Goal: Transaction & Acquisition: Purchase product/service

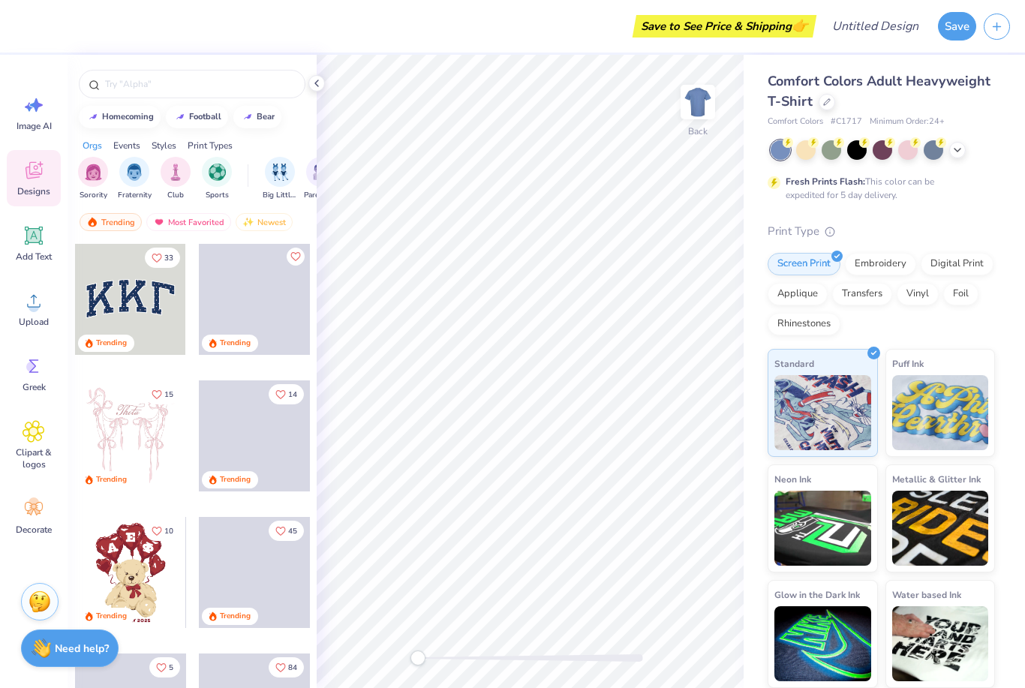
scroll to position [1, 0]
click at [954, 157] on div at bounding box center [883, 151] width 224 height 20
click at [958, 152] on icon at bounding box center [958, 151] width 12 height 12
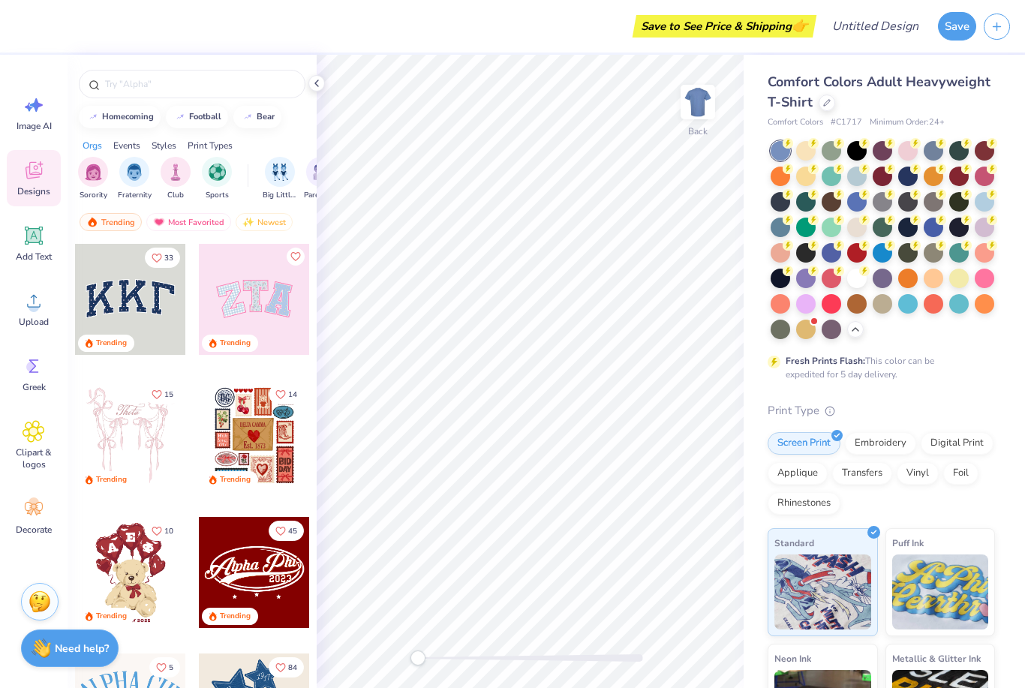
click at [861, 280] on div at bounding box center [857, 279] width 20 height 20
click at [40, 170] on icon at bounding box center [34, 170] width 23 height 23
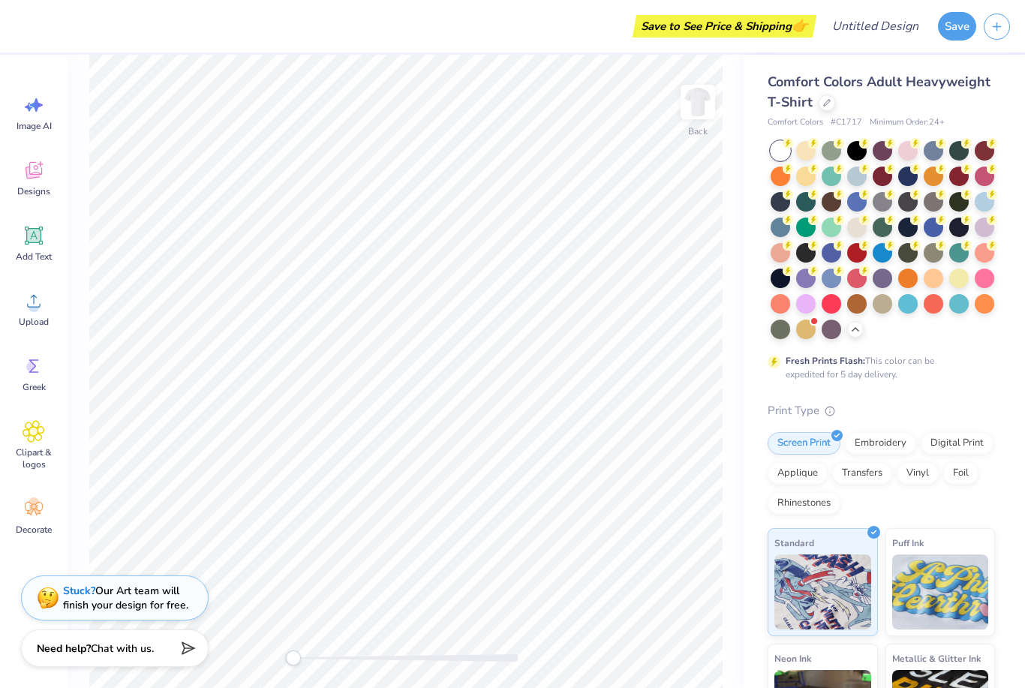
click at [967, 451] on div "Digital Print" at bounding box center [957, 443] width 73 height 23
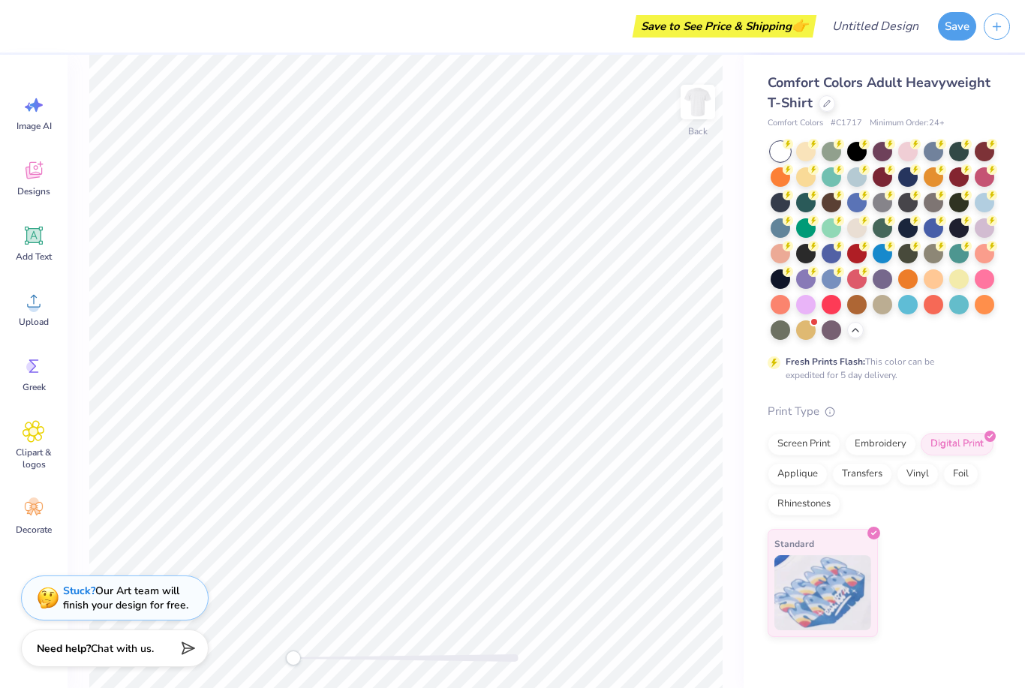
scroll to position [0, 0]
click at [817, 447] on div "Screen Print" at bounding box center [804, 444] width 73 height 23
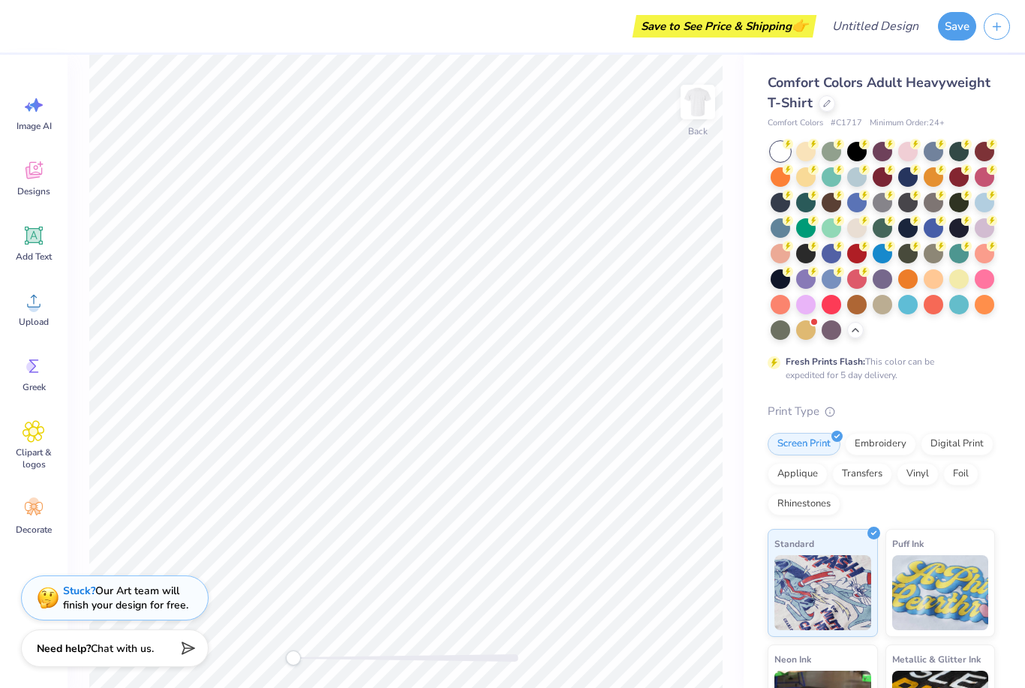
click at [31, 190] on span "Designs" at bounding box center [33, 191] width 33 height 12
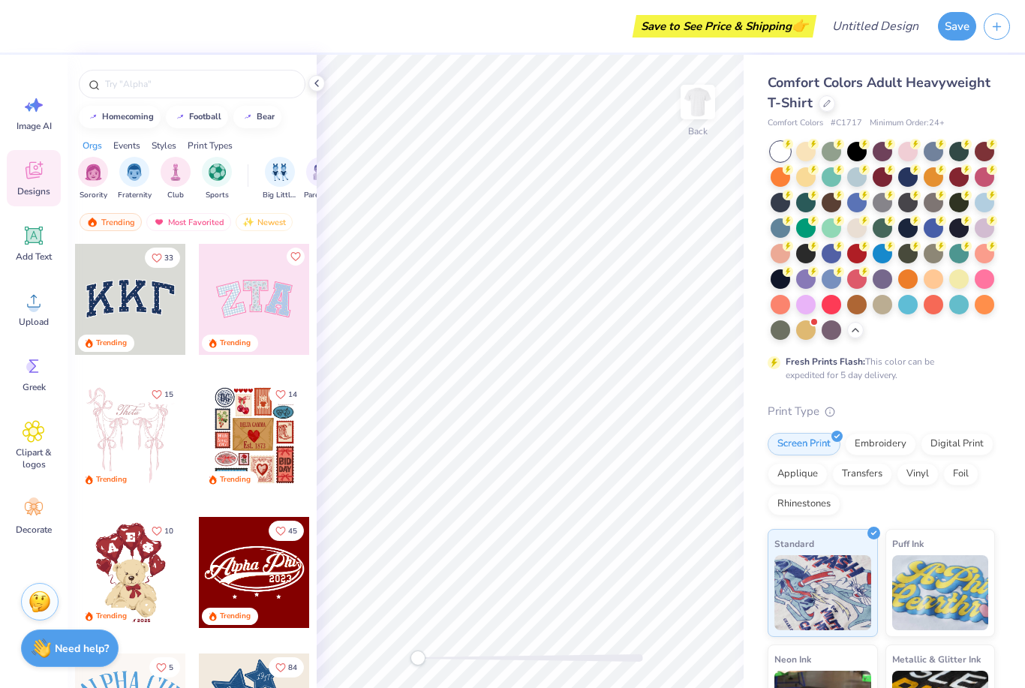
click at [42, 302] on icon at bounding box center [34, 301] width 23 height 23
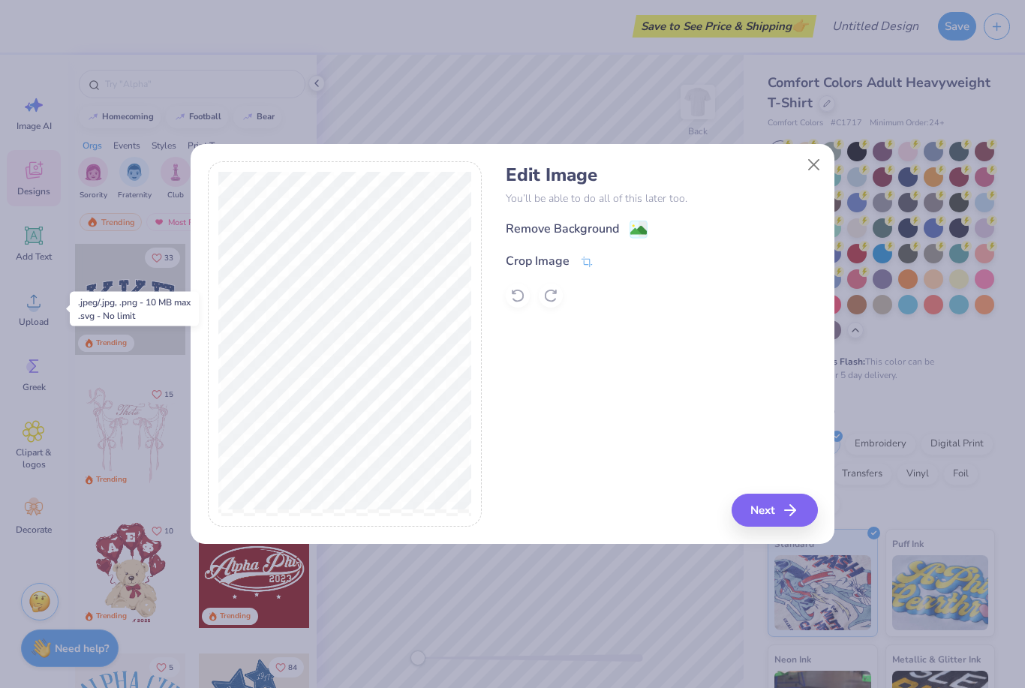
click at [781, 508] on icon "button" at bounding box center [790, 510] width 18 height 18
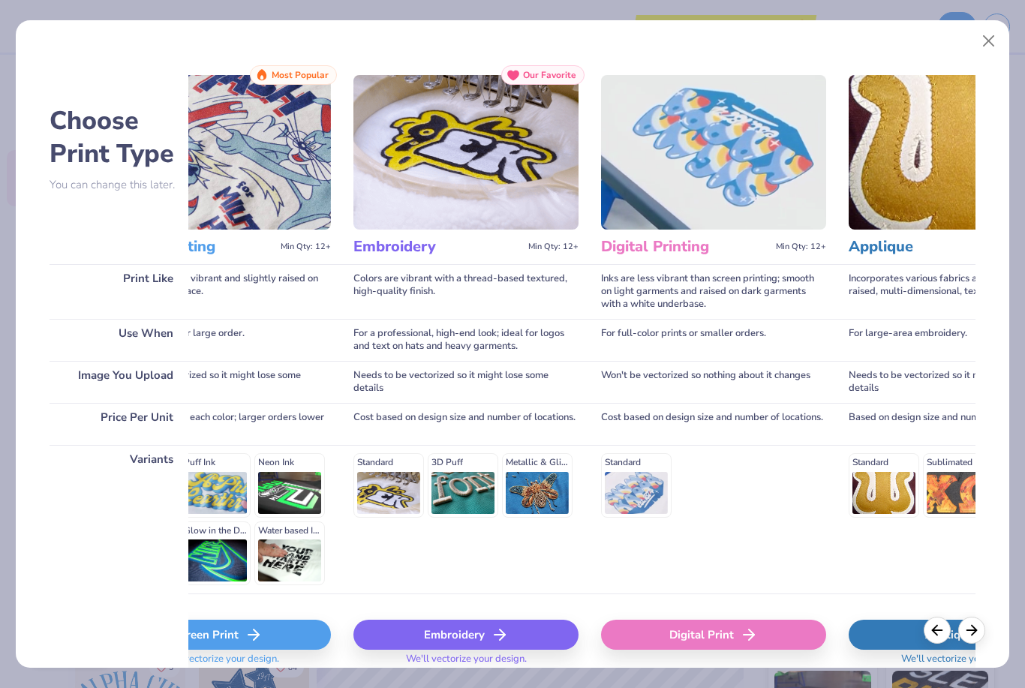
scroll to position [0, 129]
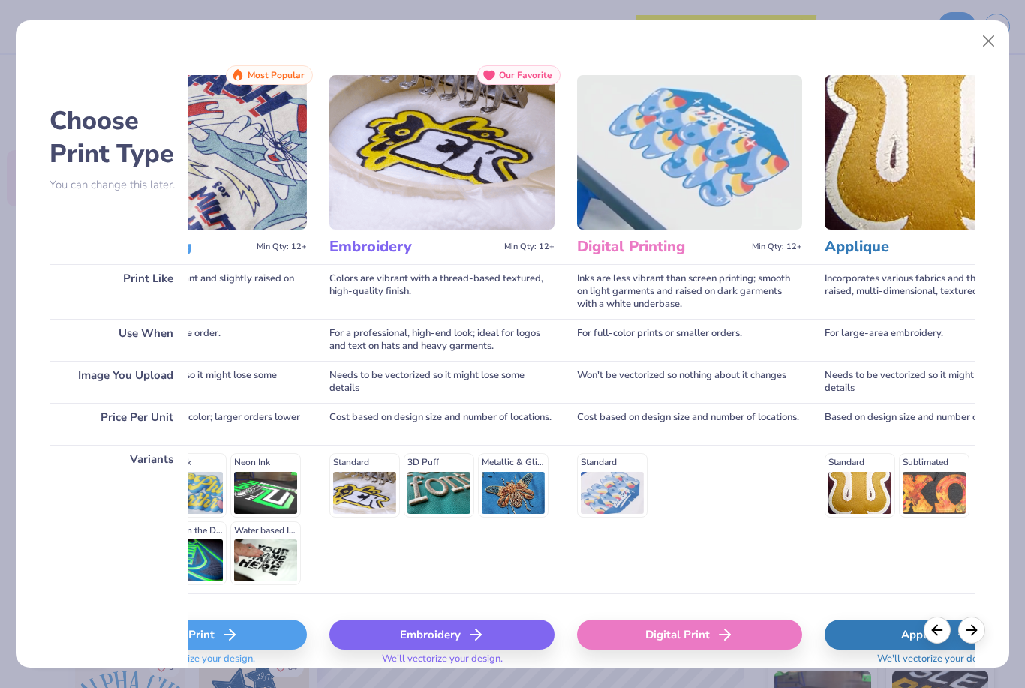
click at [659, 633] on div "Digital Print" at bounding box center [689, 635] width 225 height 30
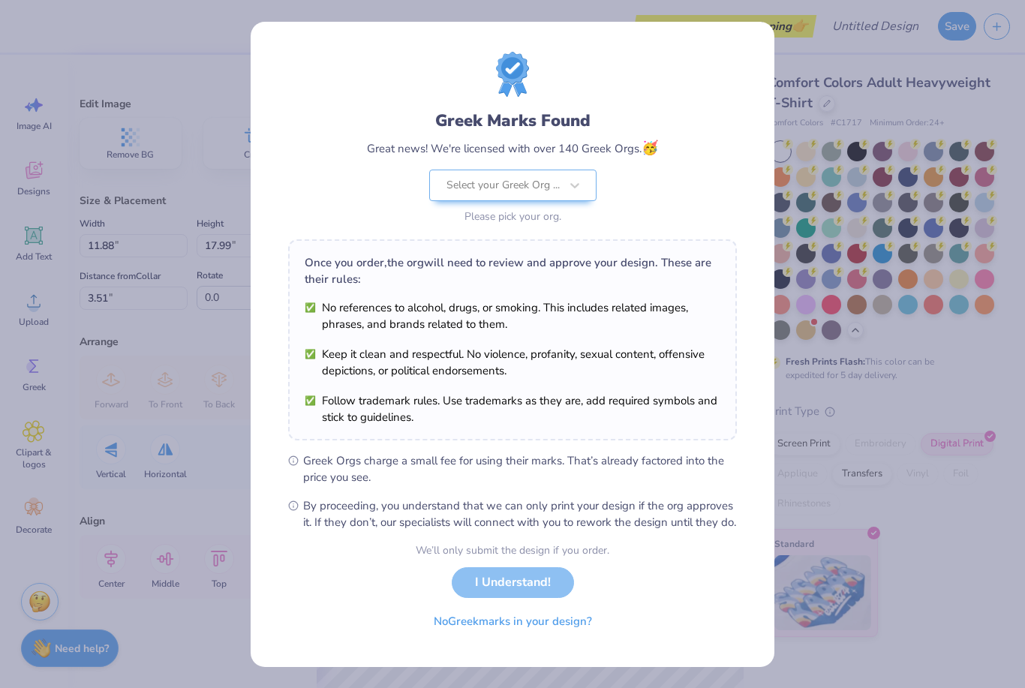
click at [492, 636] on button "No Greek marks in your design?" at bounding box center [513, 621] width 184 height 31
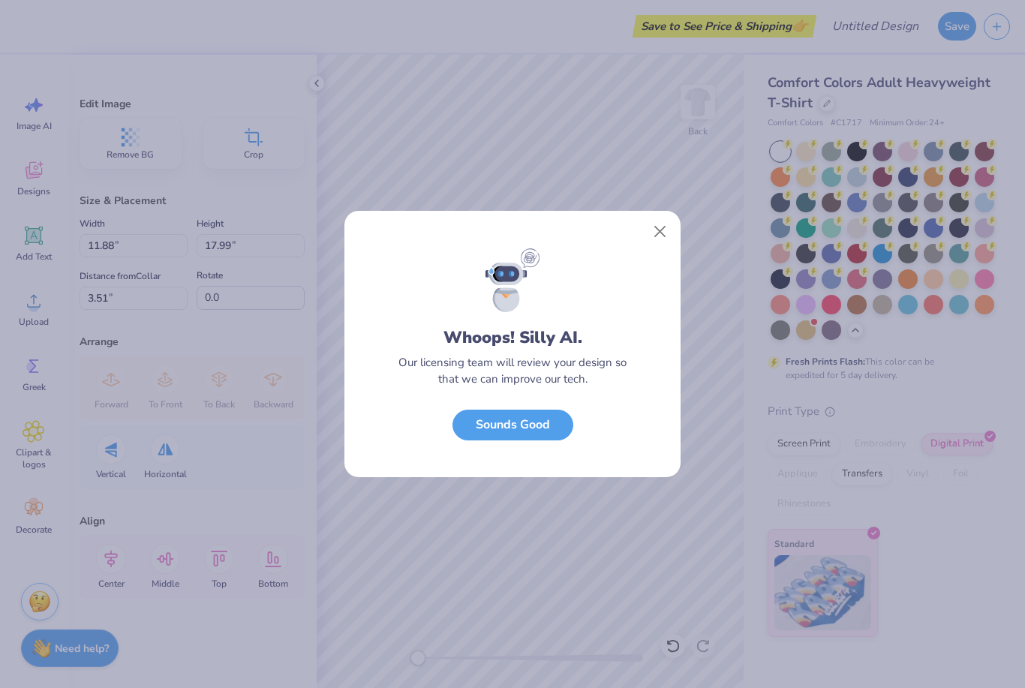
click at [550, 433] on button "Sounds Good" at bounding box center [513, 425] width 121 height 31
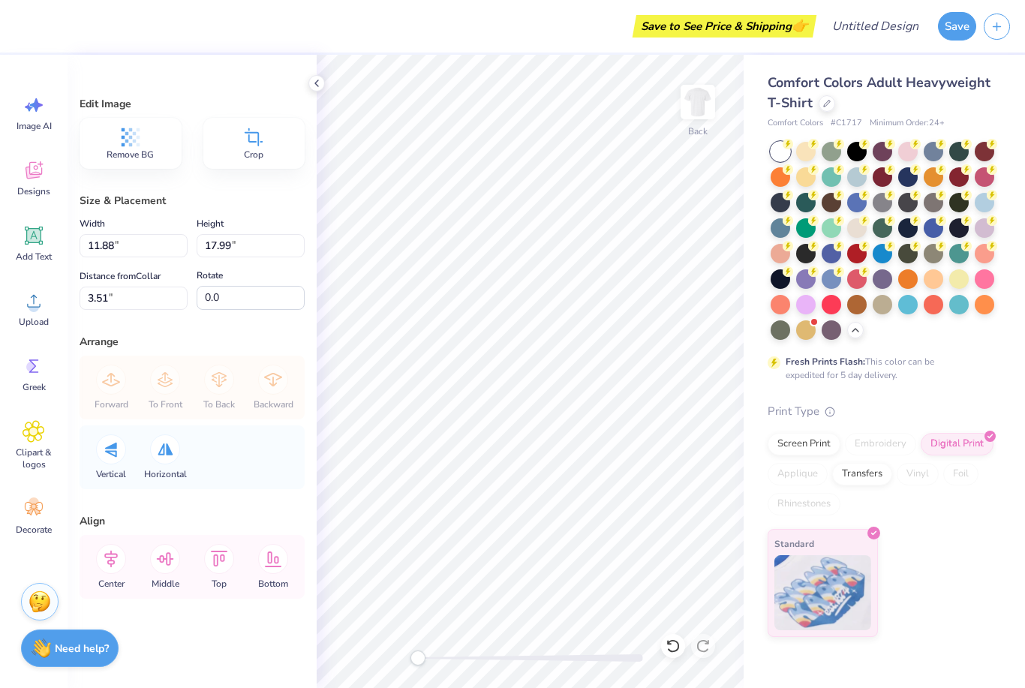
click at [694, 109] on img at bounding box center [698, 102] width 30 height 30
click at [38, 309] on circle at bounding box center [34, 307] width 11 height 11
click at [688, 109] on img at bounding box center [698, 102] width 30 height 30
click at [669, 651] on icon at bounding box center [673, 646] width 15 height 15
click at [670, 650] on icon at bounding box center [673, 646] width 13 height 14
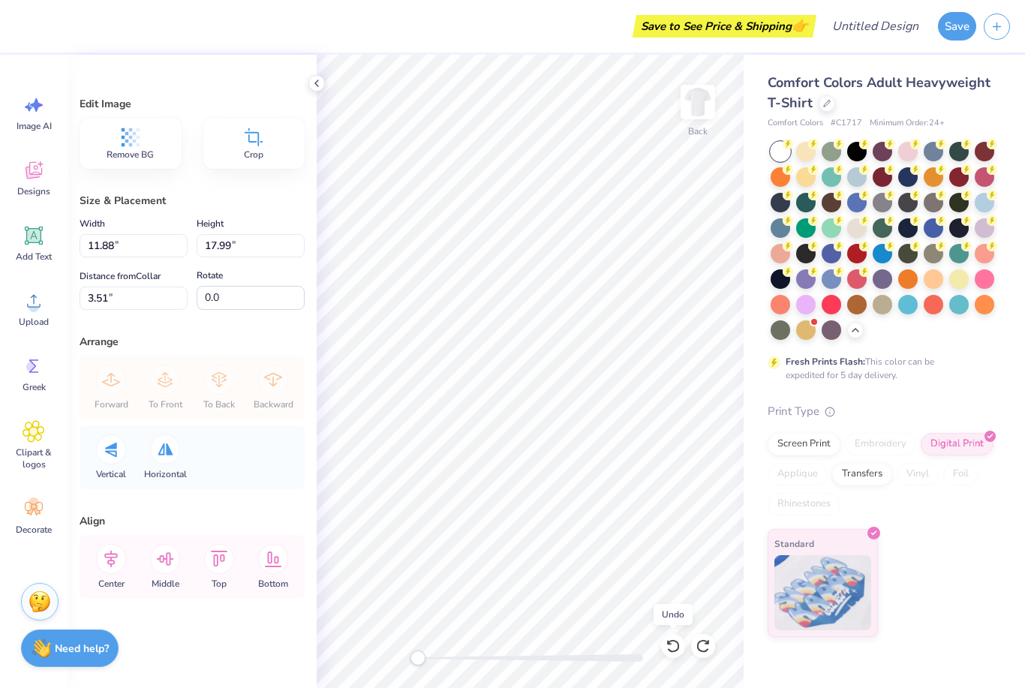
click at [675, 650] on icon at bounding box center [673, 646] width 15 height 15
click at [700, 103] on img at bounding box center [698, 102] width 30 height 30
click at [34, 306] on circle at bounding box center [34, 307] width 11 height 11
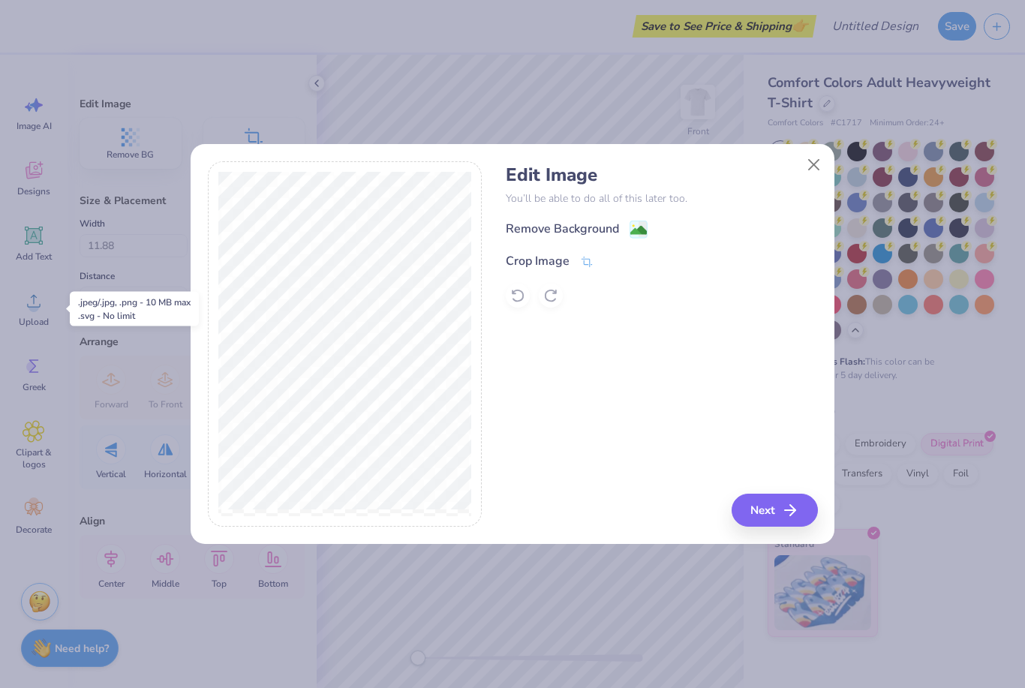
click at [768, 517] on button "Next" at bounding box center [775, 510] width 86 height 33
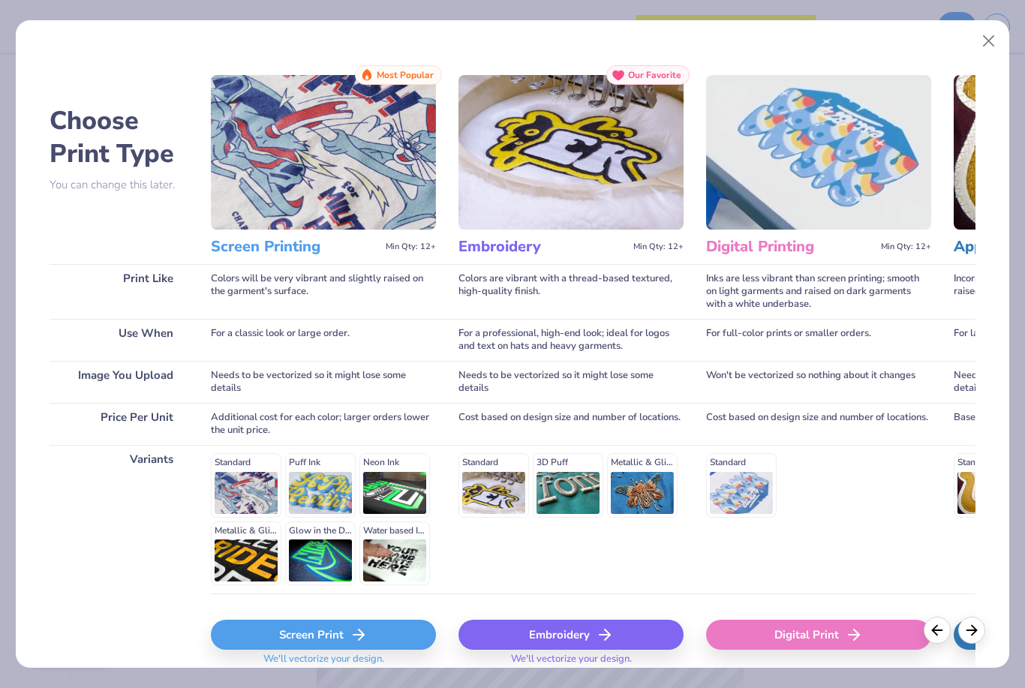
click at [799, 638] on div "Digital Print" at bounding box center [818, 635] width 225 height 30
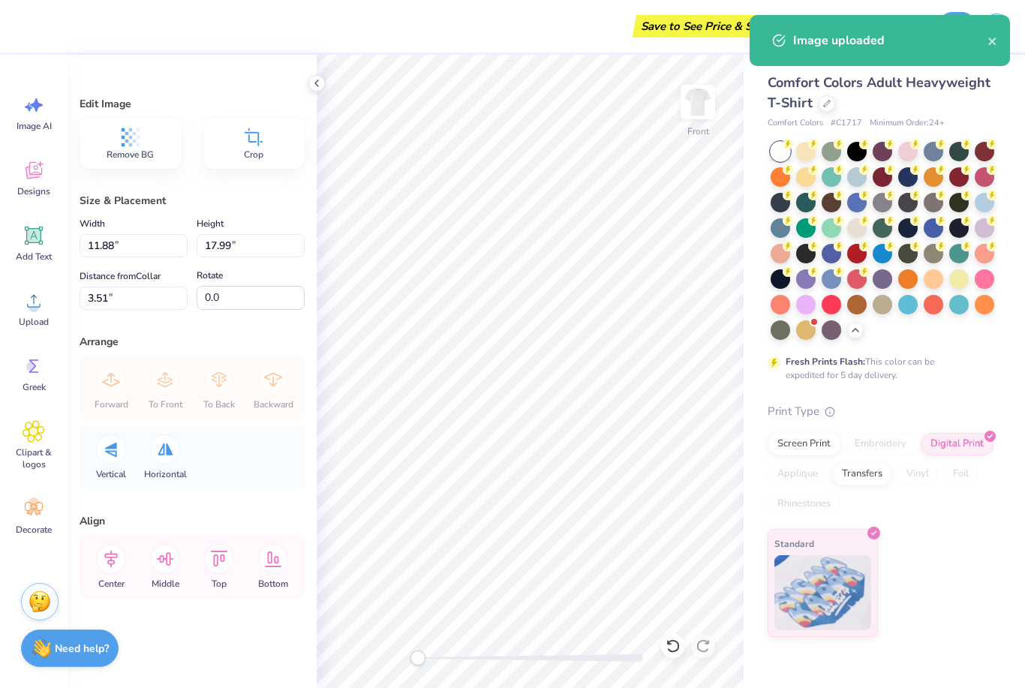
type input "4.75"
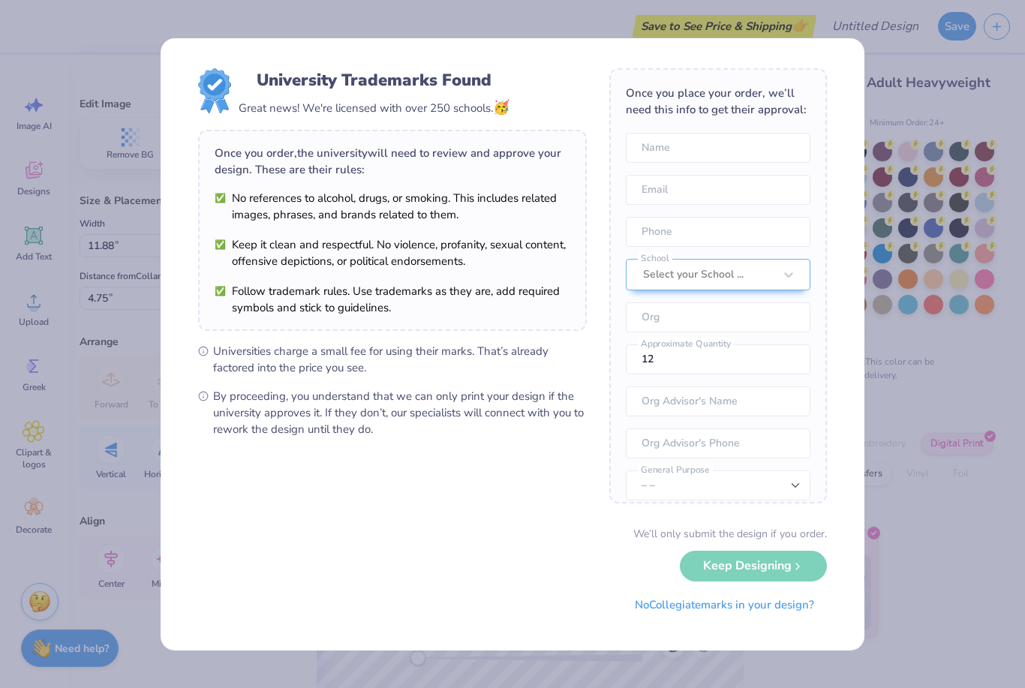
click at [663, 602] on button "No Collegiate marks in your design?" at bounding box center [724, 605] width 205 height 31
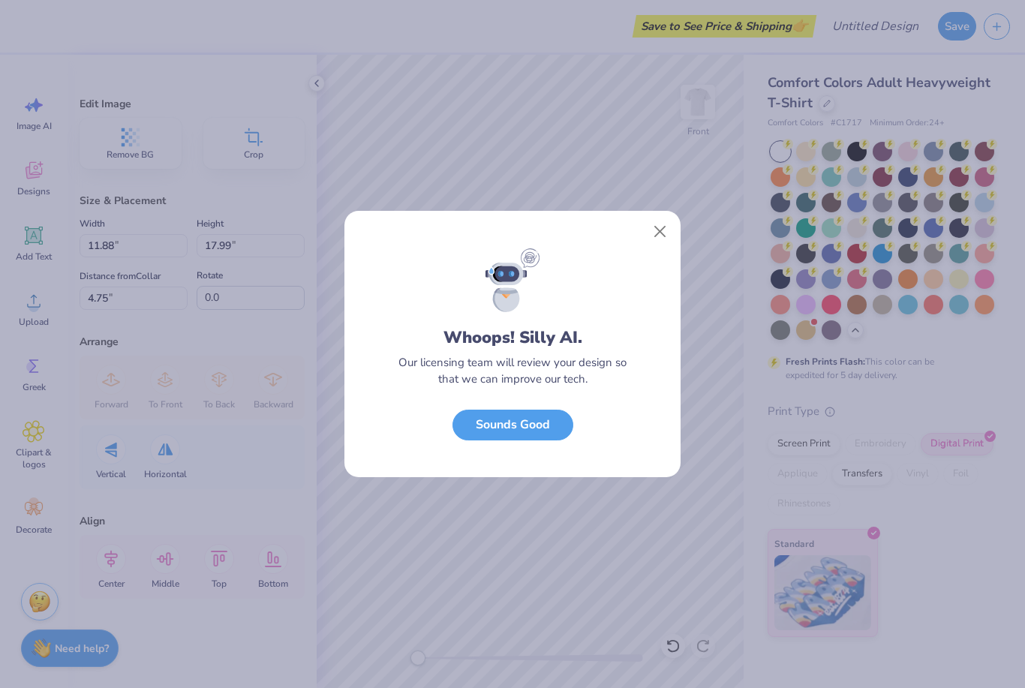
click at [552, 428] on button "Sounds Good" at bounding box center [513, 425] width 121 height 31
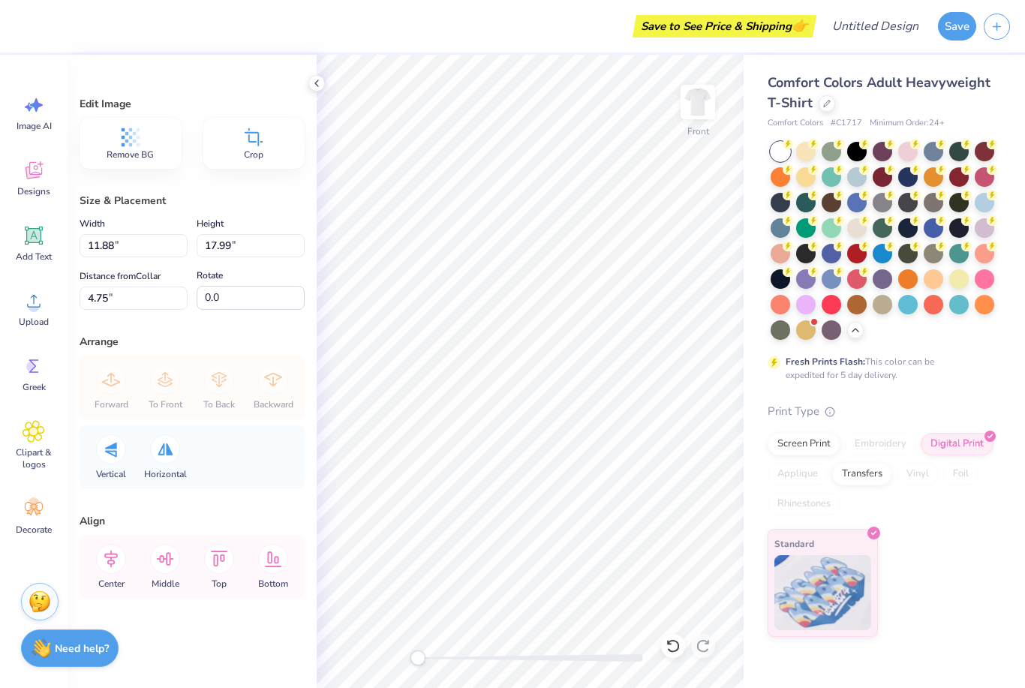
click at [698, 104] on img at bounding box center [698, 102] width 30 height 30
click at [32, 245] on icon at bounding box center [34, 235] width 23 height 23
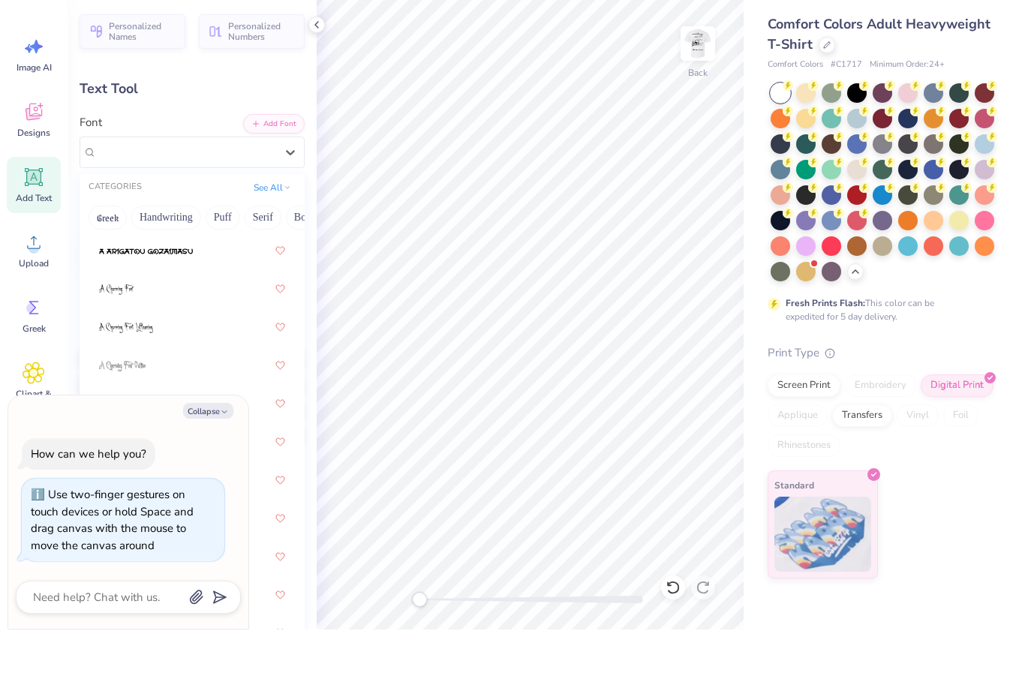
scroll to position [0, 0]
click at [235, 137] on div "Text Tool" at bounding box center [192, 147] width 225 height 20
click at [182, 264] on button "Handwriting" at bounding box center [166, 276] width 70 height 24
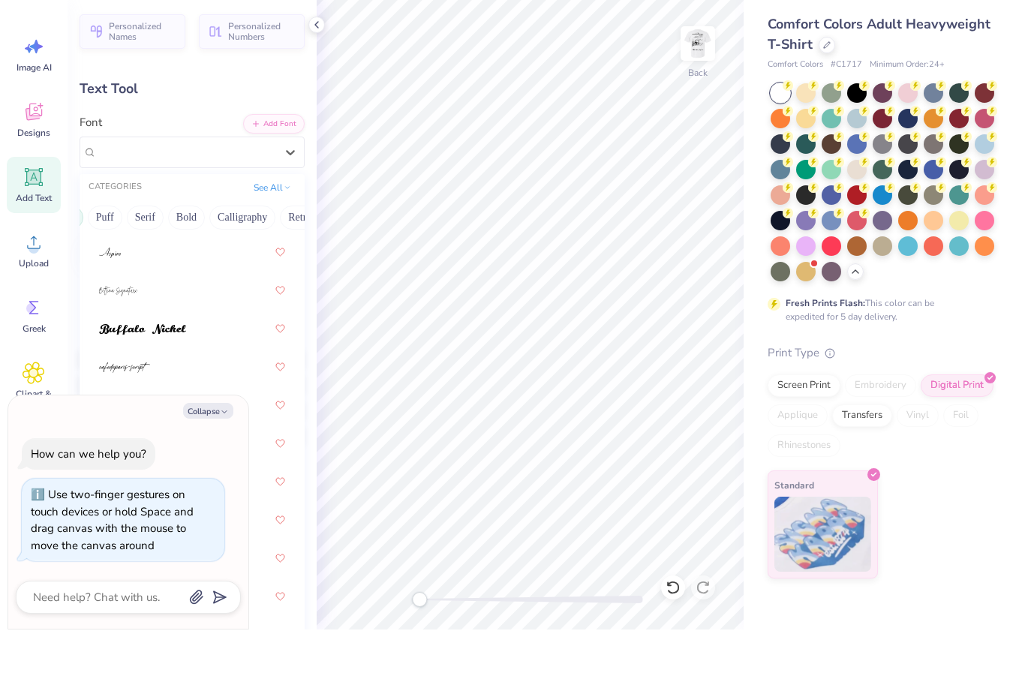
click at [196, 264] on button "Bold" at bounding box center [186, 276] width 37 height 24
click at [207, 336] on div at bounding box center [192, 349] width 186 height 27
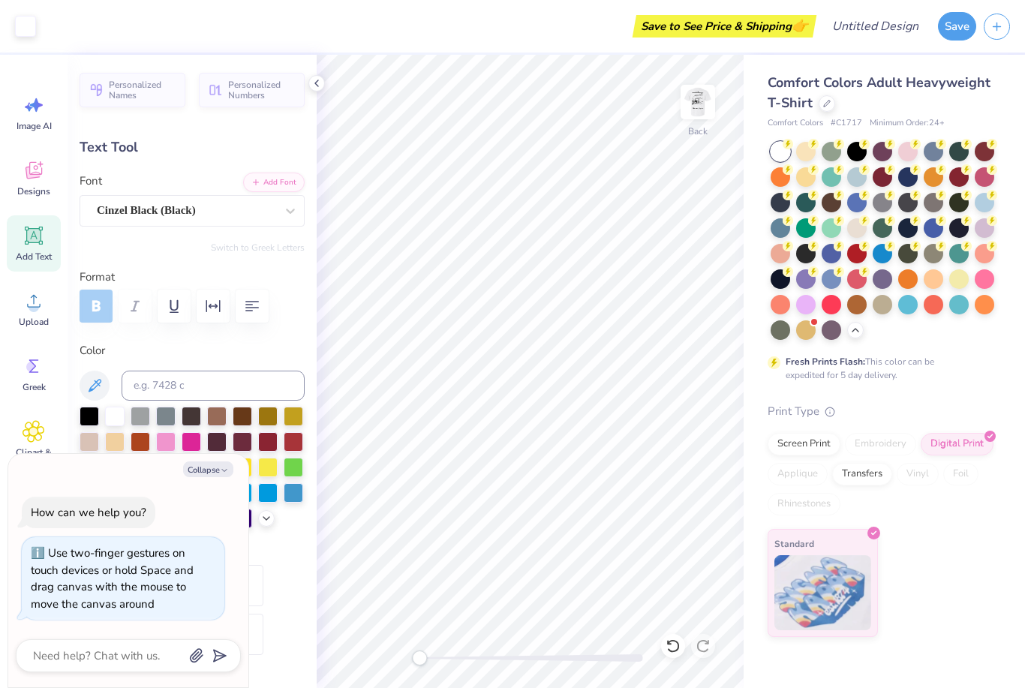
type textarea "x"
type input "6.54"
type input "1.66"
type input "11.67"
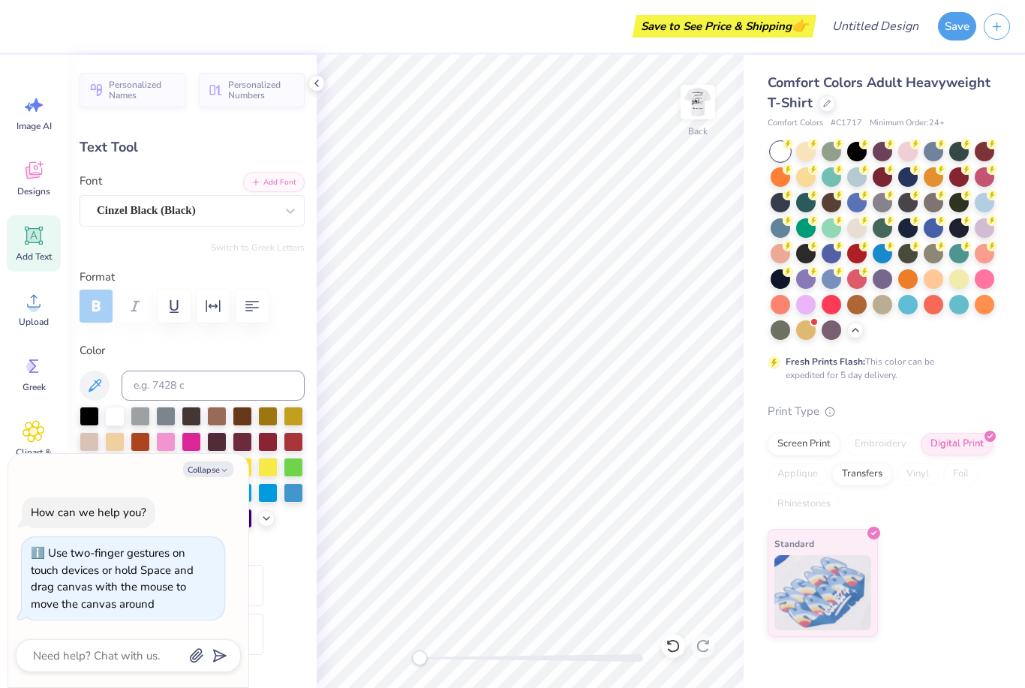
click at [859, 152] on div at bounding box center [857, 152] width 20 height 20
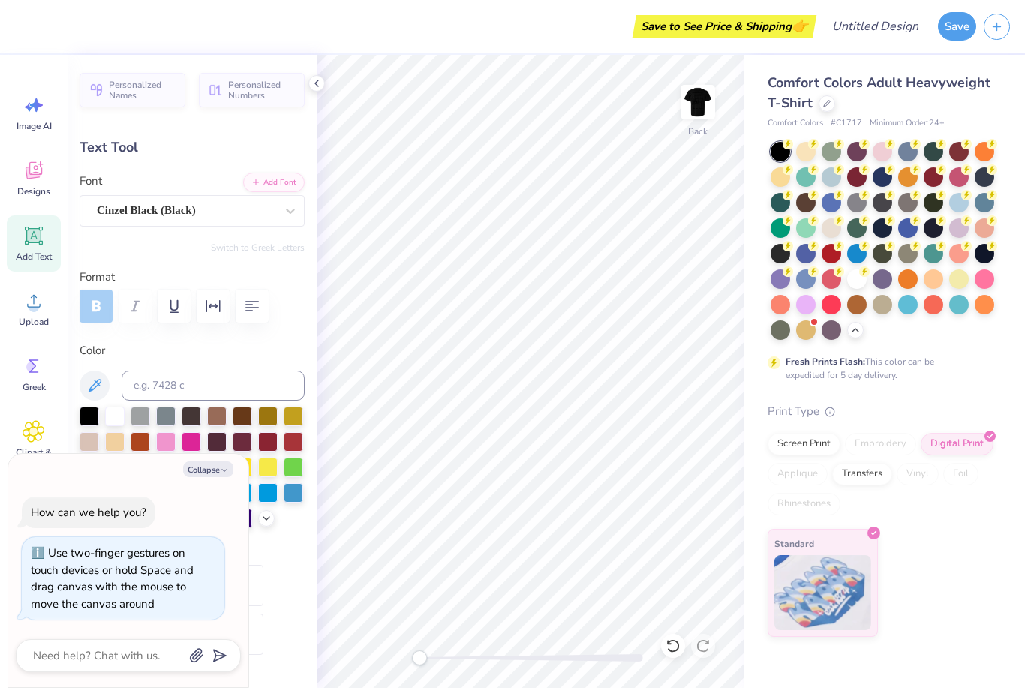
click at [851, 281] on div at bounding box center [857, 279] width 20 height 20
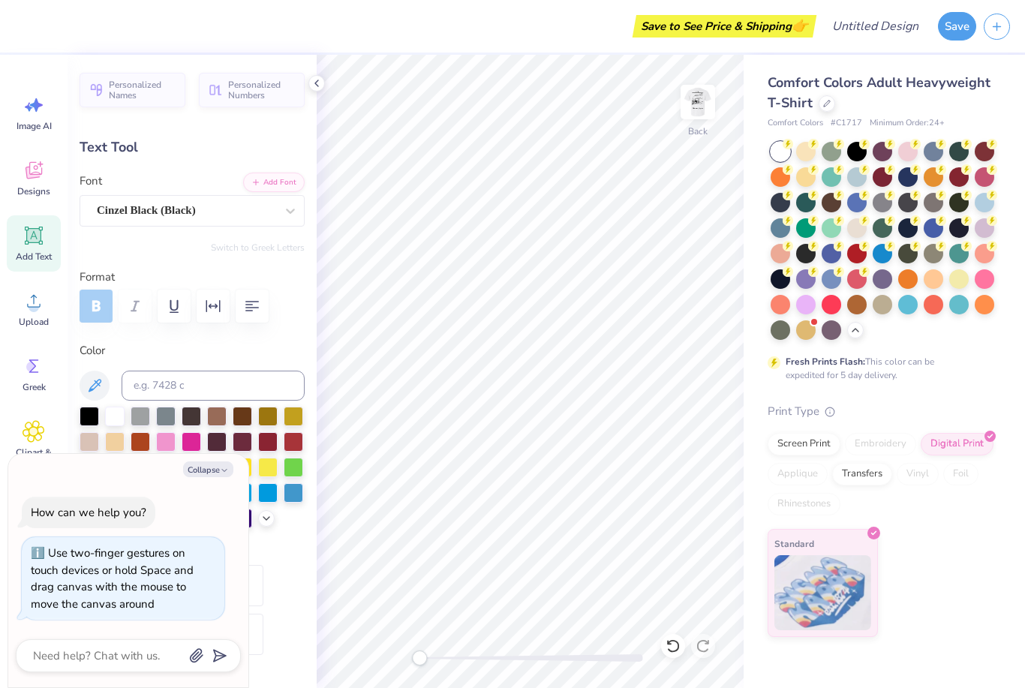
click at [86, 412] on div at bounding box center [90, 417] width 20 height 20
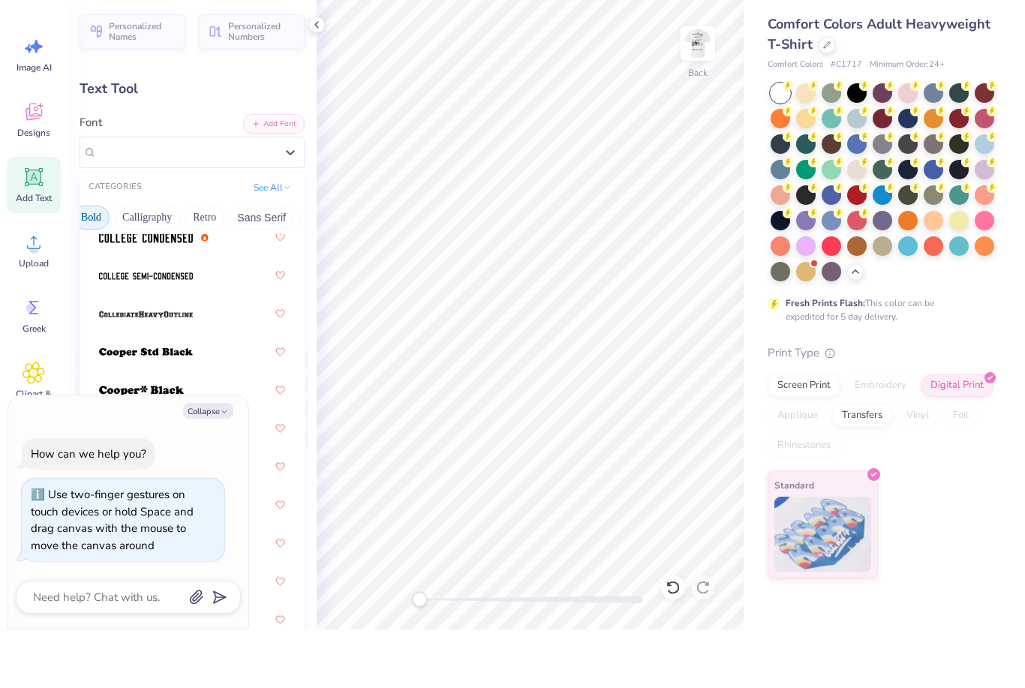
scroll to position [0, 214]
click at [174, 264] on button "Calligraphy" at bounding box center [146, 276] width 66 height 24
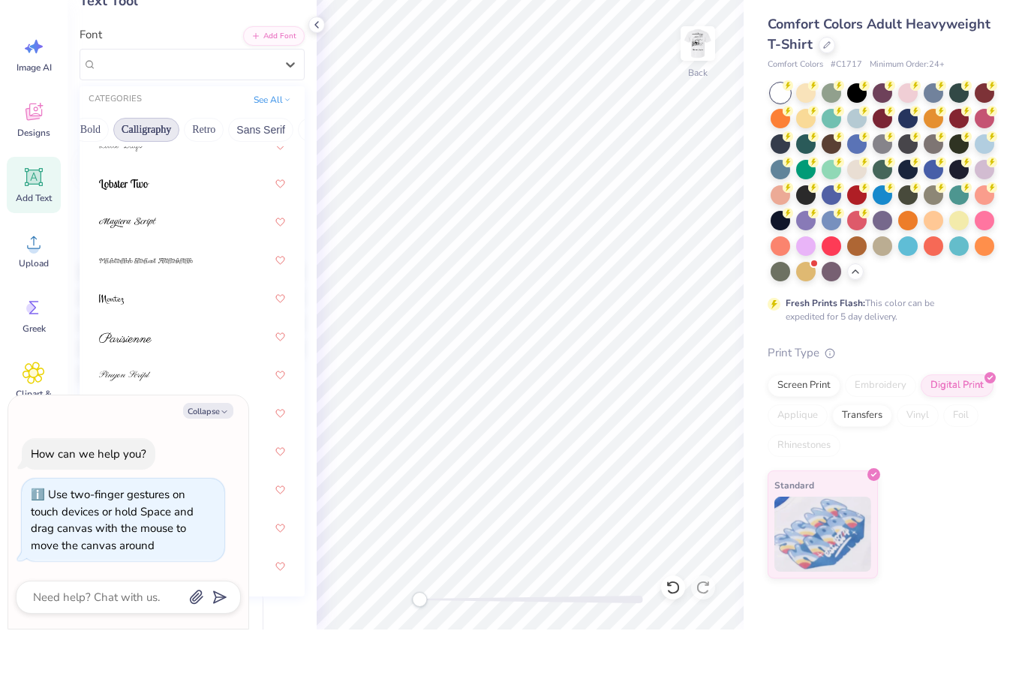
scroll to position [82, 0]
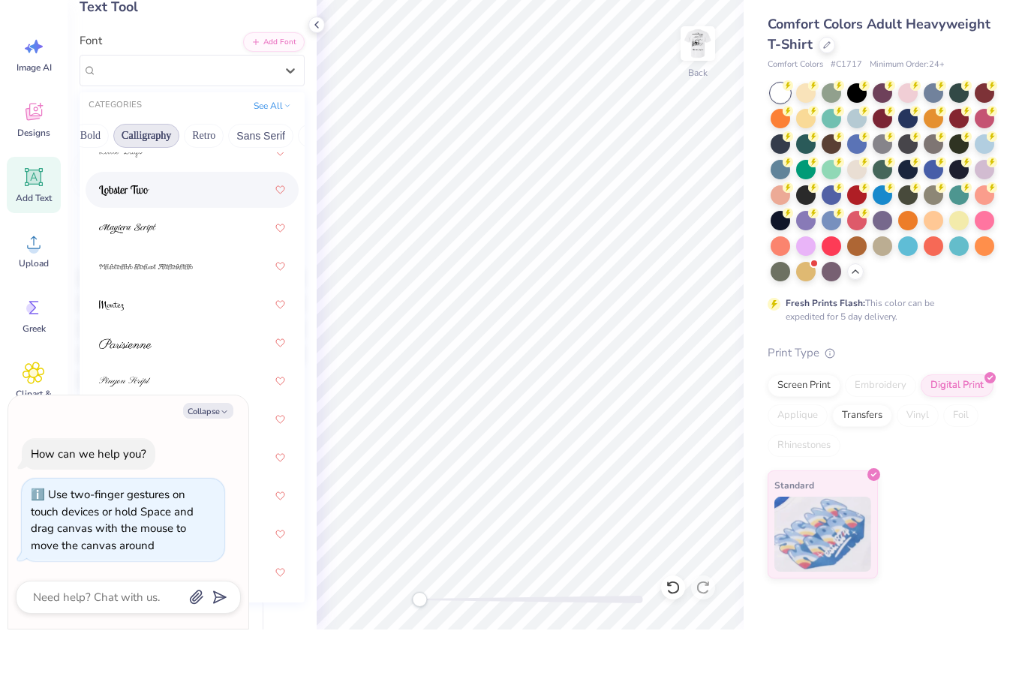
click at [222, 235] on div at bounding box center [192, 248] width 186 height 27
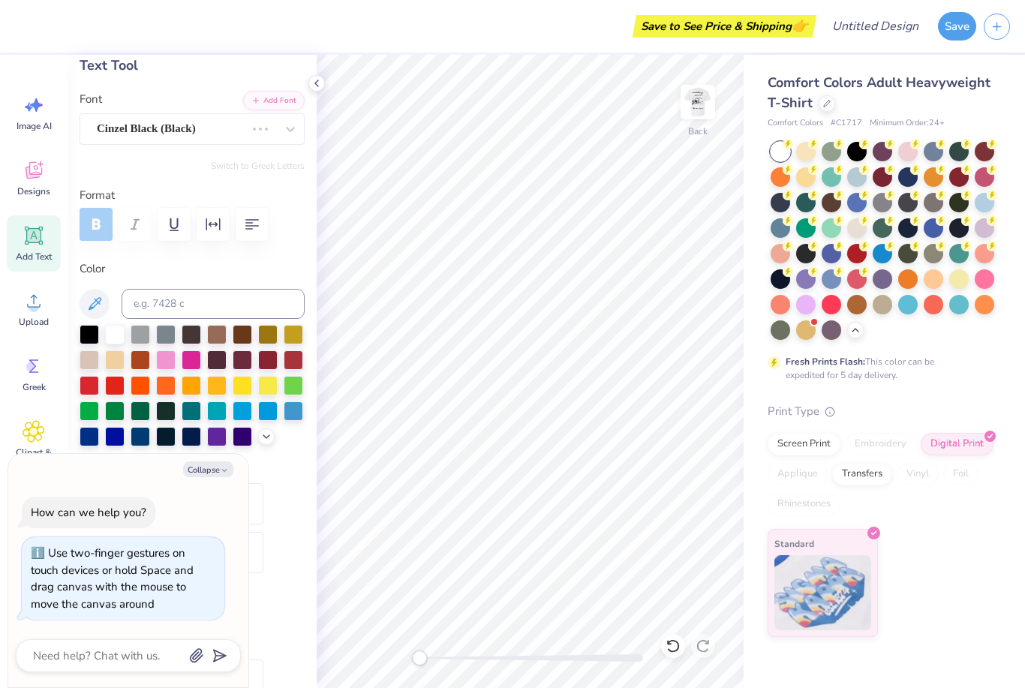
type textarea "x"
type textarea "TEXTokinaw"
type textarea "x"
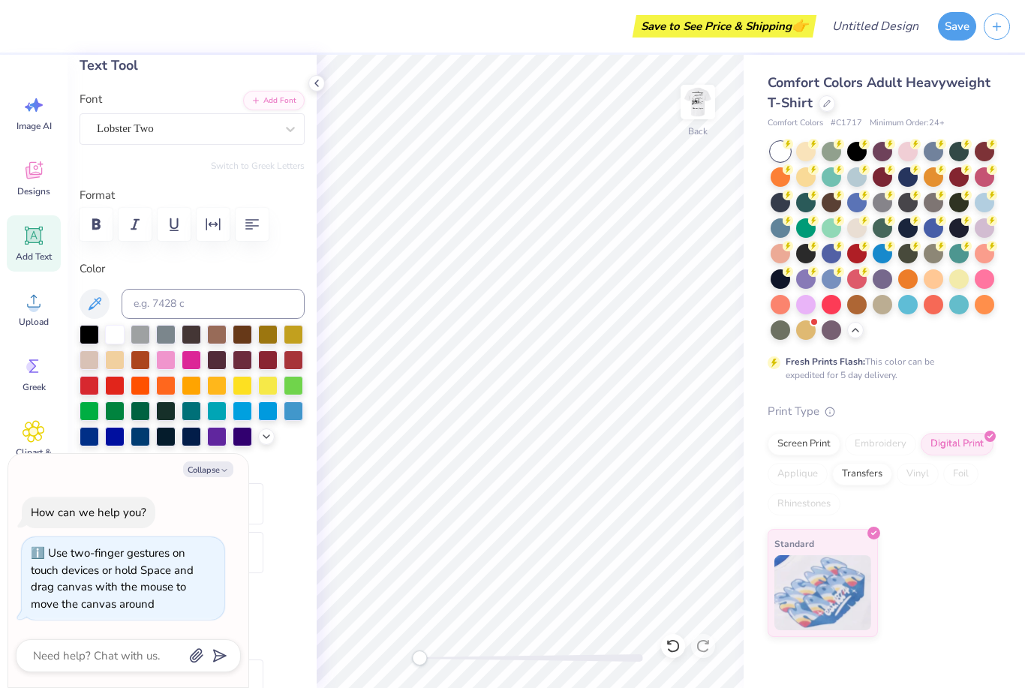
type textarea "TEXTokinawa, [GEOGRAPHIC_DATA]"
type textarea "x"
type input "14.17"
type input "1.74"
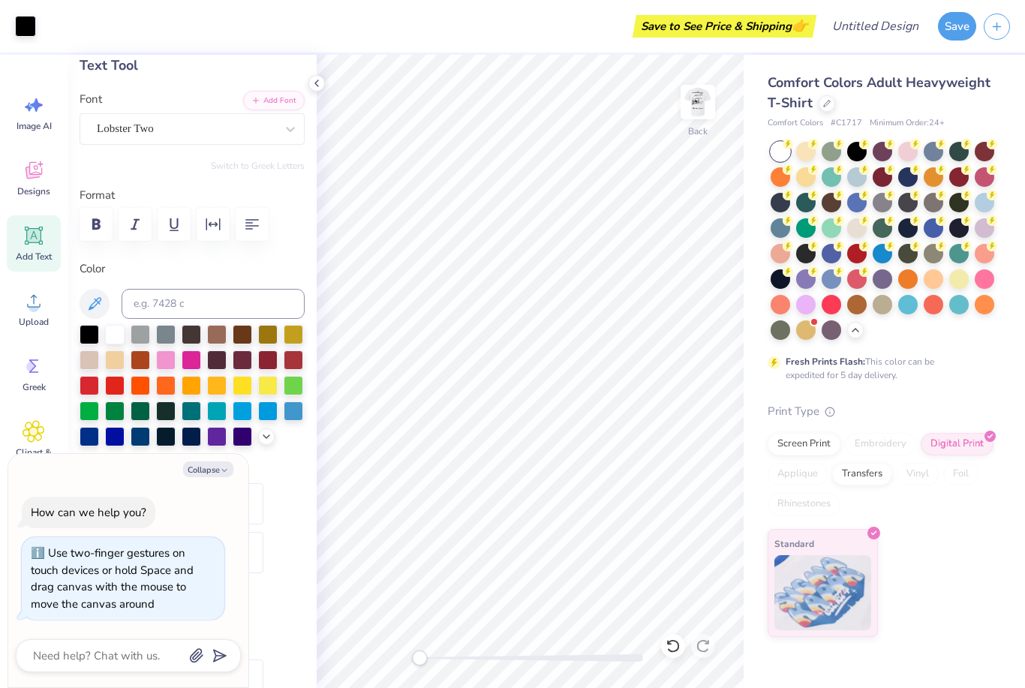
type input "11.63"
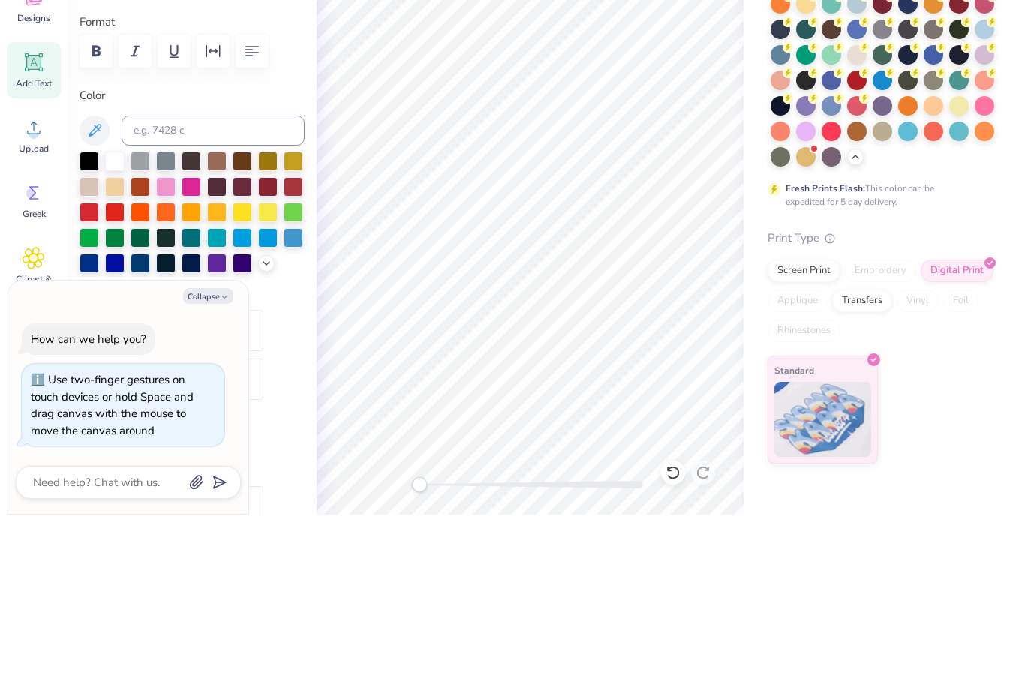
scroll to position [0, 2]
type textarea "x"
type textarea "[GEOGRAPHIC_DATA], [GEOGRAPHIC_DATA]"
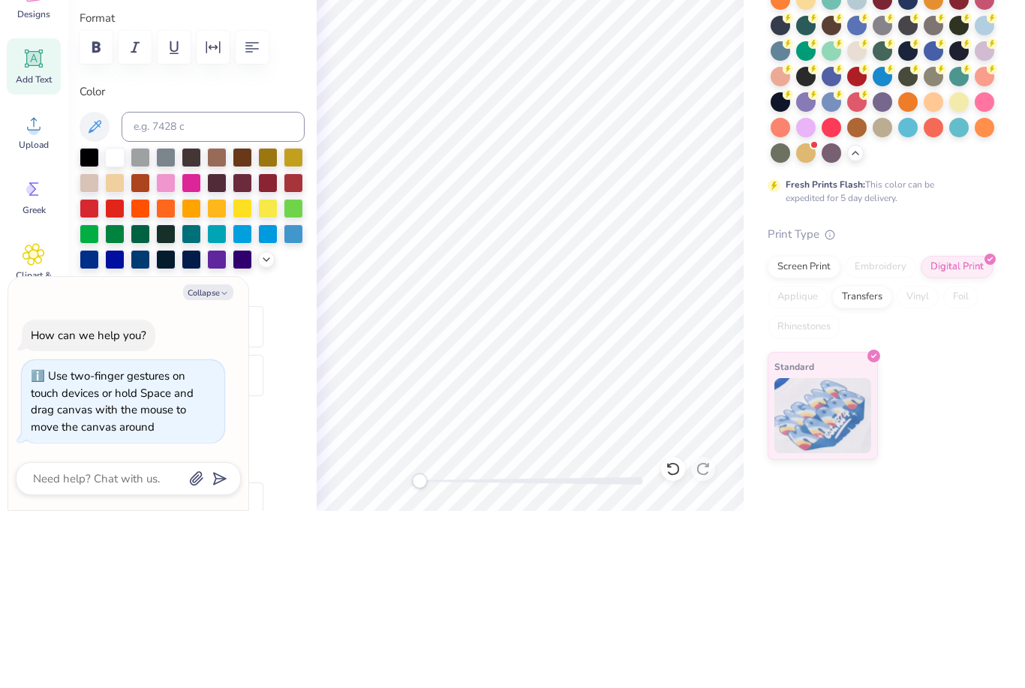
type textarea "x"
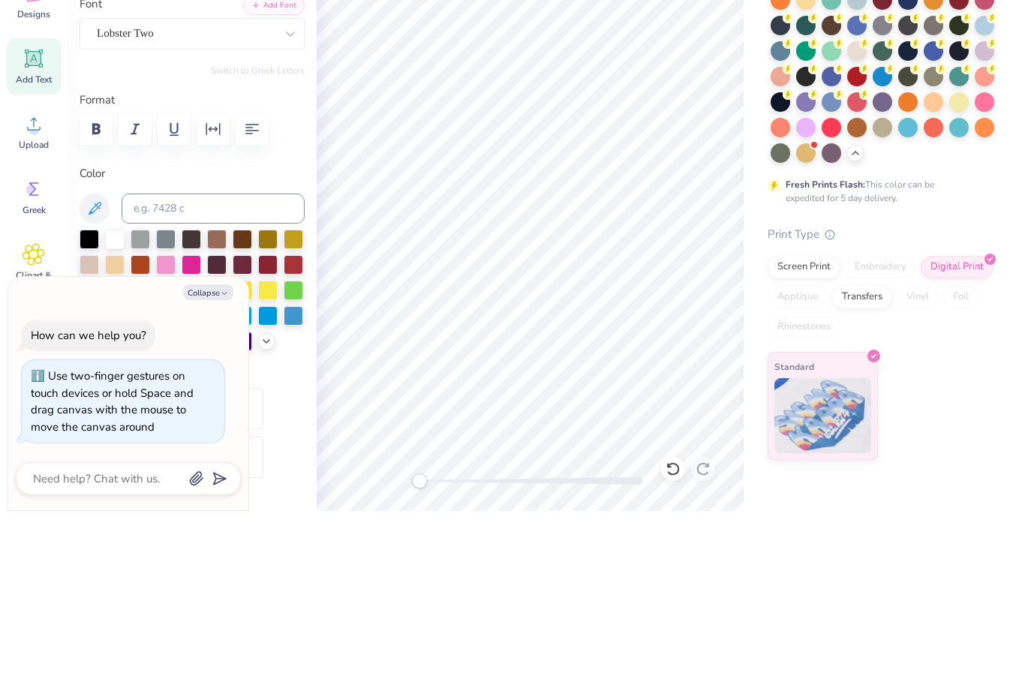
scroll to position [-1, 0]
type textarea "[GEOGRAPHIC_DATA], [GEOGRAPHIC_DATA]"
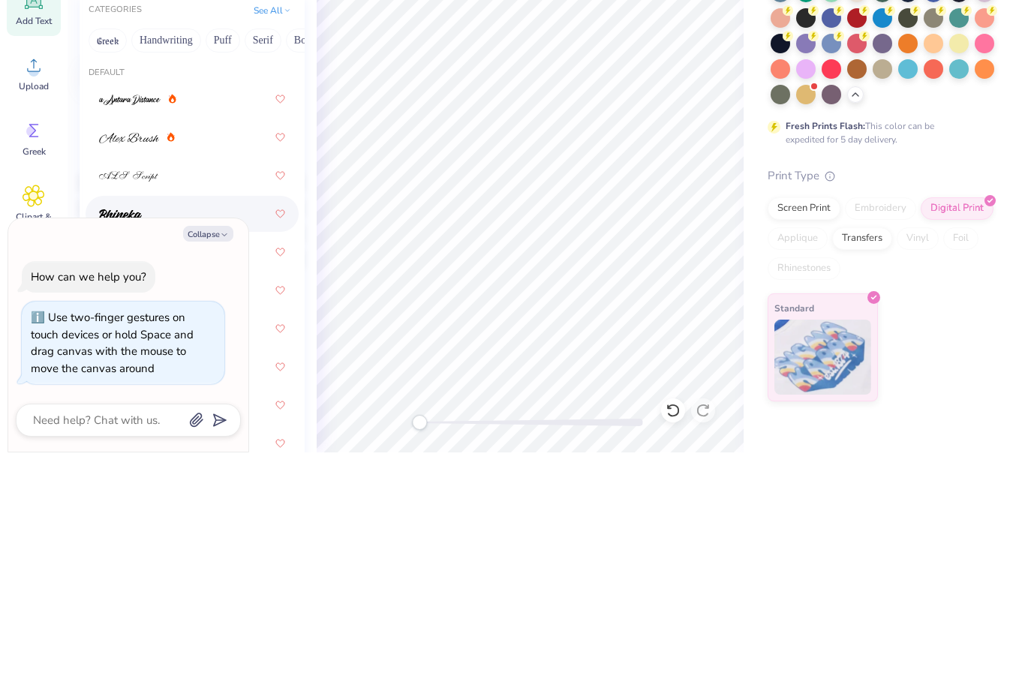
click at [131, 445] on img at bounding box center [120, 450] width 43 height 11
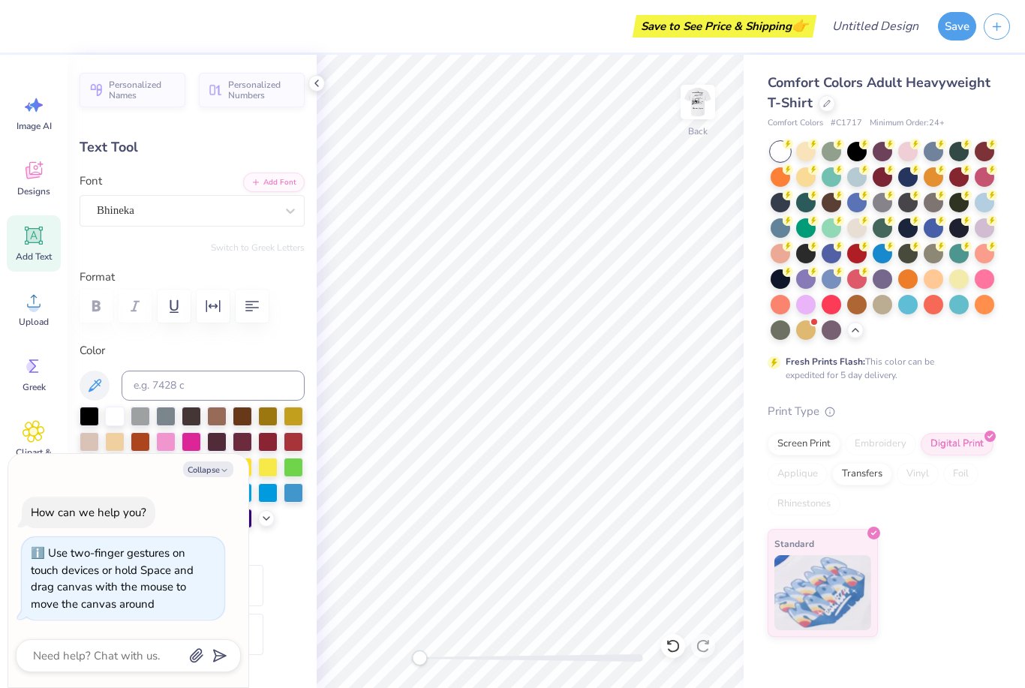
scroll to position [1, 5]
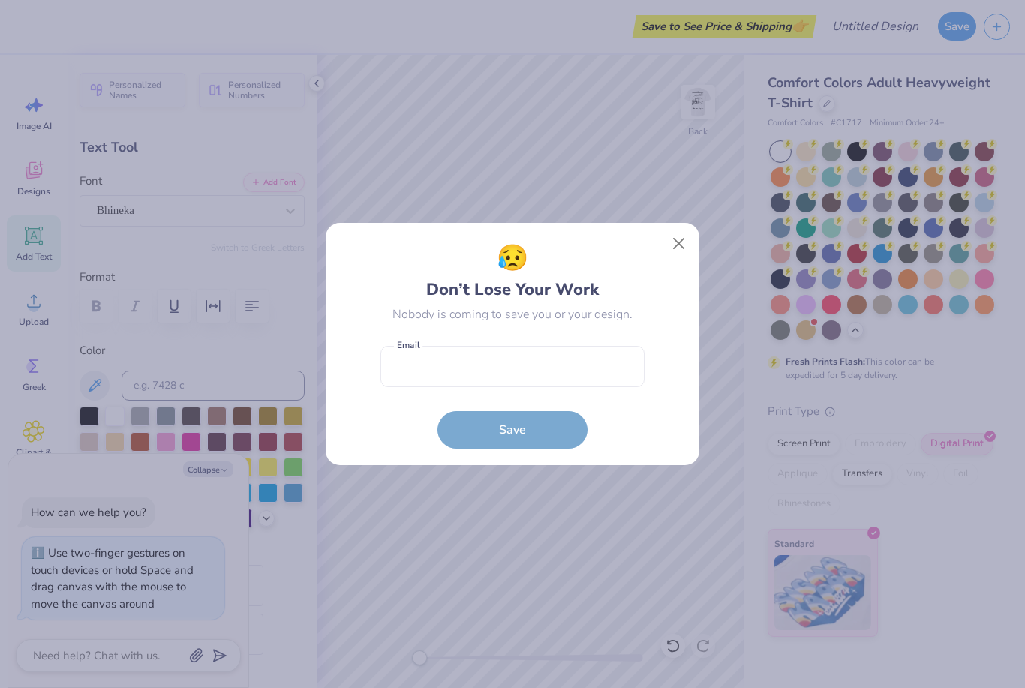
click at [683, 252] on button "Close" at bounding box center [679, 244] width 29 height 29
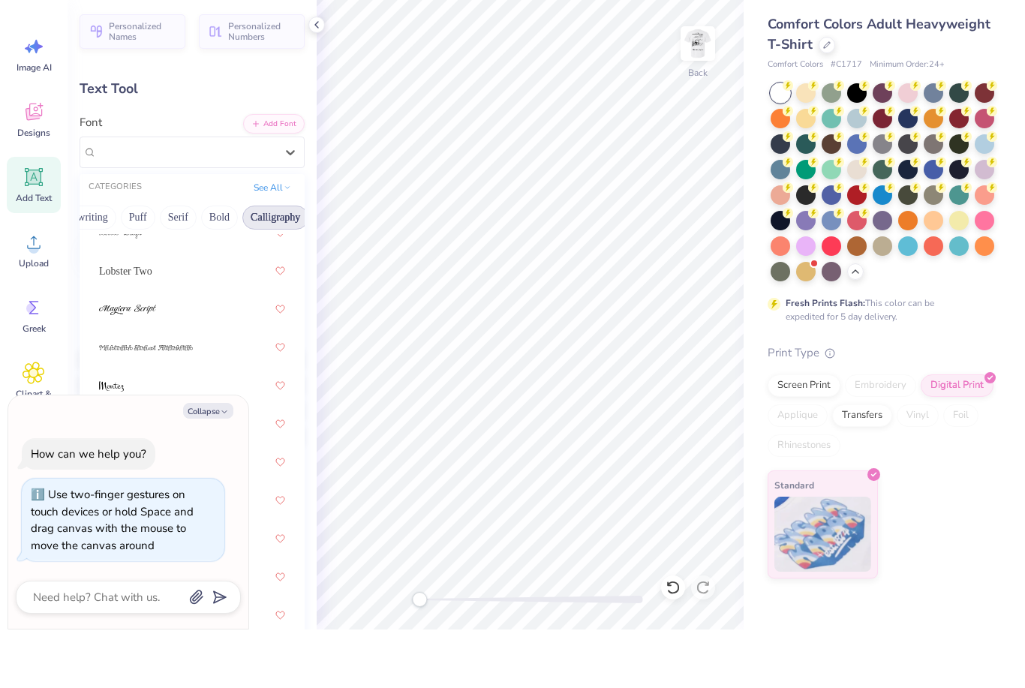
scroll to position [694, 0]
click at [195, 264] on button "Serif" at bounding box center [178, 276] width 37 height 24
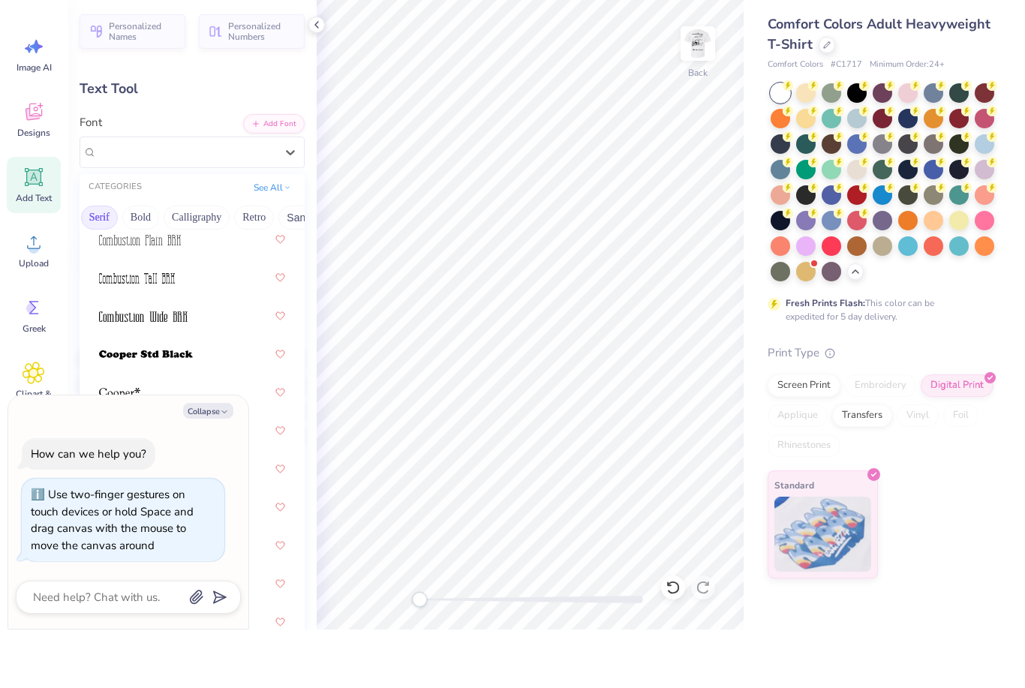
scroll to position [0, 0]
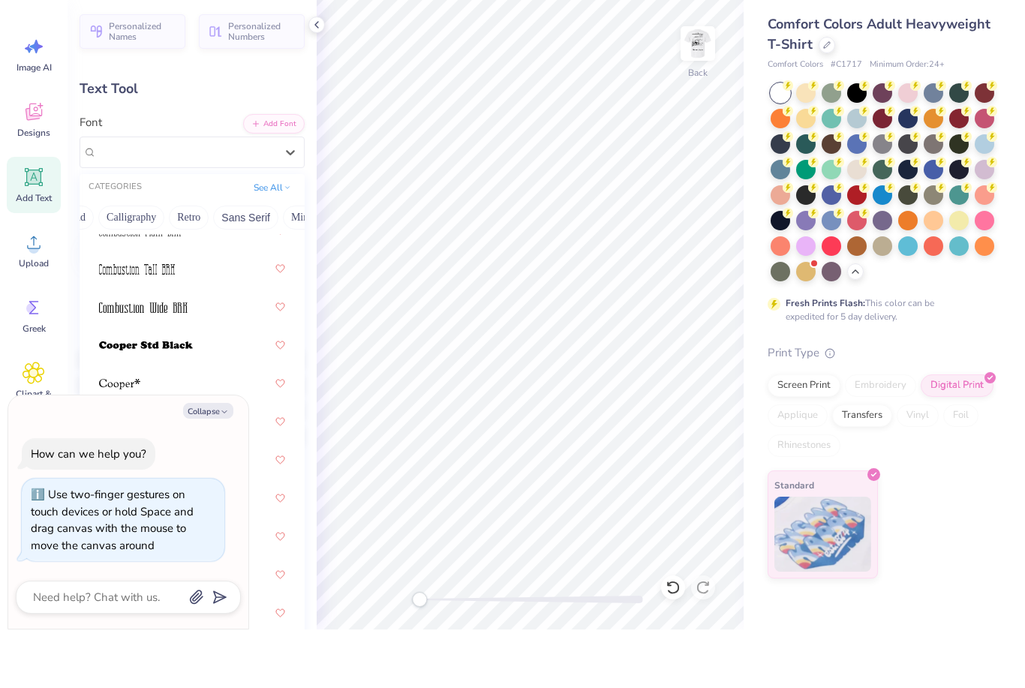
click at [200, 264] on button "Retro" at bounding box center [189, 276] width 40 height 24
click at [287, 242] on icon at bounding box center [288, 246] width 8 height 8
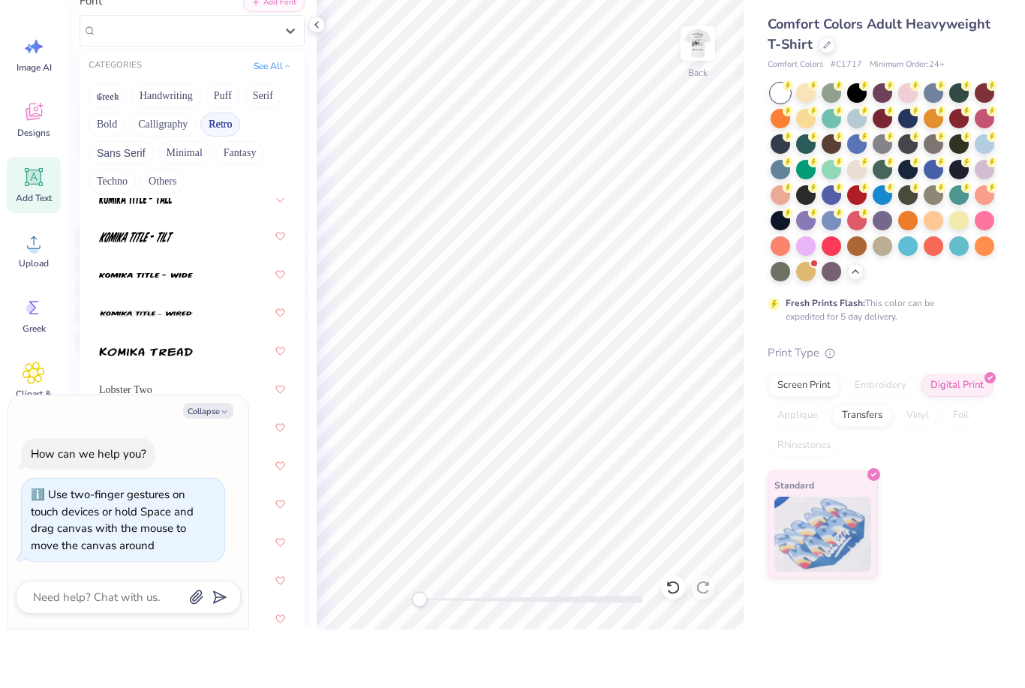
click at [221, 171] on button "Retro" at bounding box center [220, 183] width 40 height 24
click at [227, 171] on button "Retro" at bounding box center [220, 183] width 40 height 24
click at [231, 171] on button "Retro" at bounding box center [220, 183] width 40 height 24
click at [281, 117] on button "See All" at bounding box center [272, 124] width 47 height 15
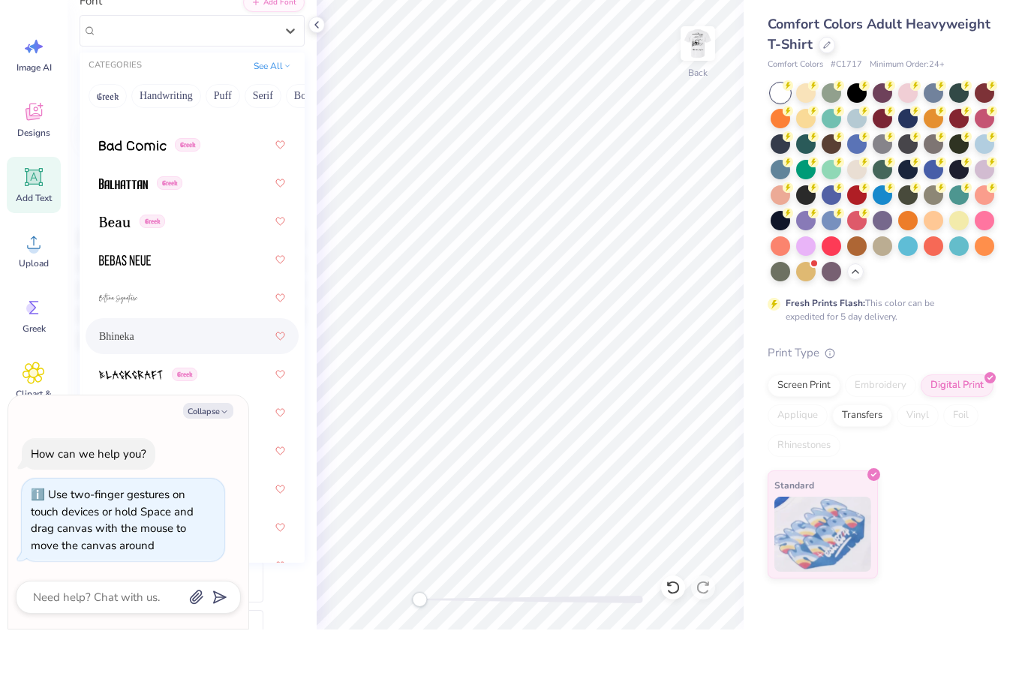
scroll to position [892, 0]
click at [236, 265] on div "Greek" at bounding box center [192, 278] width 186 height 27
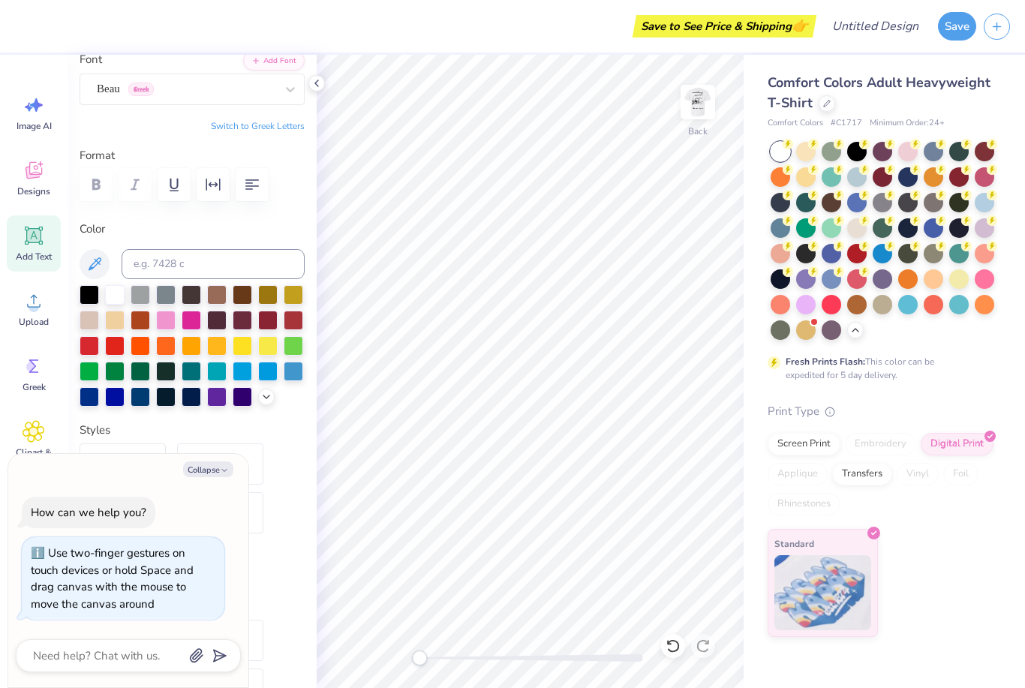
type textarea "x"
type input "7.70"
type input "1.09"
type input "12.22"
type textarea "x"
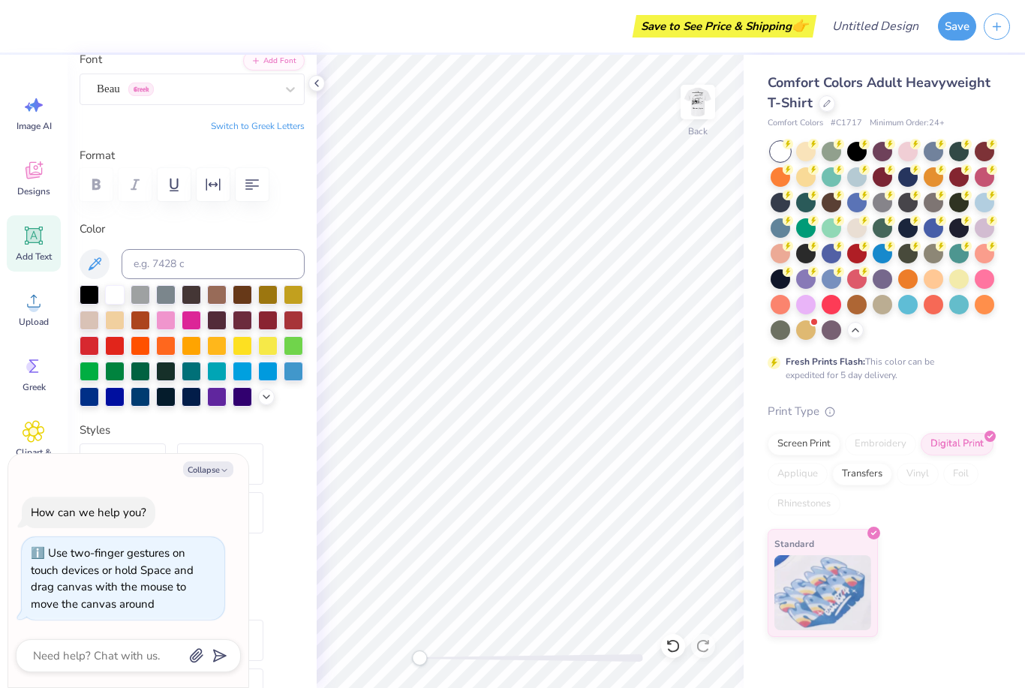
type input "4.17"
type input "0.59"
type input "3.00"
type textarea "x"
click at [52, 263] on span "Add Text" at bounding box center [34, 257] width 36 height 12
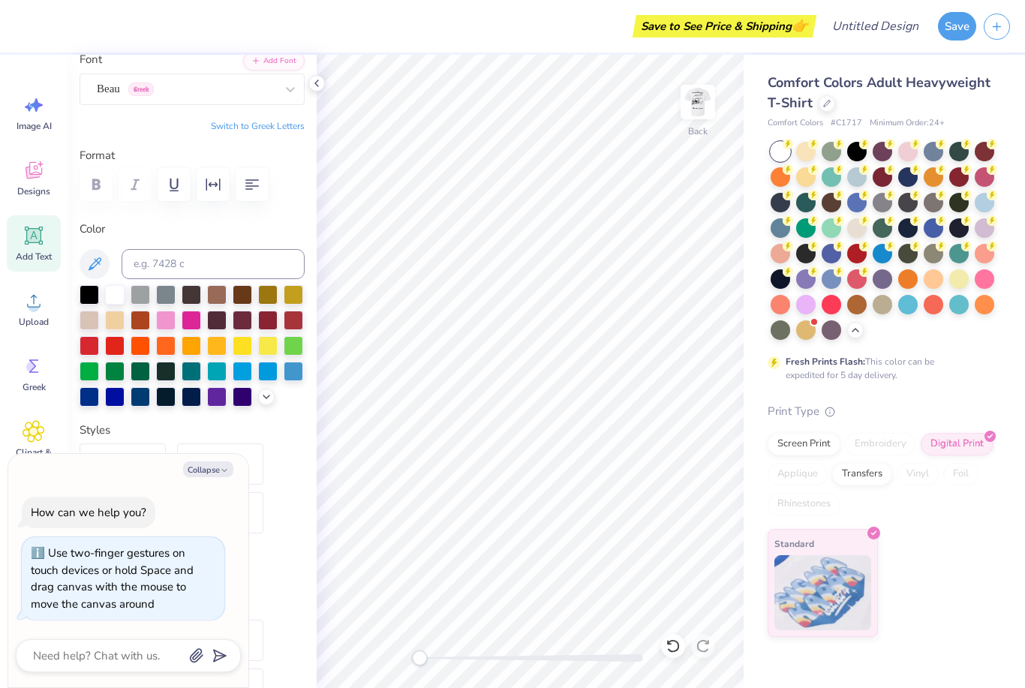
type input "5.59"
type input "1.62"
type input "11.69"
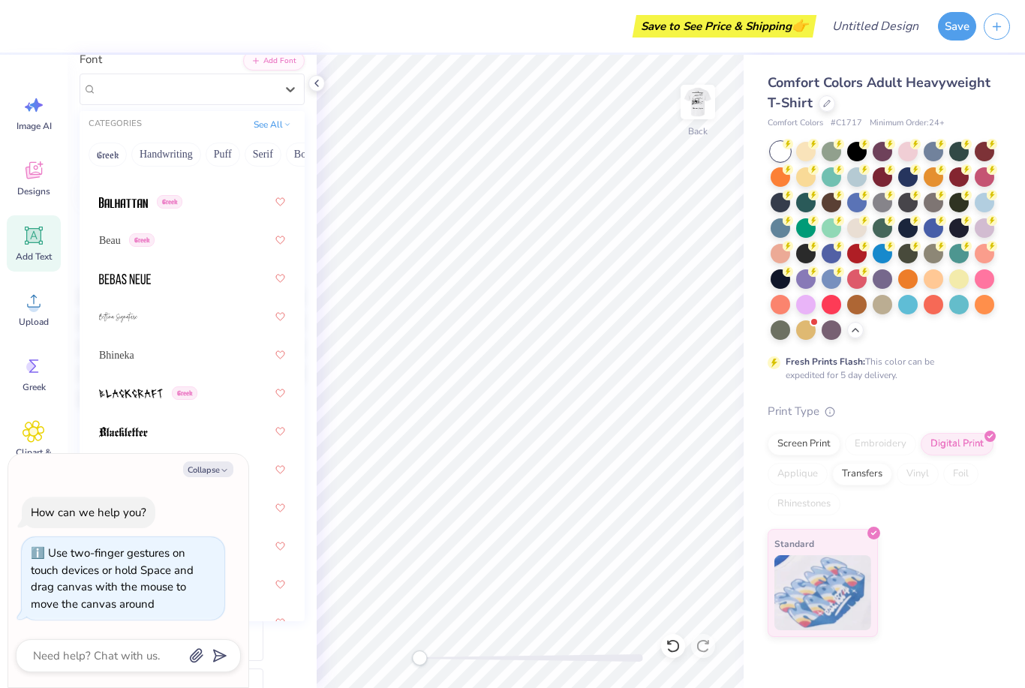
scroll to position [935, 0]
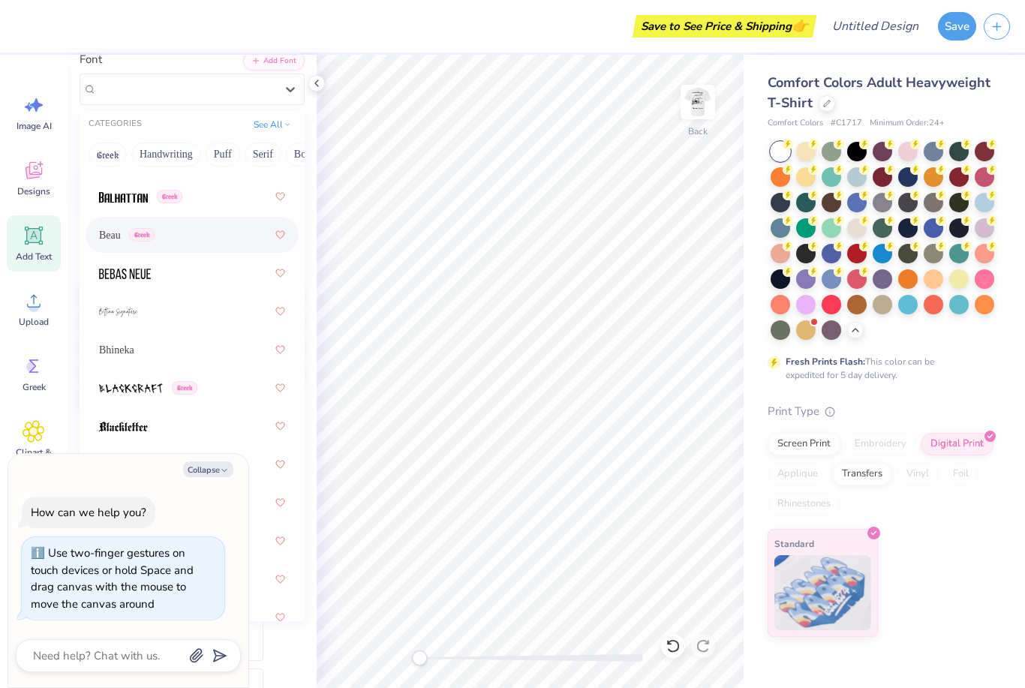
click at [209, 240] on div "Beau Greek" at bounding box center [192, 234] width 186 height 27
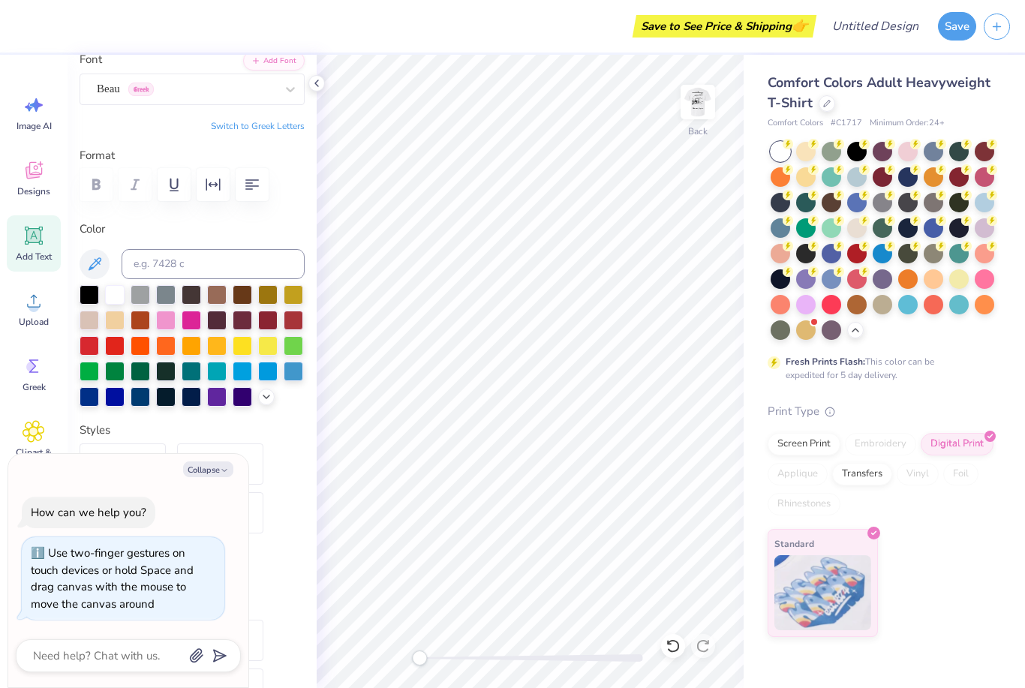
scroll to position [0, 1]
click at [91, 301] on div at bounding box center [90, 295] width 20 height 20
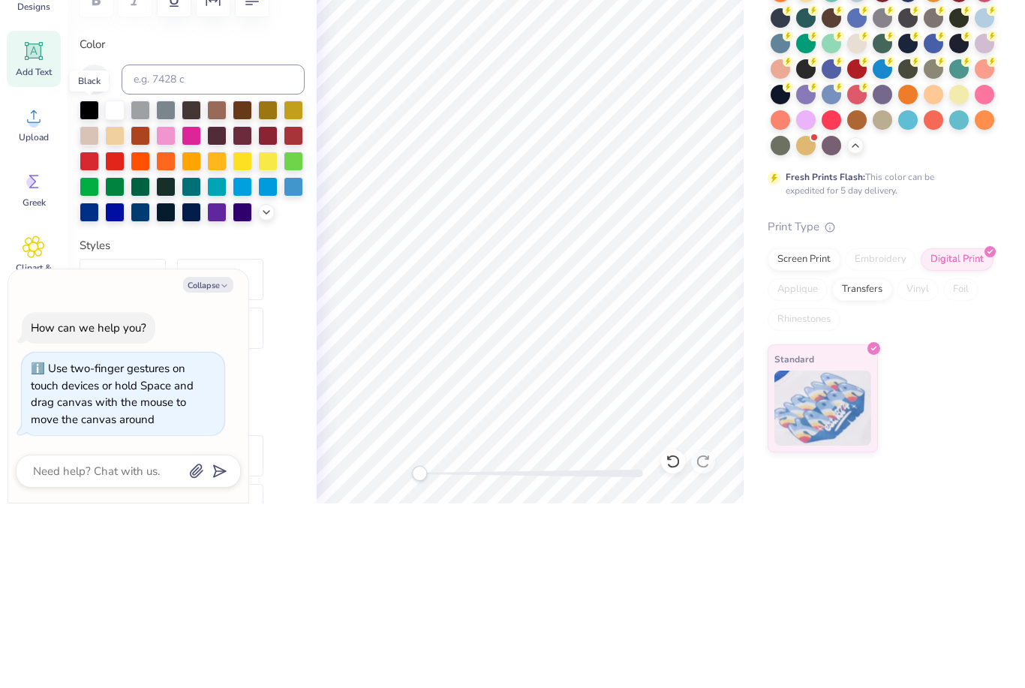
scroll to position [0, 2]
type textarea "x"
type textarea "T"
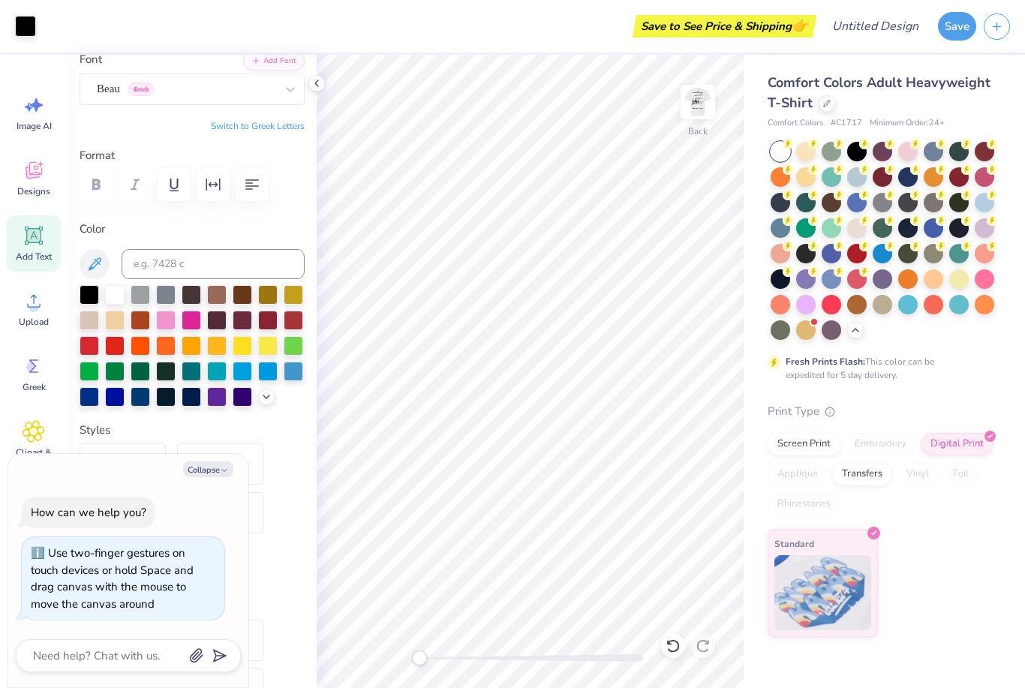
click at [20, 244] on div "Add Text" at bounding box center [34, 243] width 54 height 56
click at [88, 302] on div at bounding box center [90, 295] width 20 height 20
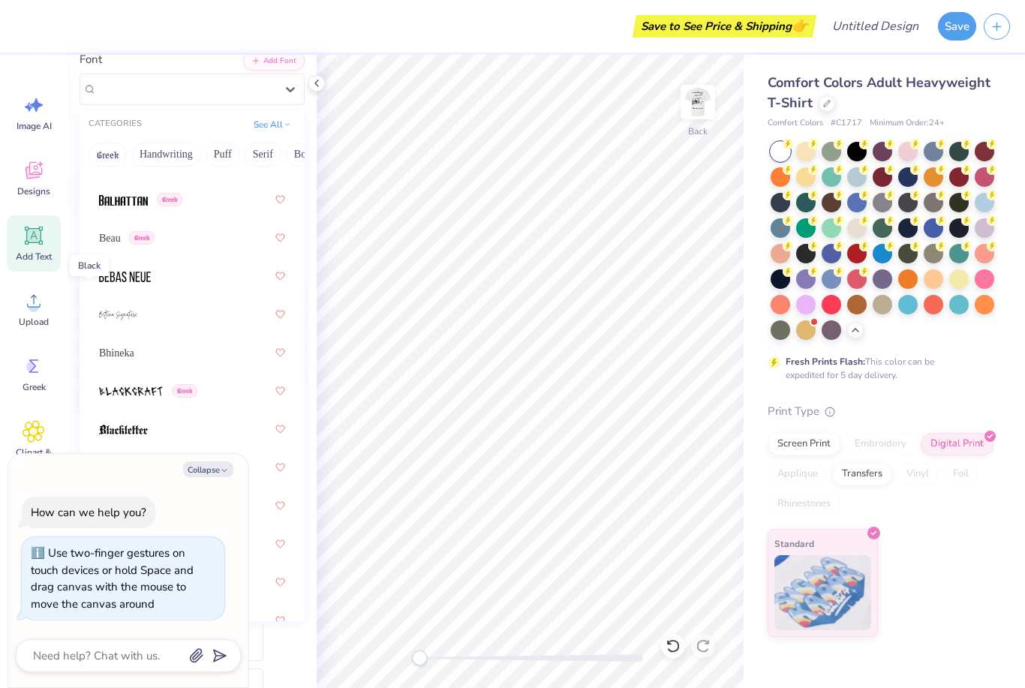
scroll to position [931, 0]
click at [203, 238] on div "Beau Greek" at bounding box center [192, 239] width 186 height 27
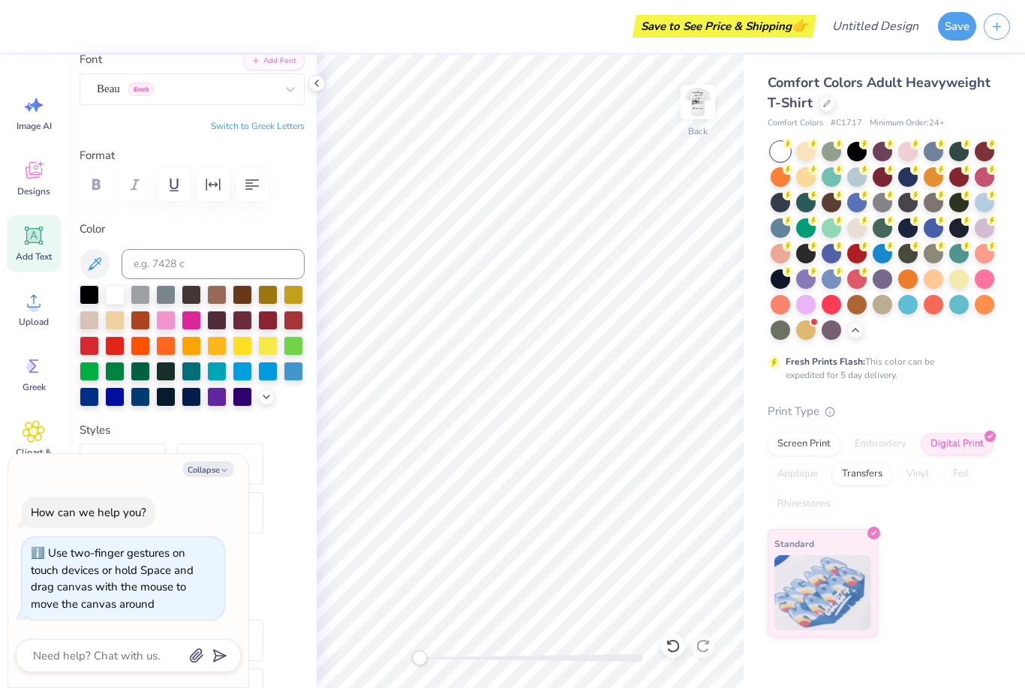
type textarea "x"
type textarea "T"
type textarea "x"
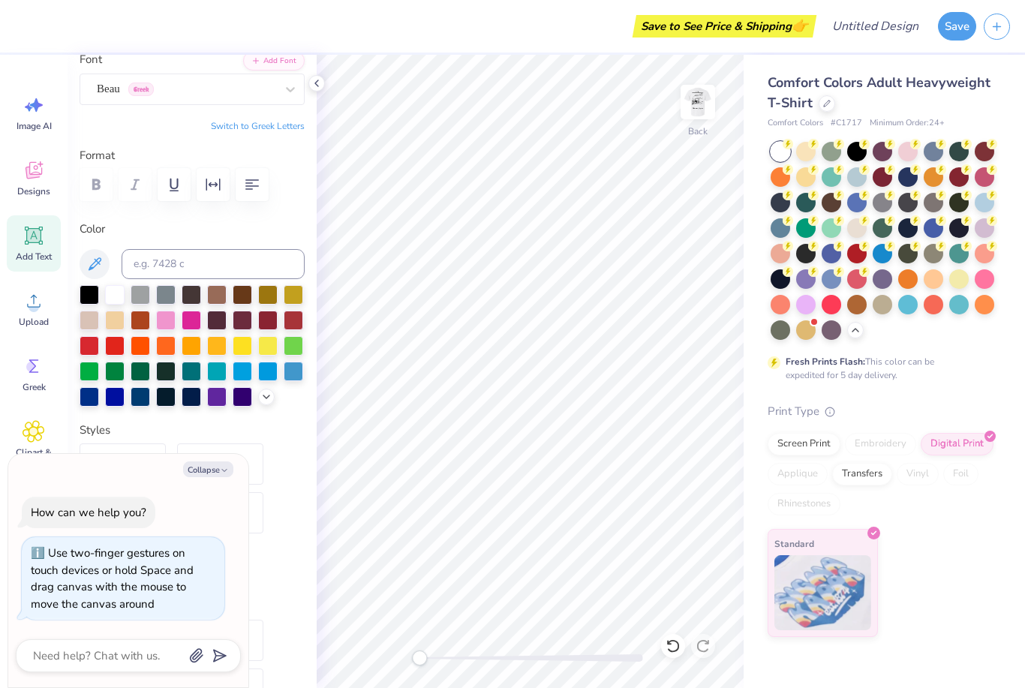
type input "4.17"
type input "0.59"
type input "3.95"
type textarea "x"
click at [23, 230] on icon at bounding box center [34, 235] width 23 height 23
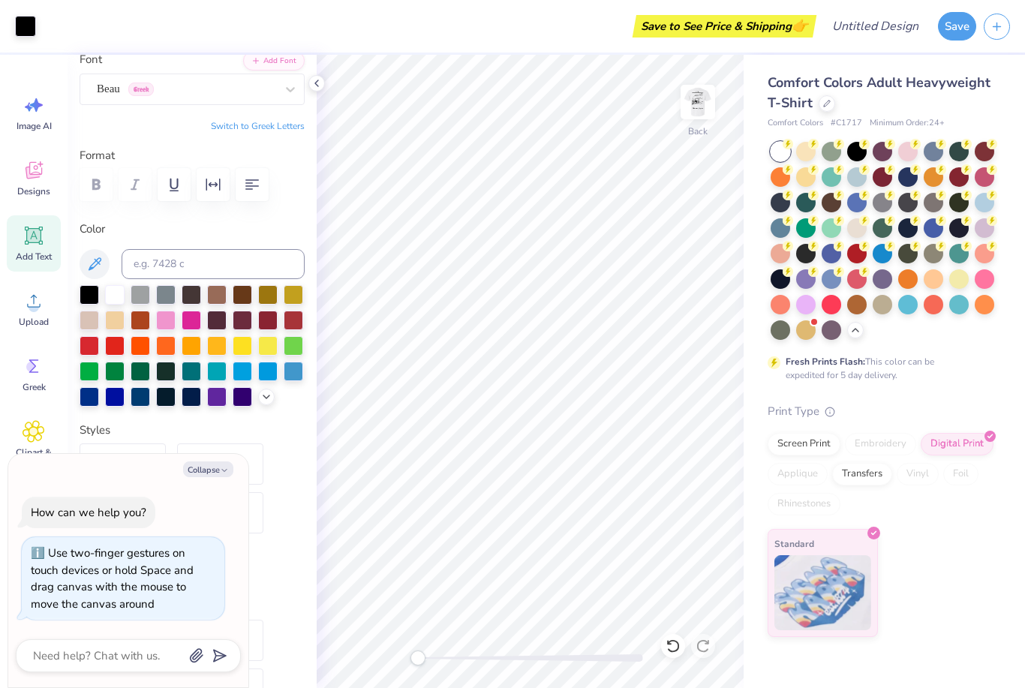
type input "5.59"
type input "1.62"
type input "11.69"
click at [97, 297] on div at bounding box center [90, 295] width 20 height 20
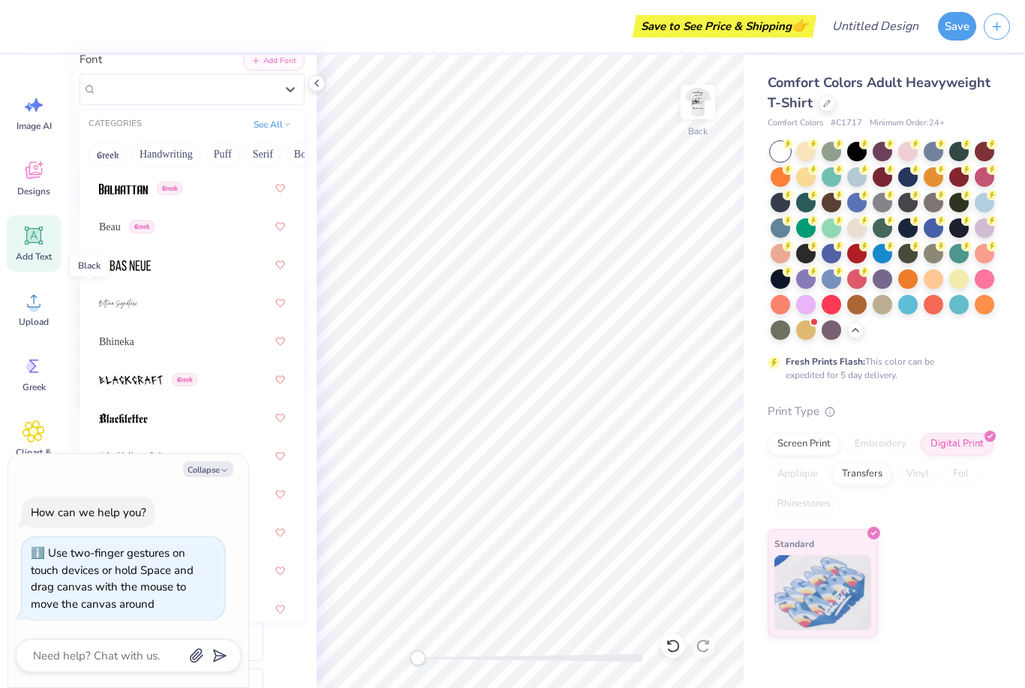
scroll to position [946, 0]
click at [228, 225] on div "Beau Greek" at bounding box center [192, 224] width 186 height 27
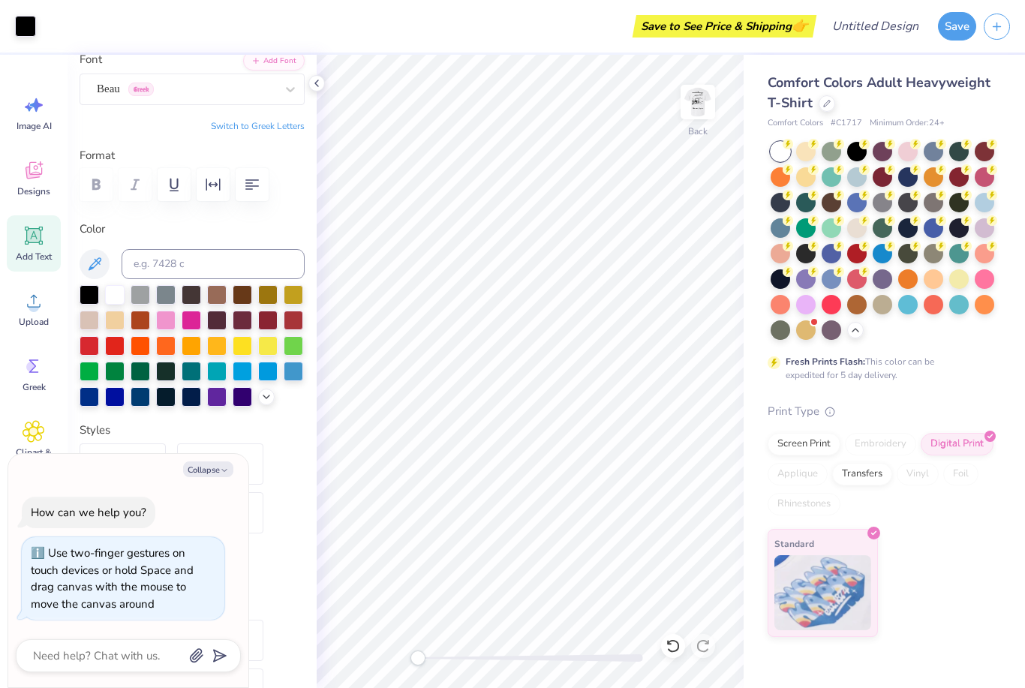
type textarea "x"
type input "5.19"
type input "1.60"
type input "11.70"
type textarea "x"
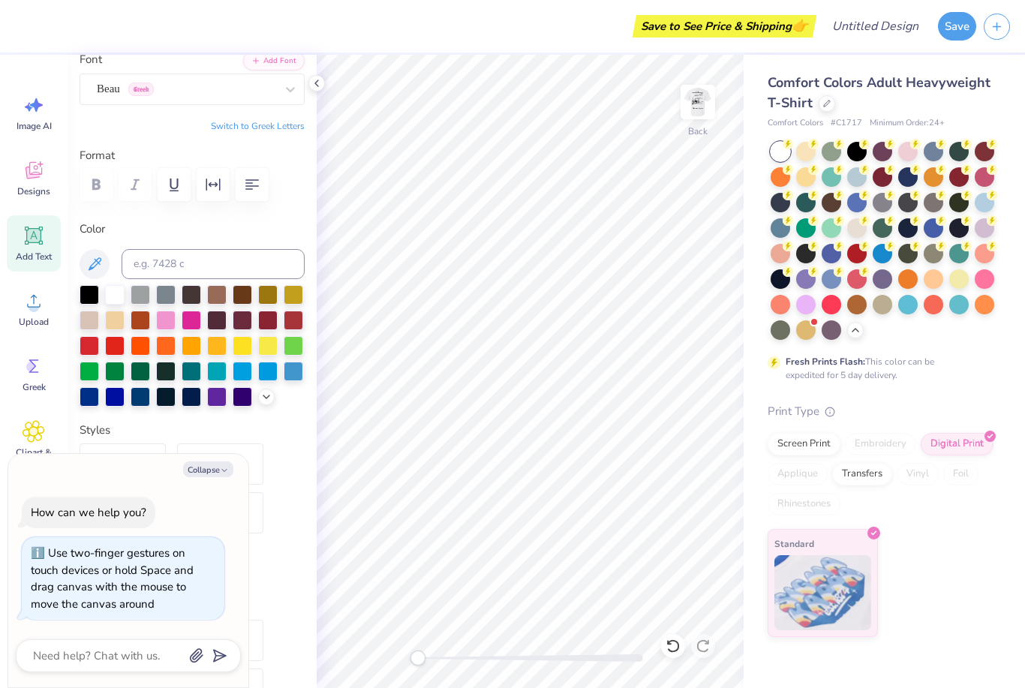
scroll to position [0, 1]
type textarea "T"
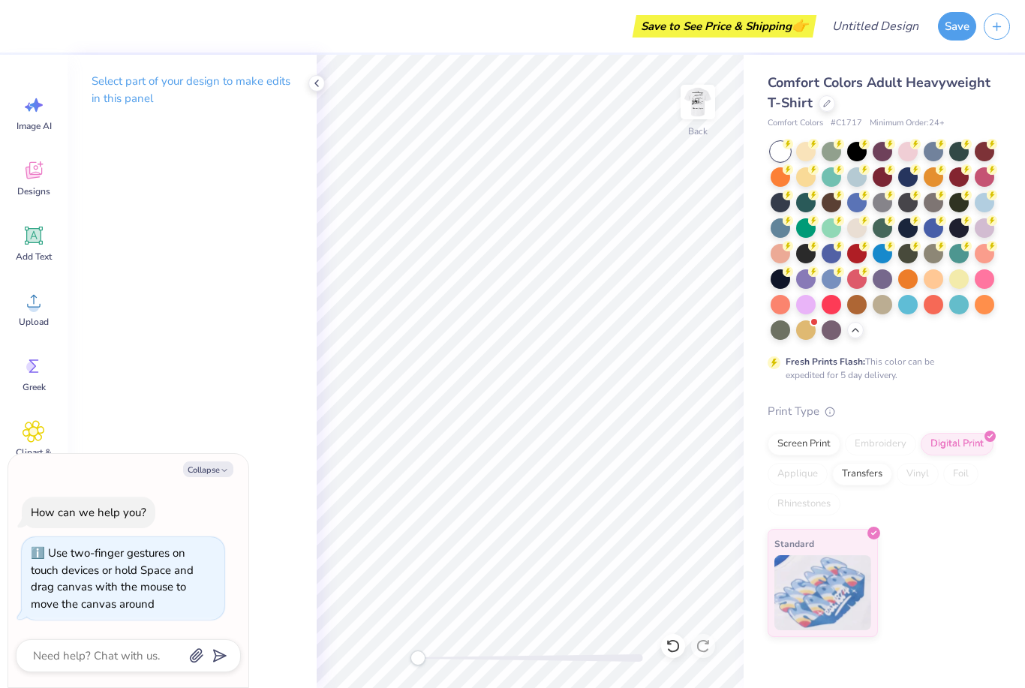
type textarea "x"
click at [571, 46] on div "Save to See Price & Shipping 👉" at bounding box center [418, 26] width 790 height 53
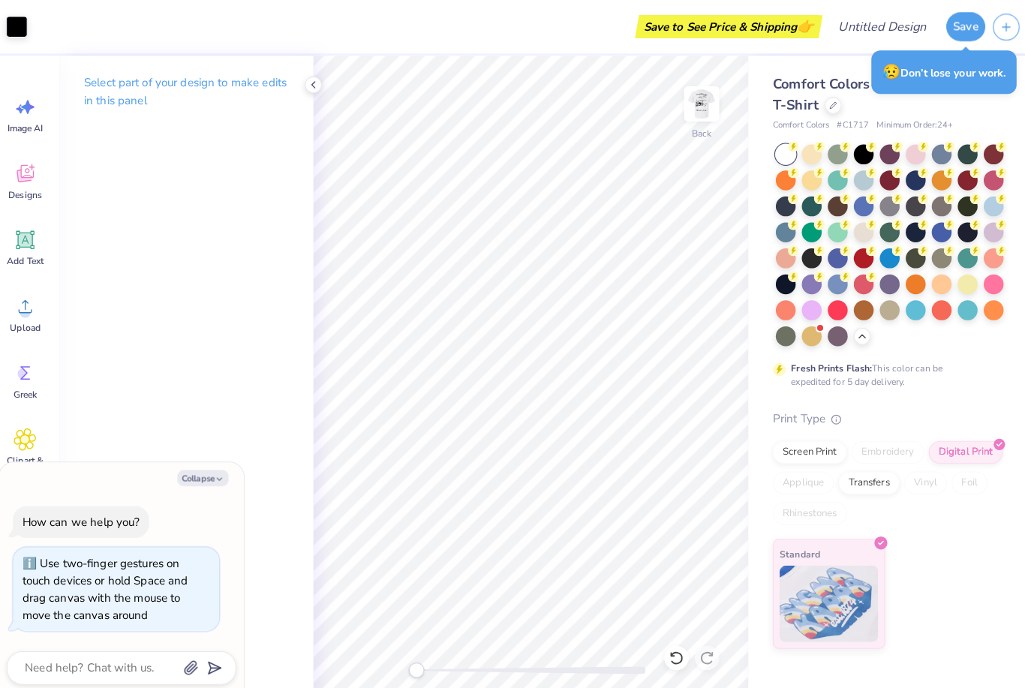
click at [32, 254] on span "Add Text" at bounding box center [34, 257] width 36 height 12
click at [308, 84] on div at bounding box center [316, 83] width 17 height 17
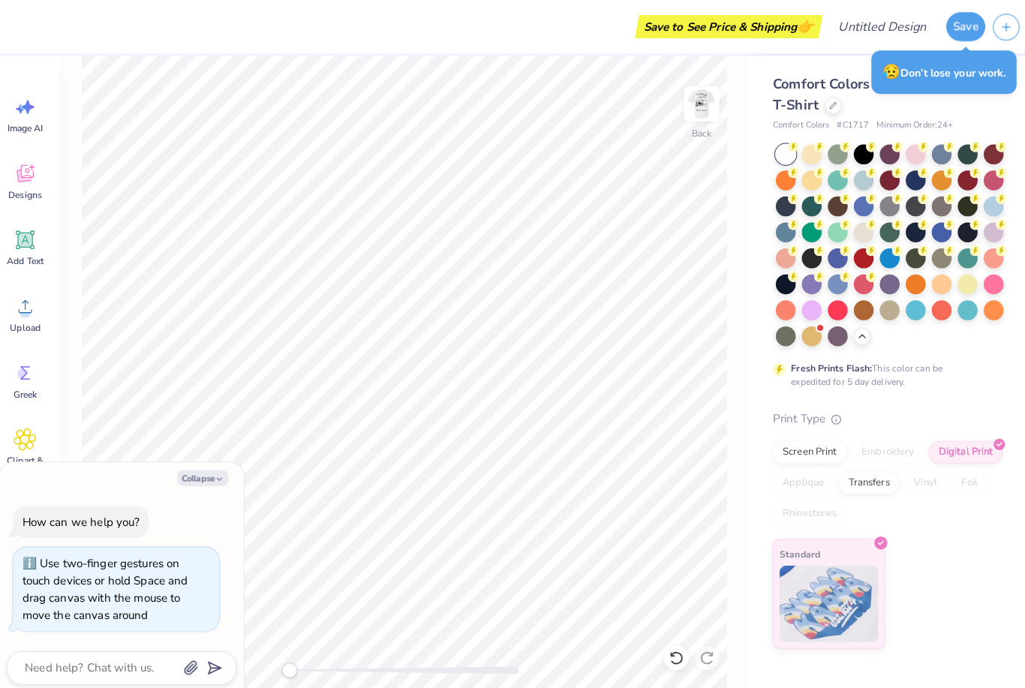
type textarea "x"
type textarea "T"
type textarea "x"
type textarea "T"
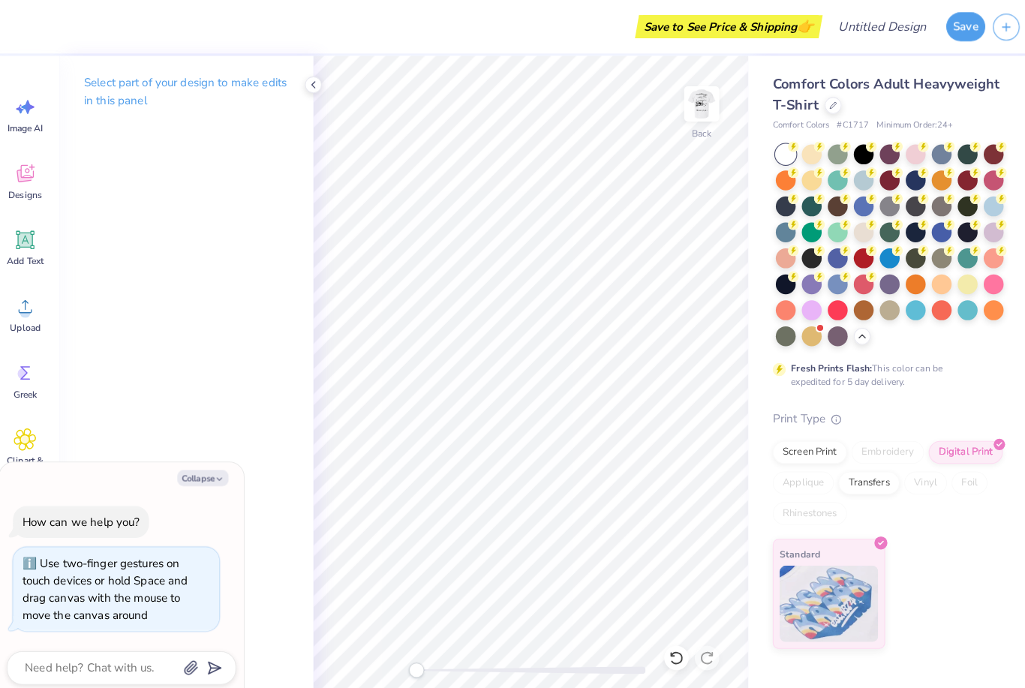
click at [29, 179] on icon at bounding box center [34, 170] width 23 height 23
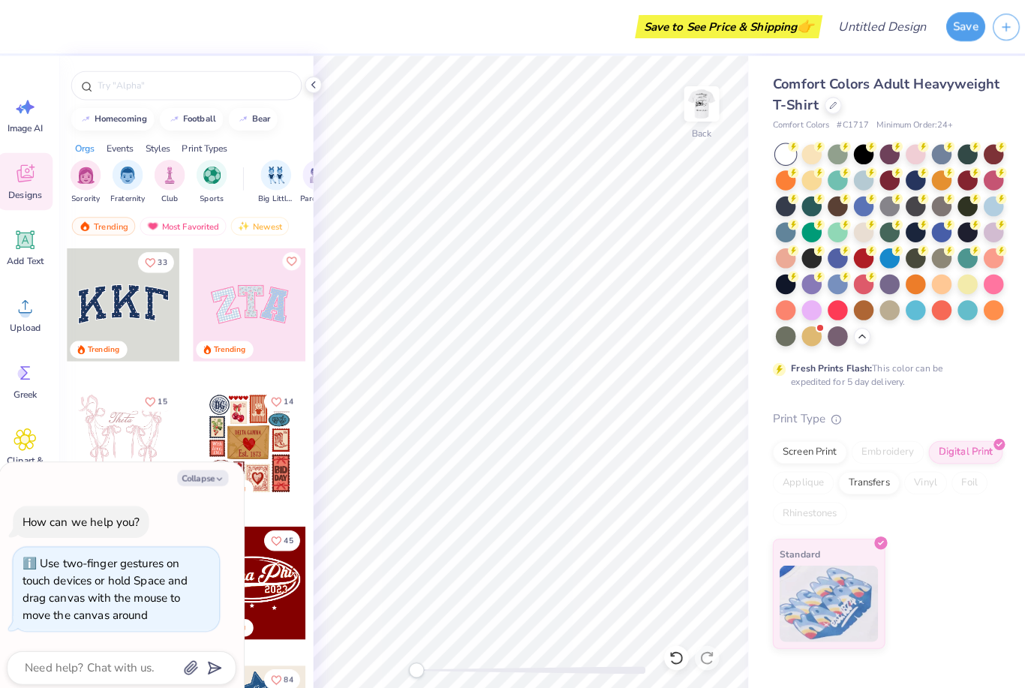
click at [24, 249] on div "Add Text" at bounding box center [34, 243] width 54 height 56
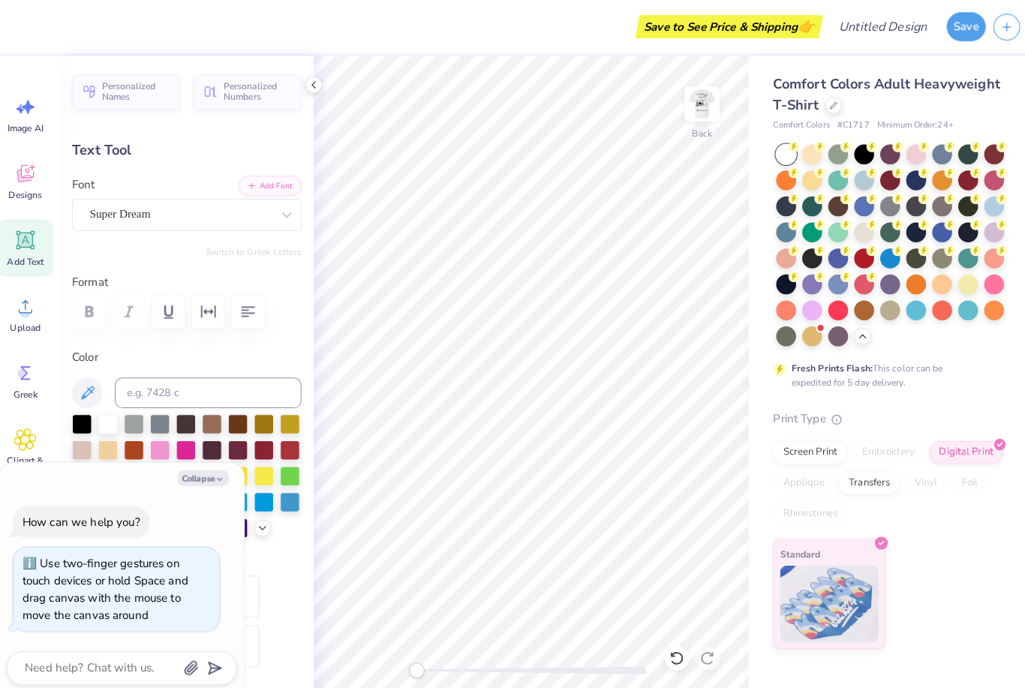
type textarea "x"
type textarea "TET"
type textarea "x"
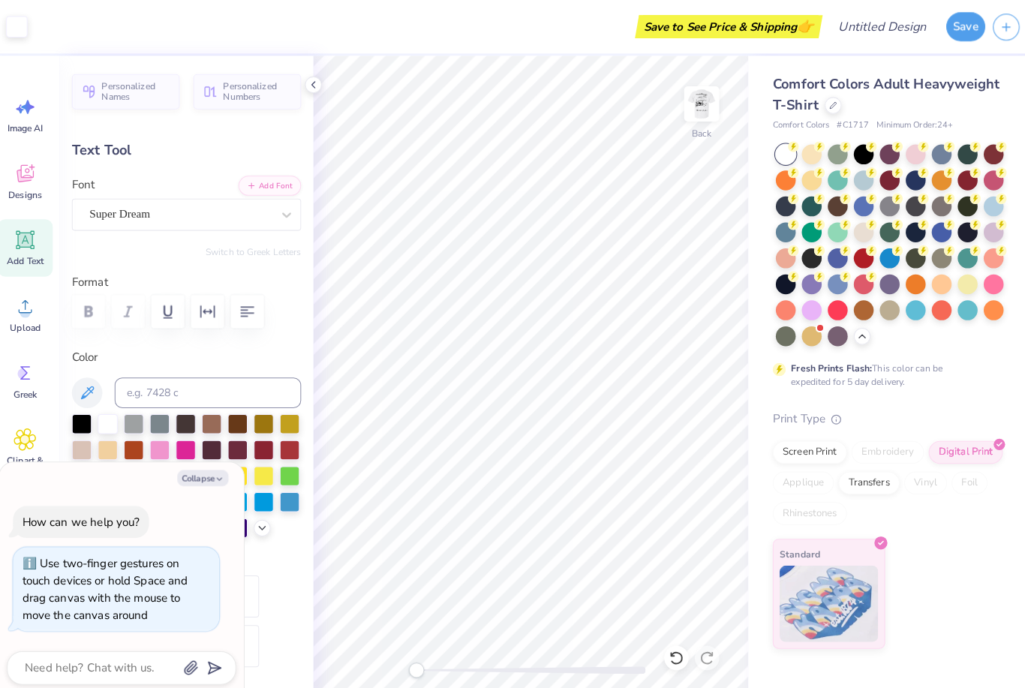
type input "4.08"
type textarea "x"
type input "1.40"
type input "1.61"
click at [666, 652] on icon at bounding box center [673, 646] width 15 height 15
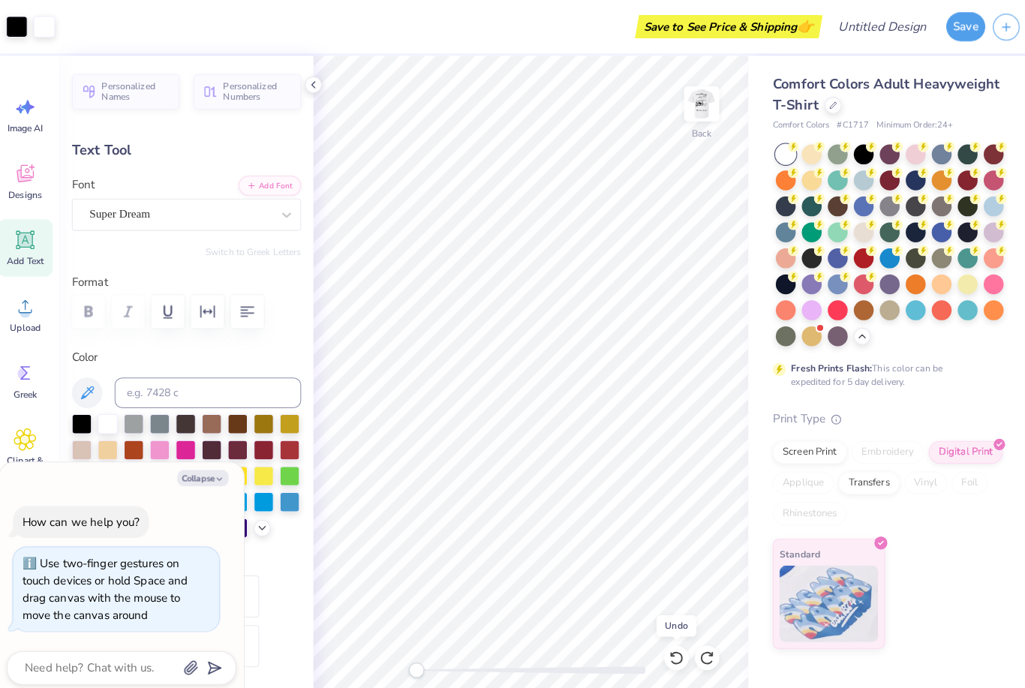
click at [666, 648] on icon at bounding box center [673, 646] width 15 height 15
click at [666, 649] on icon at bounding box center [673, 646] width 15 height 15
type textarea "x"
type input "5.59"
type input "1.62"
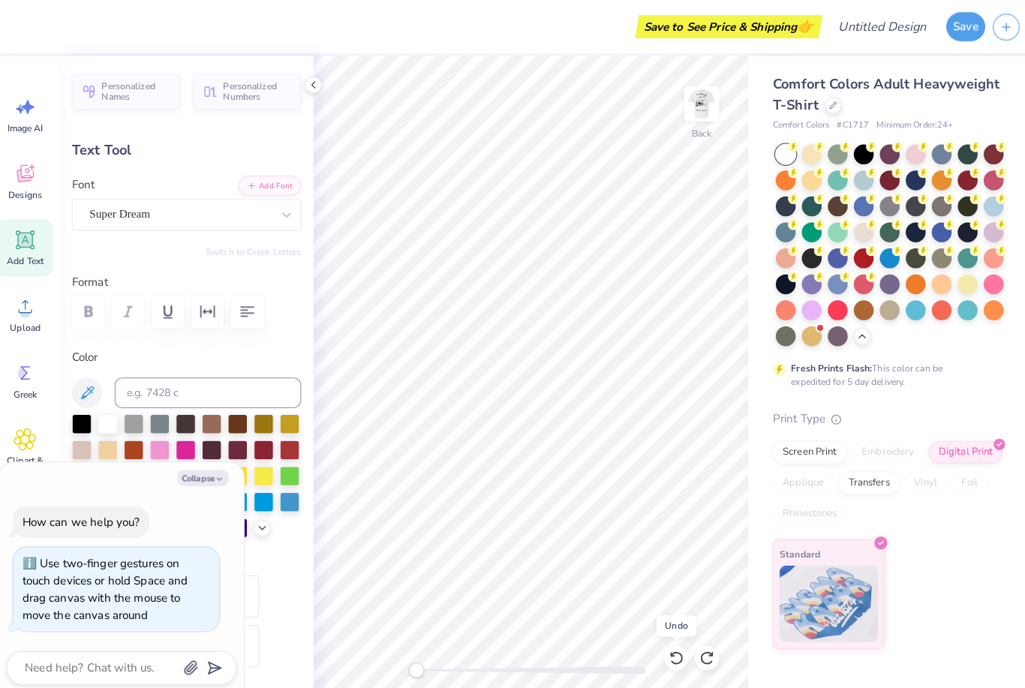
click at [666, 647] on icon at bounding box center [673, 646] width 15 height 15
click at [666, 648] on icon at bounding box center [673, 646] width 15 height 15
click at [668, 642] on icon at bounding box center [669, 642] width 3 height 3
click at [666, 649] on icon at bounding box center [673, 646] width 15 height 15
click at [666, 648] on icon at bounding box center [673, 646] width 15 height 15
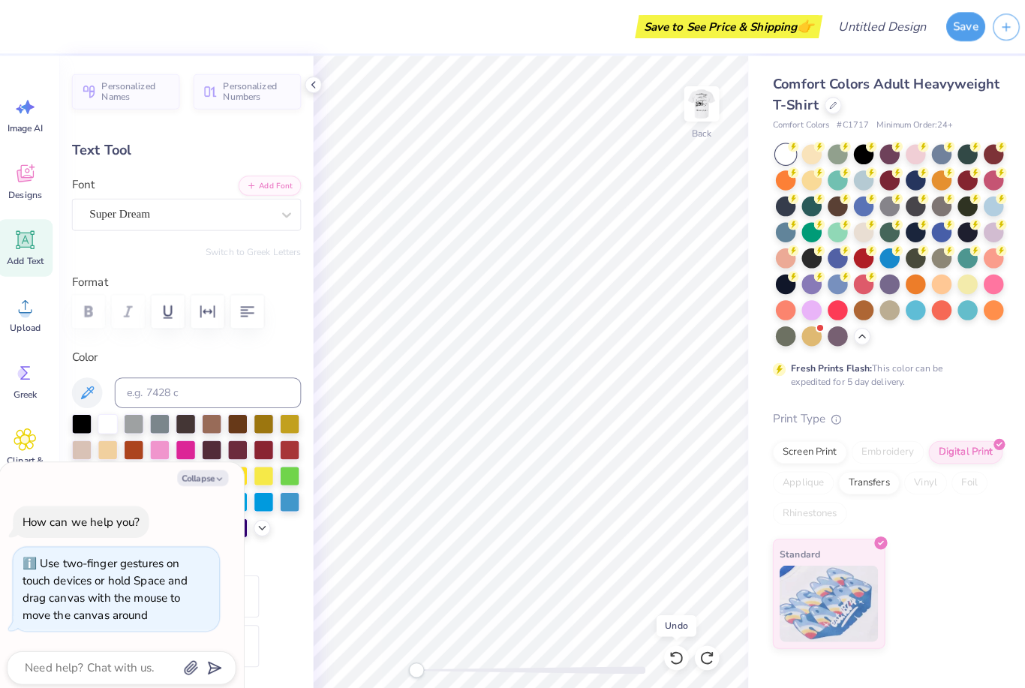
click at [696, 646] on icon at bounding box center [703, 646] width 15 height 15
click at [666, 649] on icon at bounding box center [673, 646] width 15 height 15
click at [666, 651] on icon at bounding box center [673, 646] width 15 height 15
click at [666, 649] on icon at bounding box center [673, 646] width 15 height 15
click at [666, 650] on icon at bounding box center [673, 646] width 15 height 15
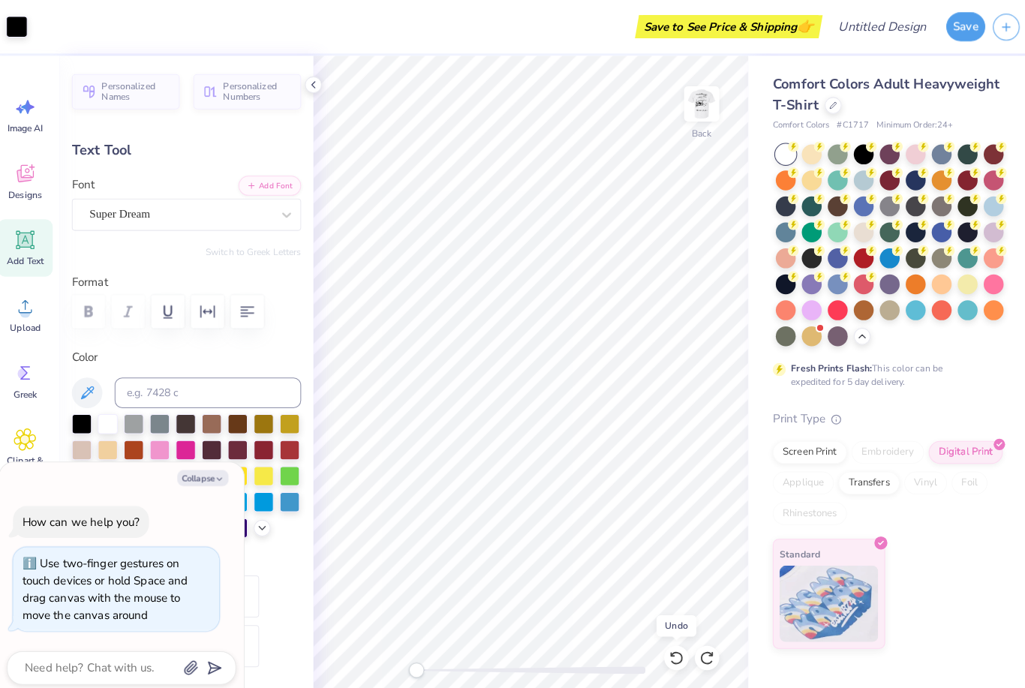
click at [666, 647] on icon at bounding box center [673, 646] width 15 height 15
click at [667, 641] on icon at bounding box center [673, 646] width 13 height 14
click at [666, 645] on icon at bounding box center [673, 646] width 15 height 15
click at [667, 642] on icon at bounding box center [673, 646] width 13 height 14
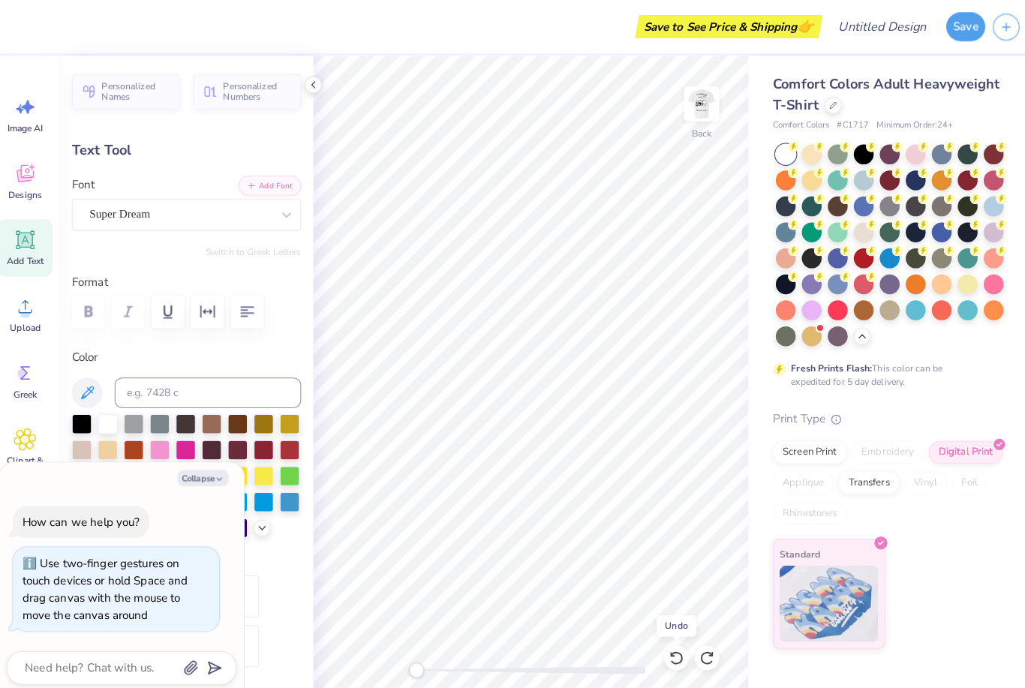
click at [667, 642] on icon at bounding box center [673, 646] width 13 height 14
click at [696, 645] on icon at bounding box center [703, 646] width 15 height 15
click at [23, 372] on icon at bounding box center [34, 366] width 23 height 23
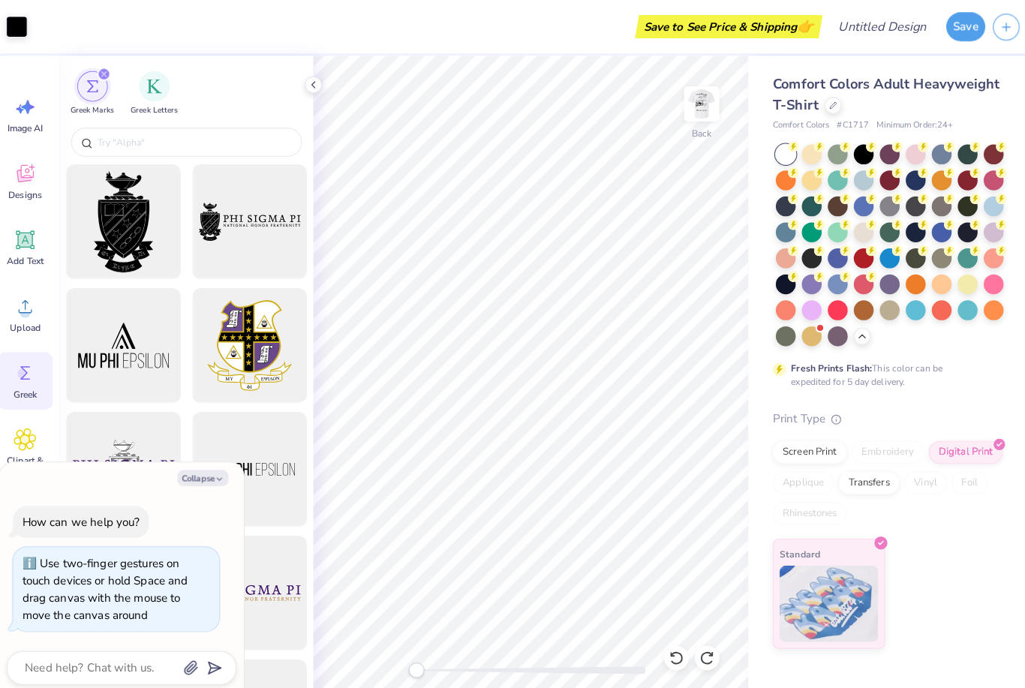
click at [24, 120] on span "Image AI" at bounding box center [34, 126] width 35 height 12
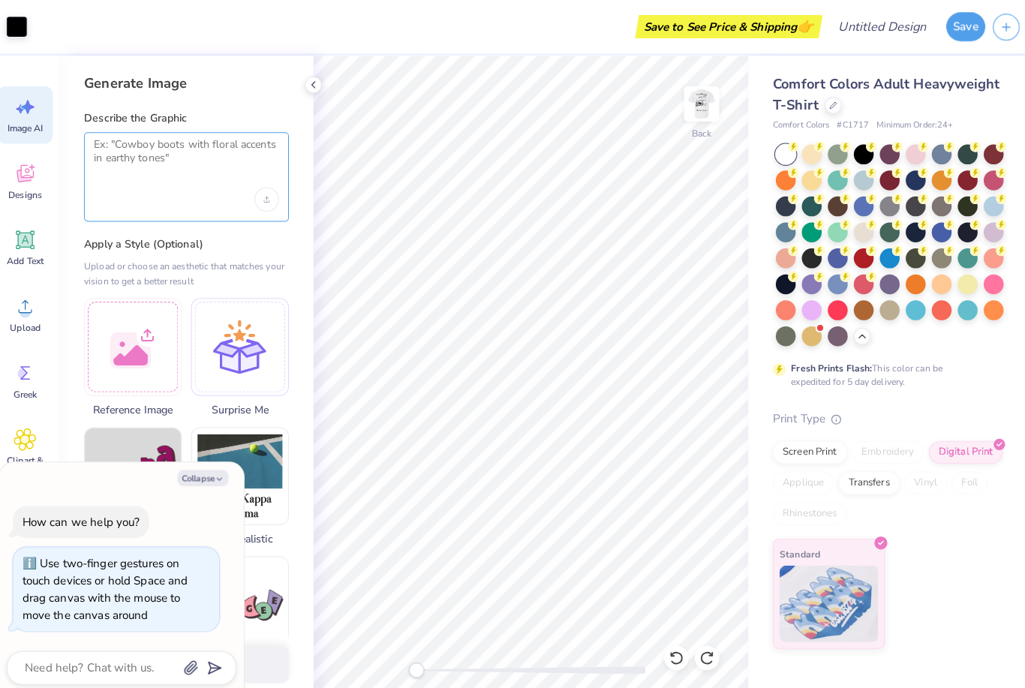
click at [210, 167] on textarea at bounding box center [192, 154] width 182 height 38
type textarea "x"
click at [224, 142] on textarea "Text of Japanese word “" at bounding box center [192, 154] width 182 height 38
paste textarea "[URL][DOMAIN_NAME]"
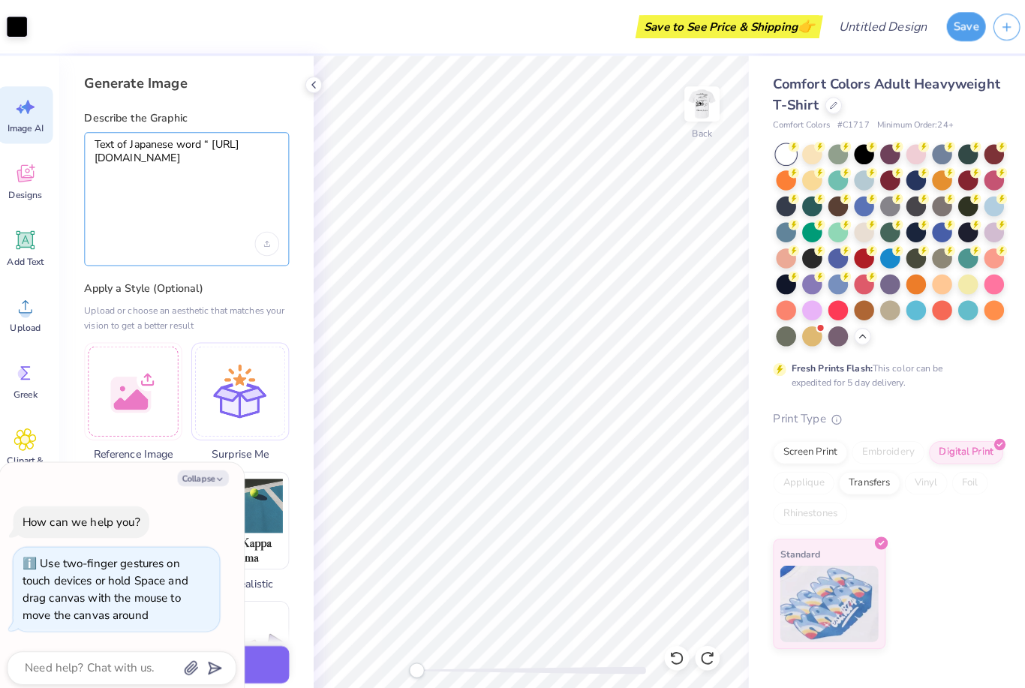
click at [106, 153] on textarea "Text of Japanese word “ [URL][DOMAIN_NAME]" at bounding box center [192, 175] width 182 height 81
click at [105, 153] on textarea "Text of Japanese word “ [URL][DOMAIN_NAME]" at bounding box center [192, 175] width 182 height 81
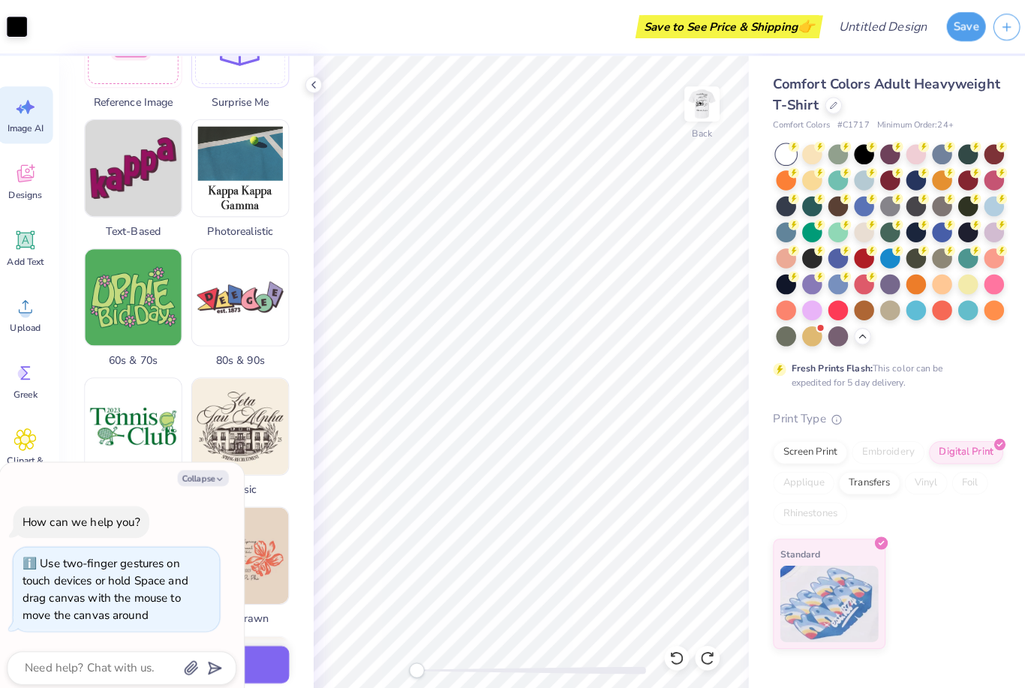
scroll to position [305, 0]
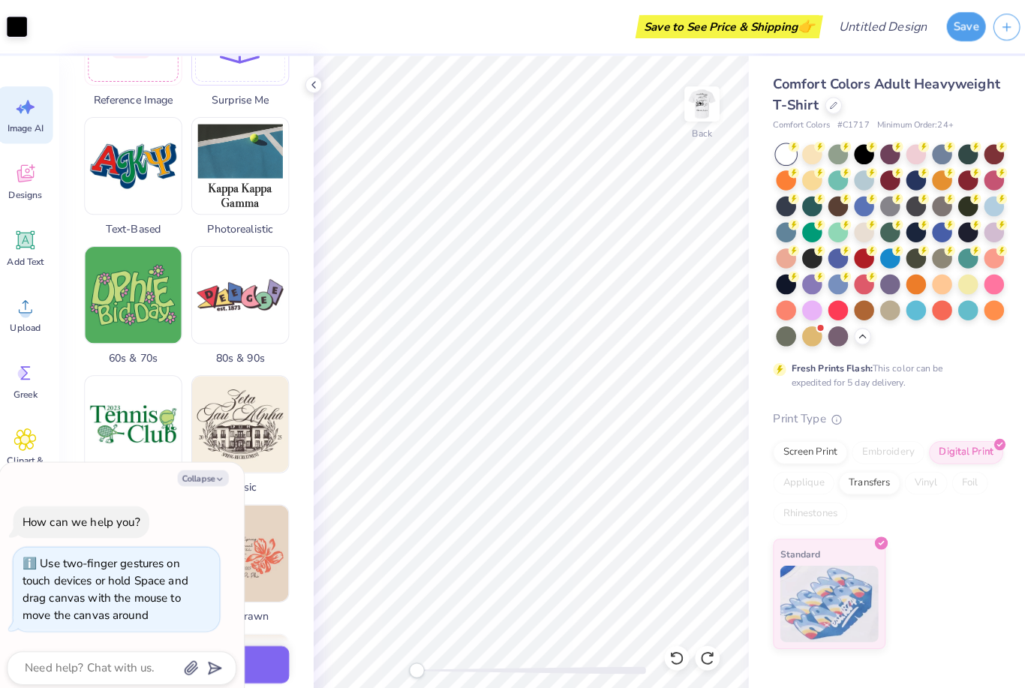
type textarea "Text of Japanese word “ほいさい”"
click at [161, 179] on img at bounding box center [139, 163] width 95 height 95
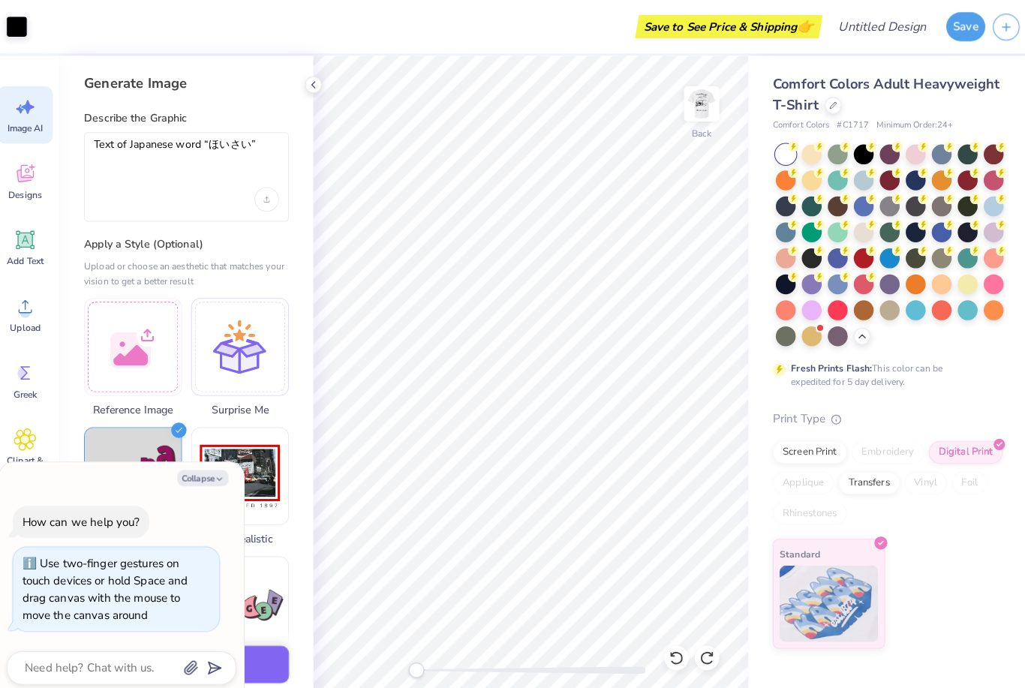
scroll to position [0, 0]
click at [269, 151] on textarea "Text of Japanese word “ほいさい”" at bounding box center [192, 154] width 182 height 38
type textarea "x"
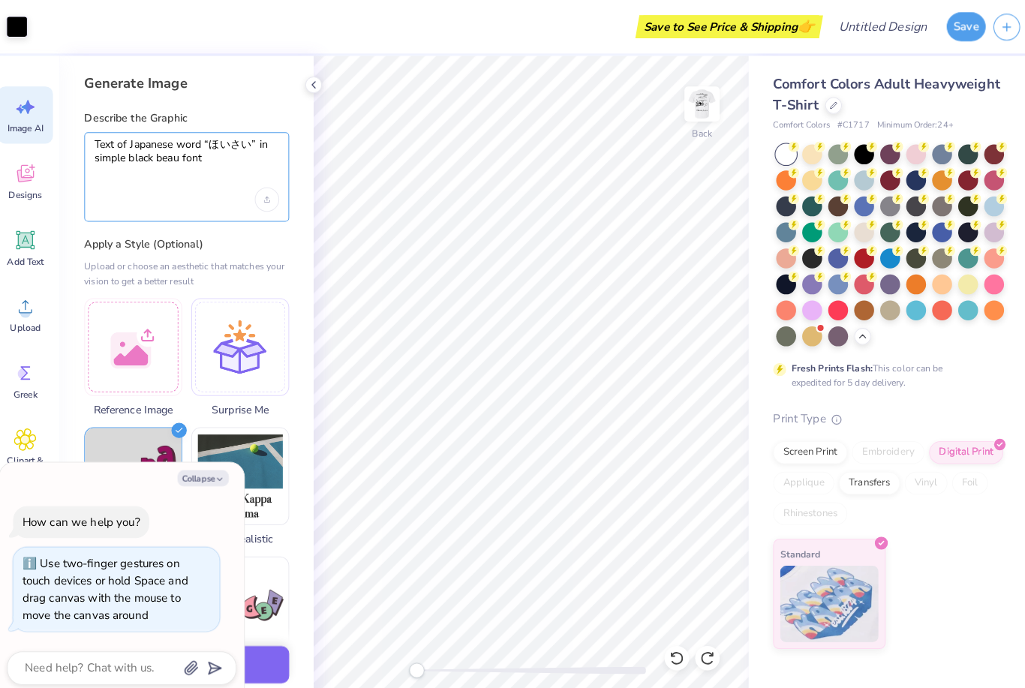
type textarea "Text of Japanese word “ほいさい” in simple black beau font"
click at [245, 98] on div "Generate Image Describe the Graphic Text of Japanese word “ほいさい” in simple blac…" at bounding box center [192, 371] width 249 height 633
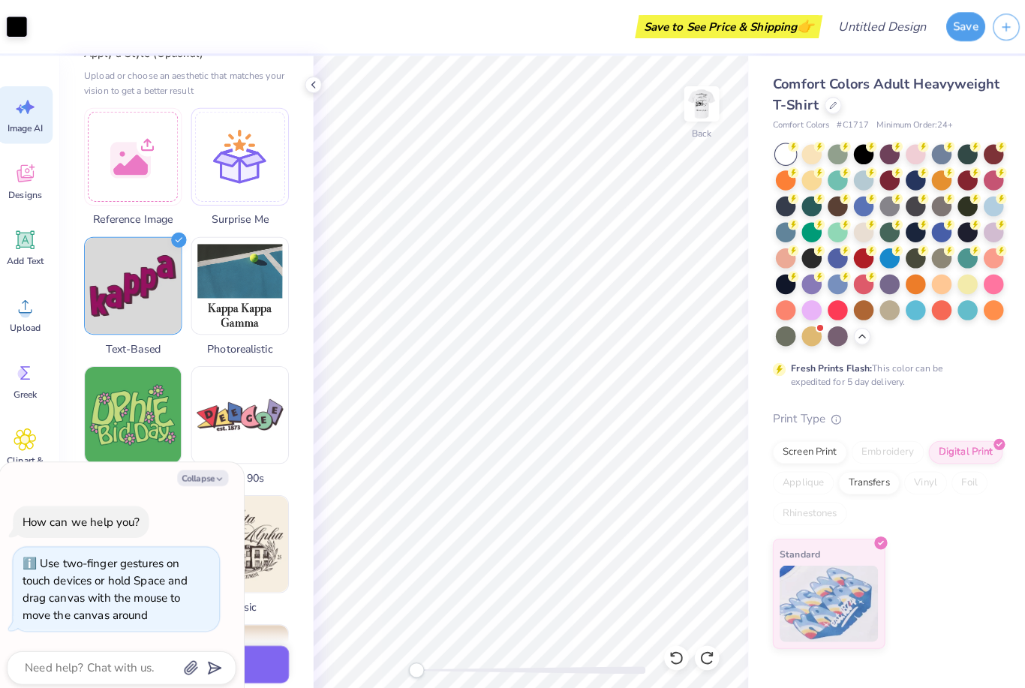
scroll to position [191, 0]
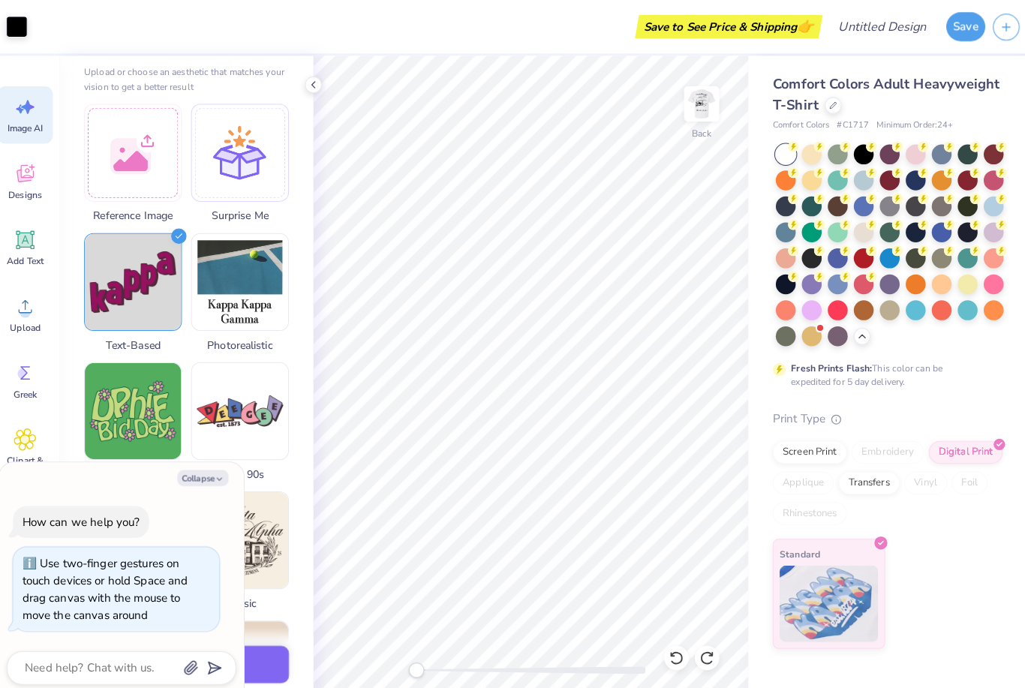
click at [220, 471] on icon "button" at bounding box center [224, 470] width 9 height 9
type textarea "x"
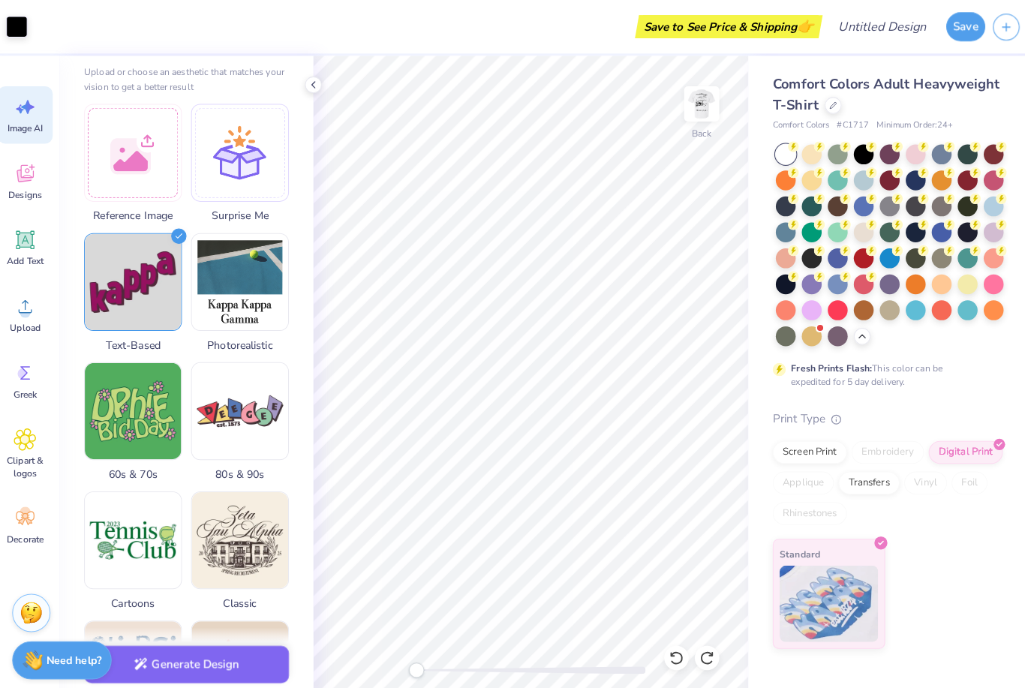
click at [233, 652] on button "Generate Design" at bounding box center [192, 652] width 201 height 37
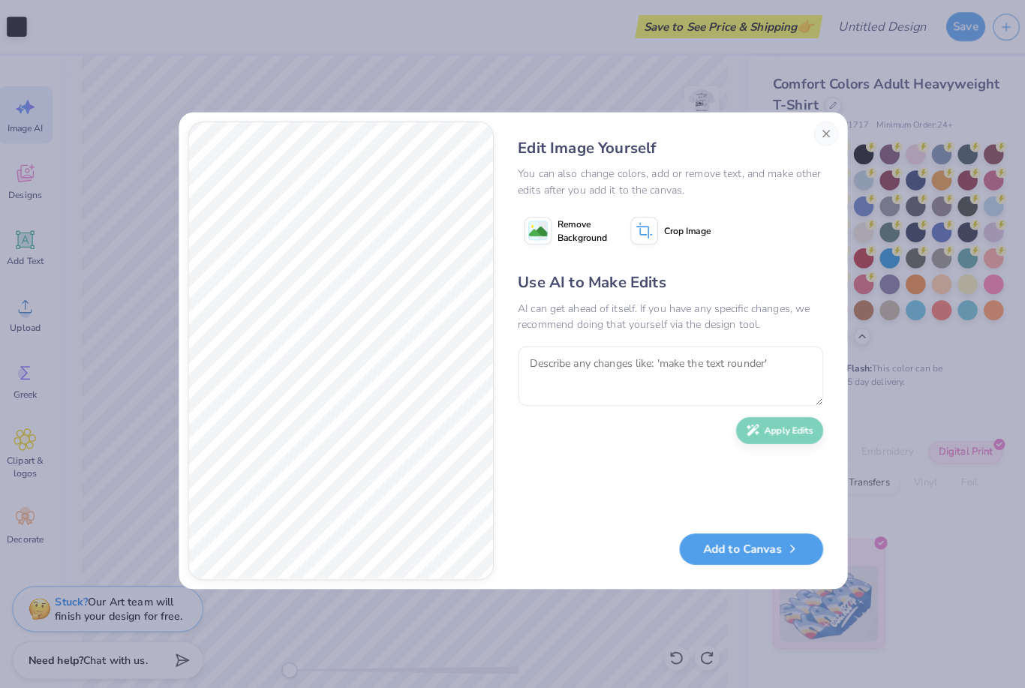
click at [813, 130] on button "Close" at bounding box center [820, 131] width 24 height 24
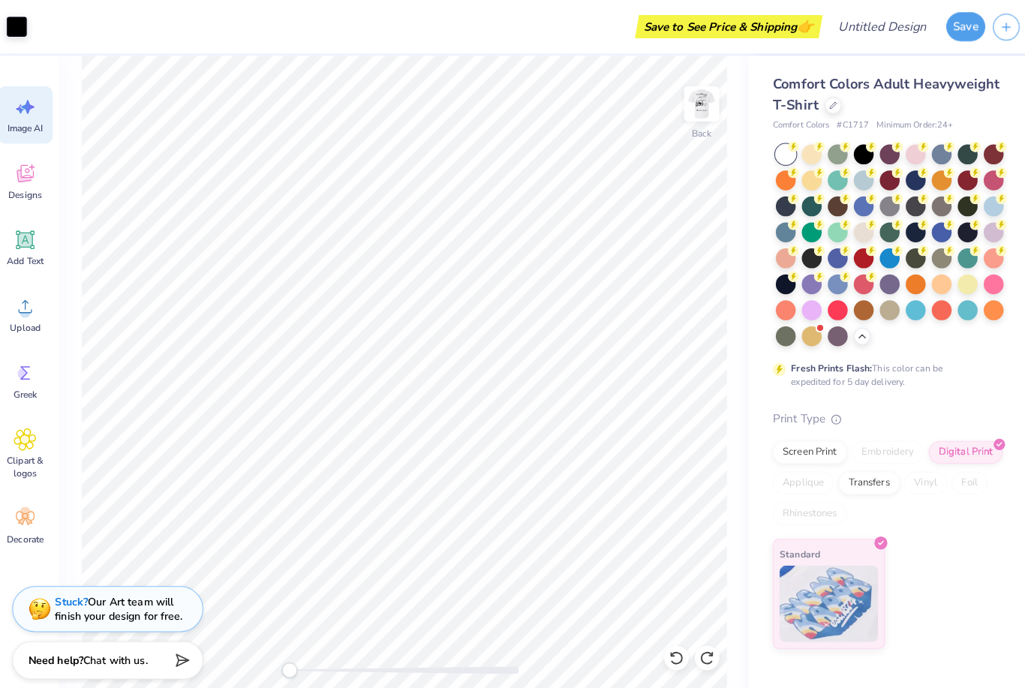
click at [28, 245] on icon at bounding box center [34, 235] width 23 height 23
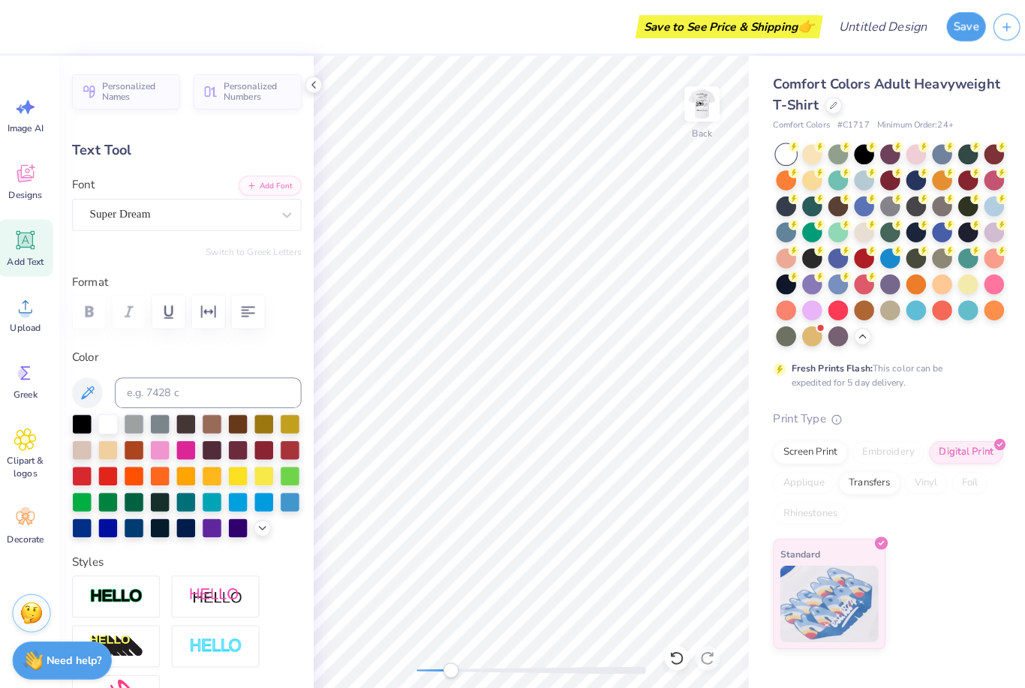
scroll to position [1, 1]
type textarea "T"
click at [466, 33] on div "Save to See Price & Shipping 👉" at bounding box center [418, 26] width 790 height 53
click at [667, 654] on div at bounding box center [673, 646] width 24 height 24
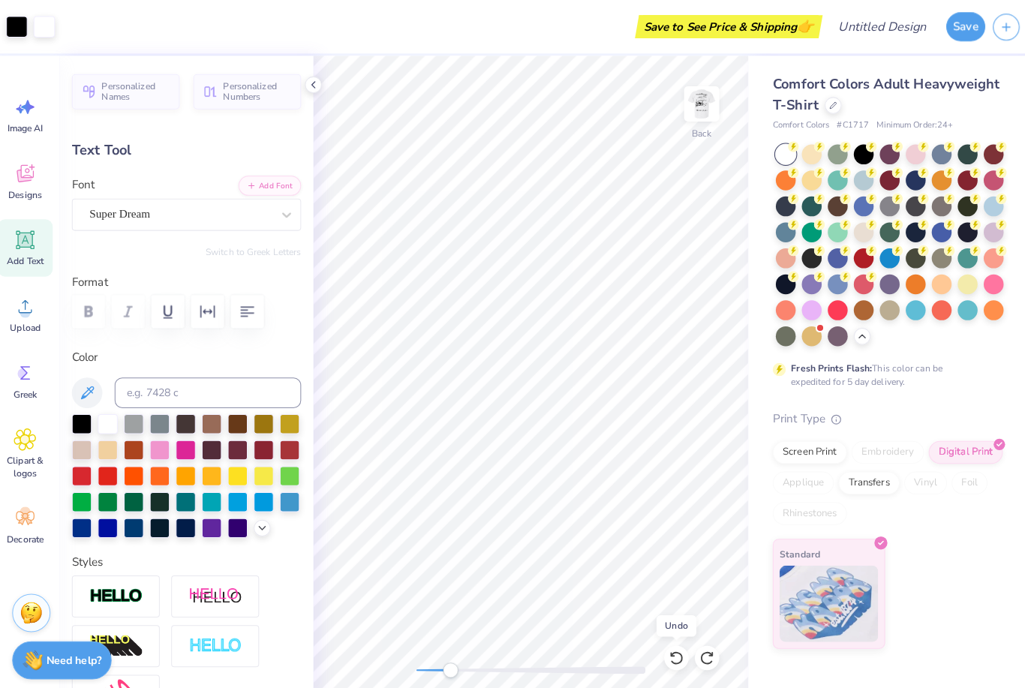
click at [666, 645] on icon at bounding box center [673, 646] width 15 height 15
click at [661, 651] on div at bounding box center [673, 646] width 24 height 24
click at [661, 648] on div at bounding box center [673, 646] width 24 height 24
click at [697, 648] on icon at bounding box center [703, 646] width 15 height 15
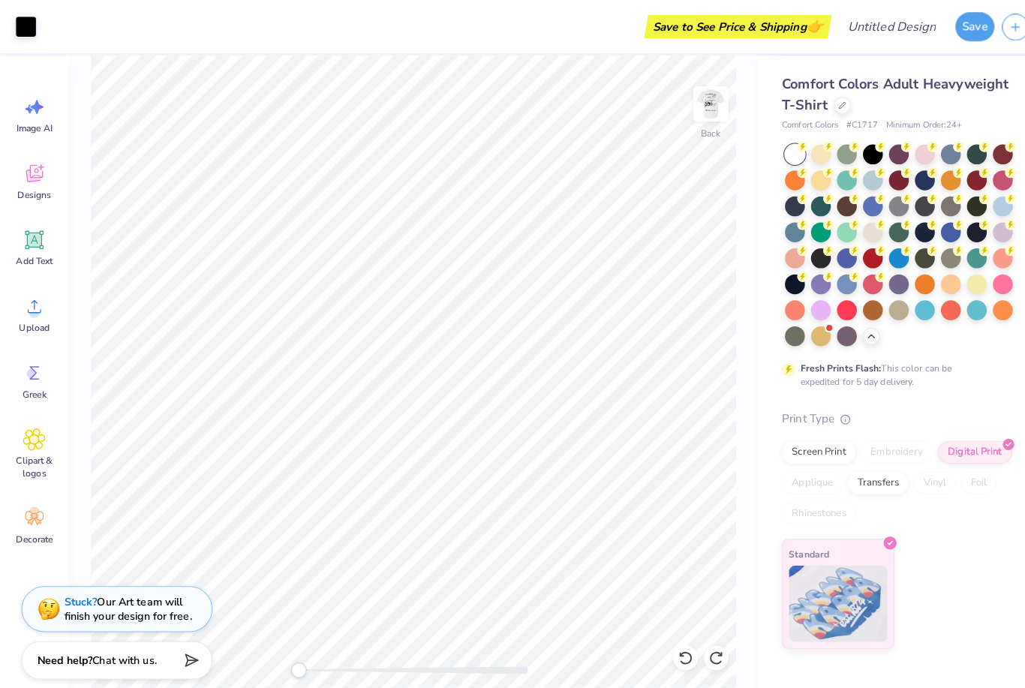
click at [34, 176] on icon at bounding box center [33, 173] width 14 height 12
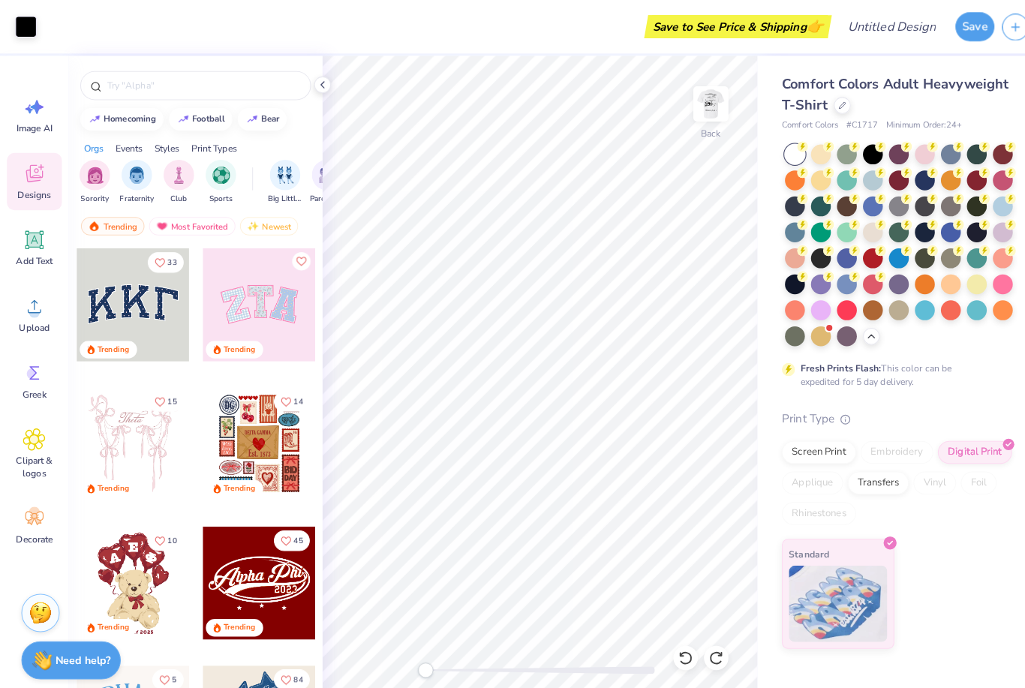
click at [34, 310] on circle at bounding box center [34, 307] width 11 height 11
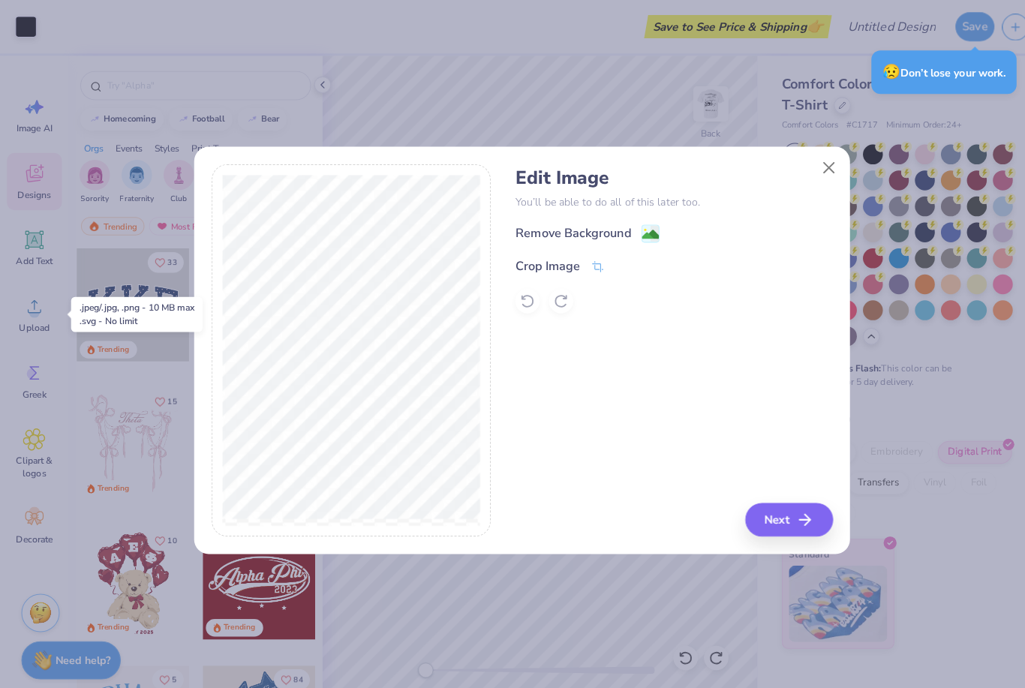
click at [778, 518] on button "Next" at bounding box center [775, 510] width 86 height 33
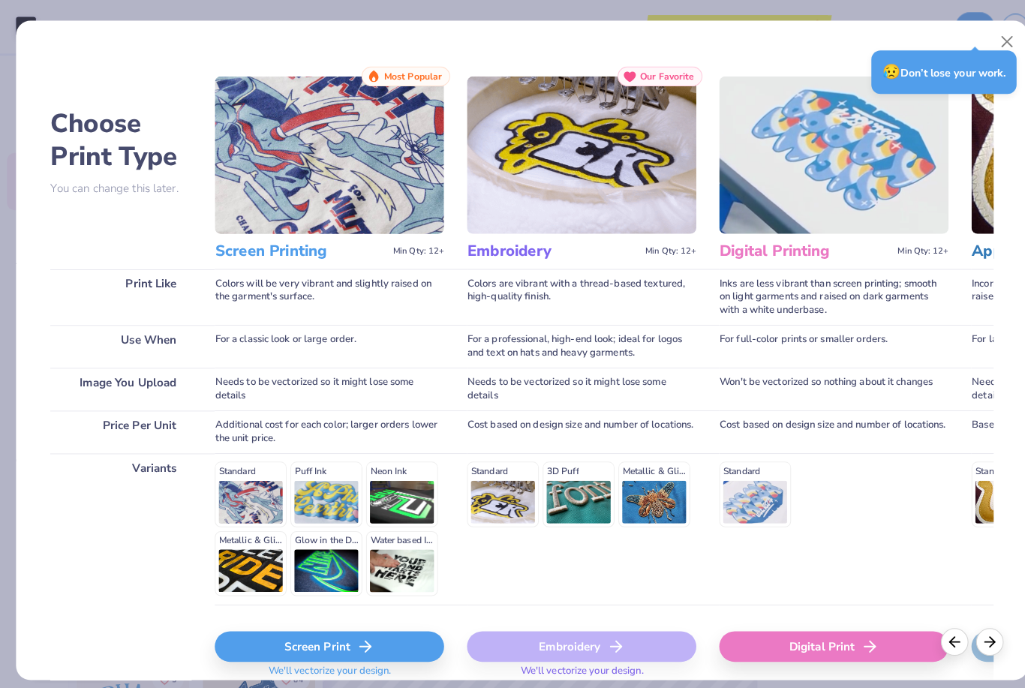
click at [785, 627] on div "Digital Print" at bounding box center [818, 635] width 225 height 30
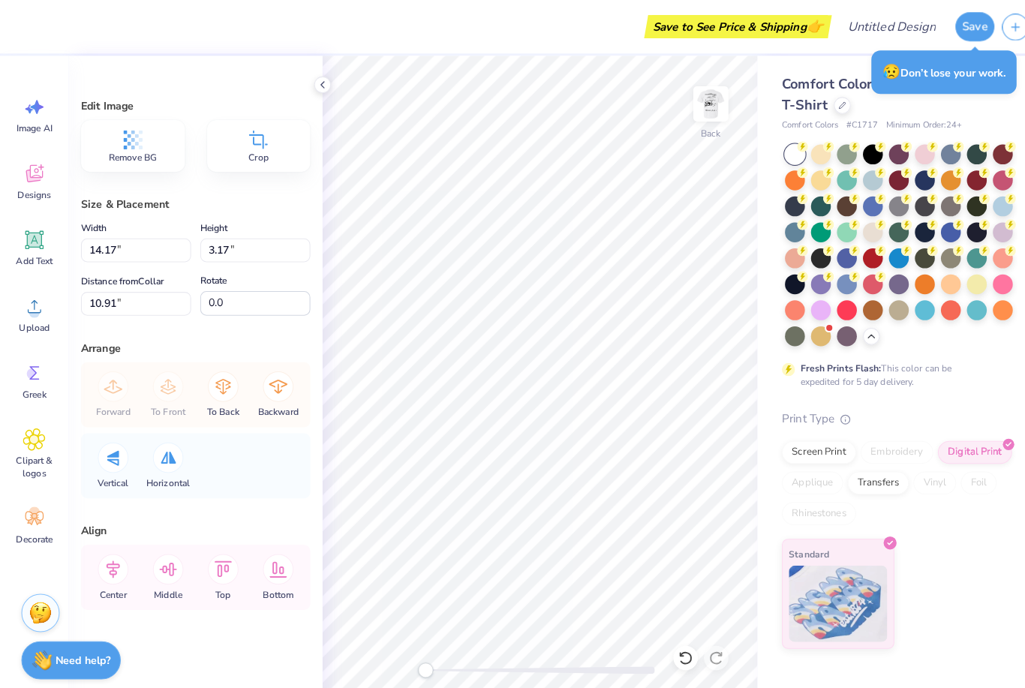
type input "4.02"
type input "0.90"
type input "13.18"
type input "2.96"
type input "0.66"
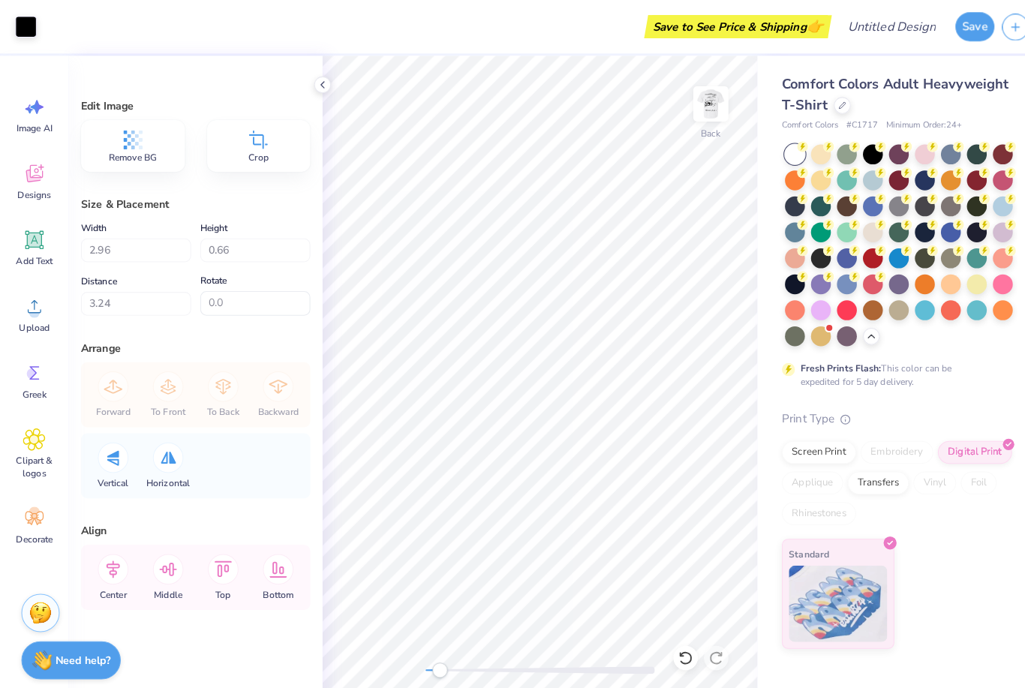
type input "3.28"
type input "2.65"
type input "0.59"
type input "3.35"
click at [700, 98] on img at bounding box center [698, 102] width 30 height 30
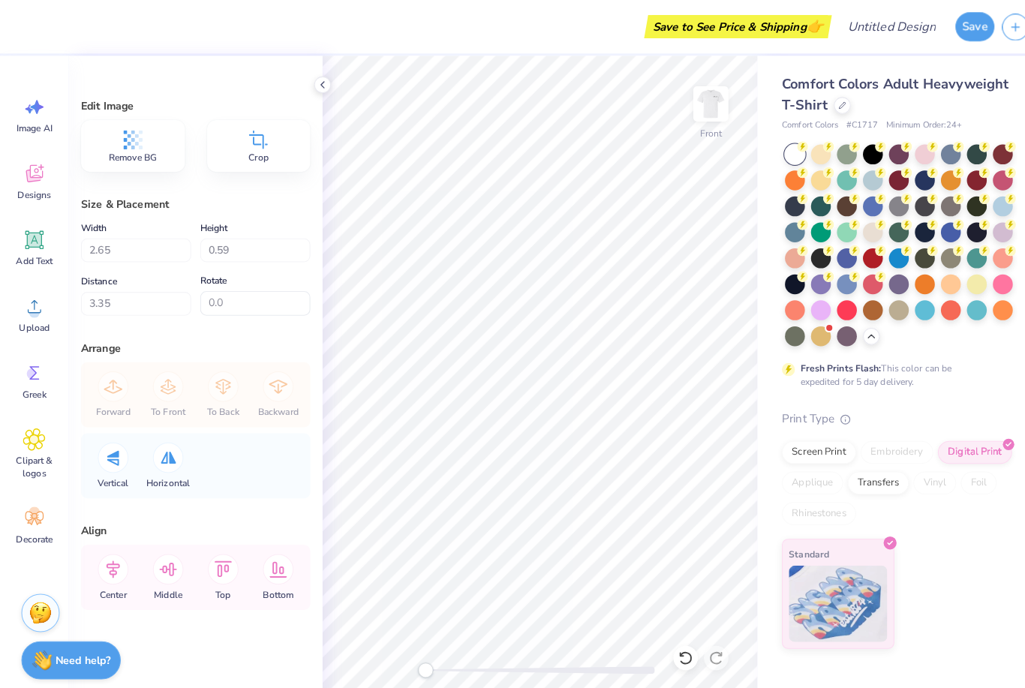
click at [693, 113] on img at bounding box center [698, 102] width 30 height 30
click at [709, 92] on img at bounding box center [698, 102] width 30 height 30
click at [683, 111] on img at bounding box center [698, 102] width 30 height 30
click at [962, 25] on button "Save" at bounding box center [957, 26] width 38 height 29
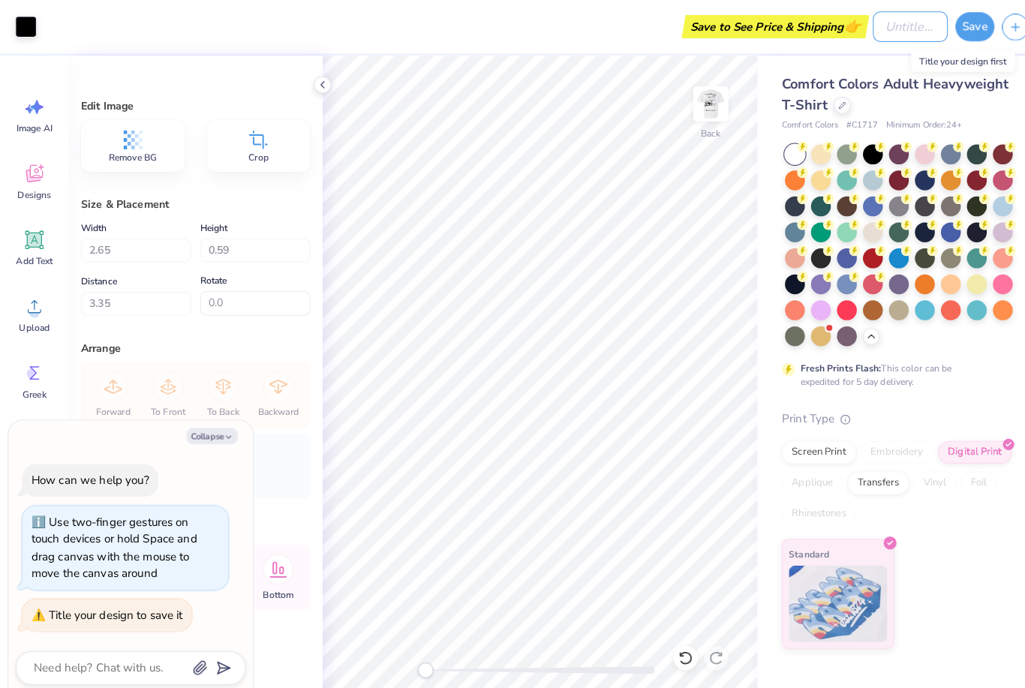
click at [887, 36] on input "Design Title" at bounding box center [894, 26] width 74 height 30
type textarea "x"
type input "O"
type textarea "x"
type input "Ok"
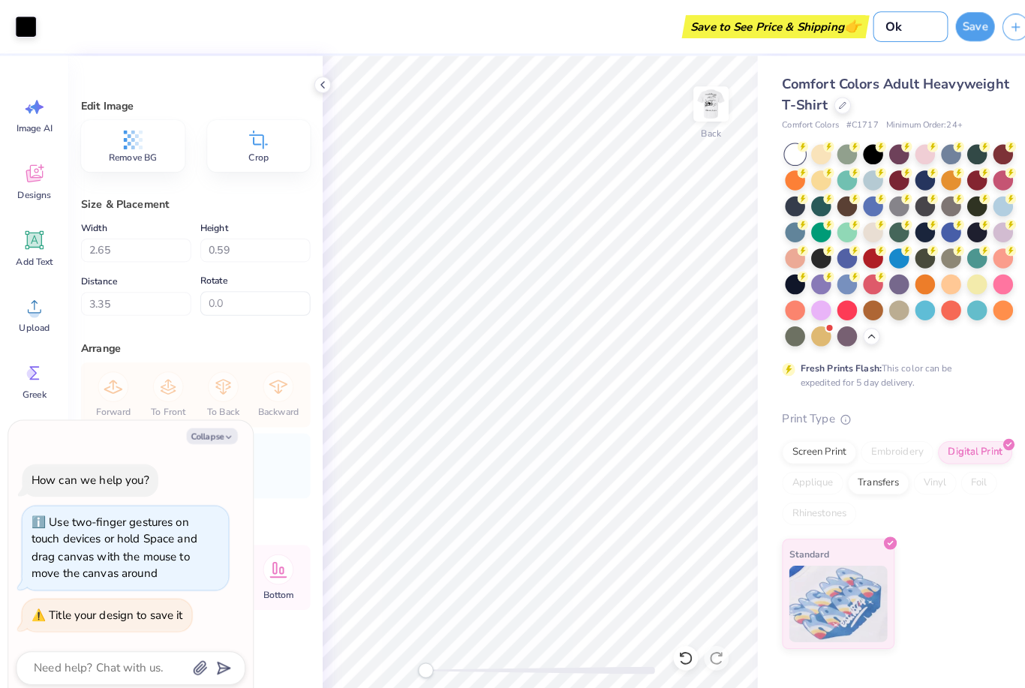
type textarea "x"
type input "Oki"
type textarea "x"
type input "[PERSON_NAME]"
type textarea "x"
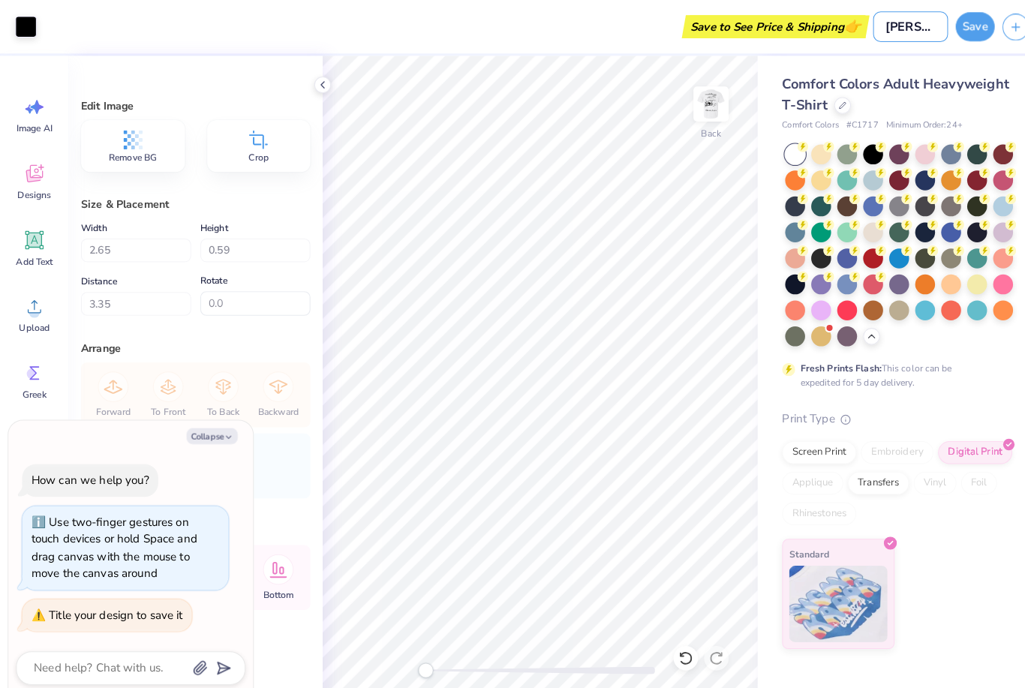
type input "Okina"
type textarea "x"
type input "Okinaw"
type textarea "x"
type input "[GEOGRAPHIC_DATA]"
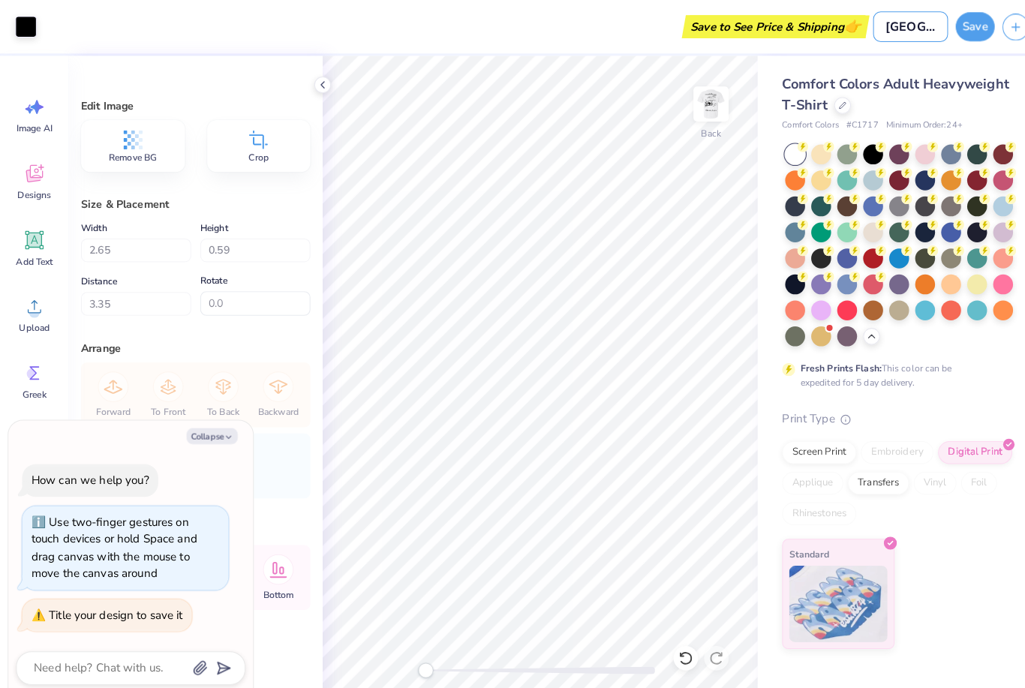
type textarea "x"
type input "[GEOGRAPHIC_DATA],"
type textarea "x"
type input "[GEOGRAPHIC_DATA],"
type textarea "x"
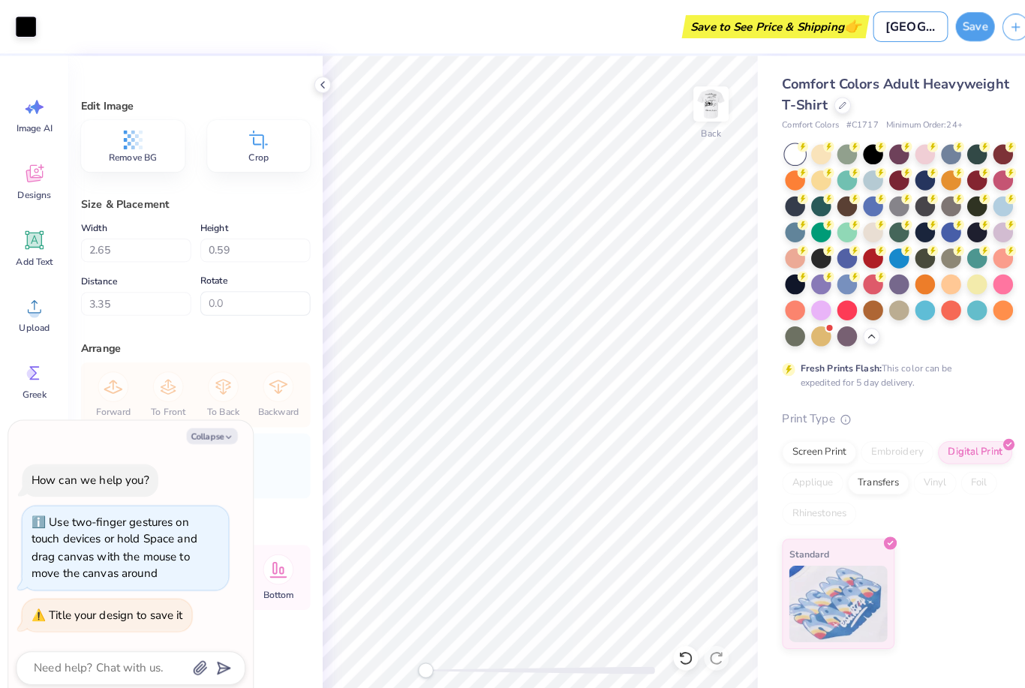
type input "[GEOGRAPHIC_DATA], J"
type textarea "x"
type input "[GEOGRAPHIC_DATA], Ja"
type textarea "x"
type input "[GEOGRAPHIC_DATA], Jap"
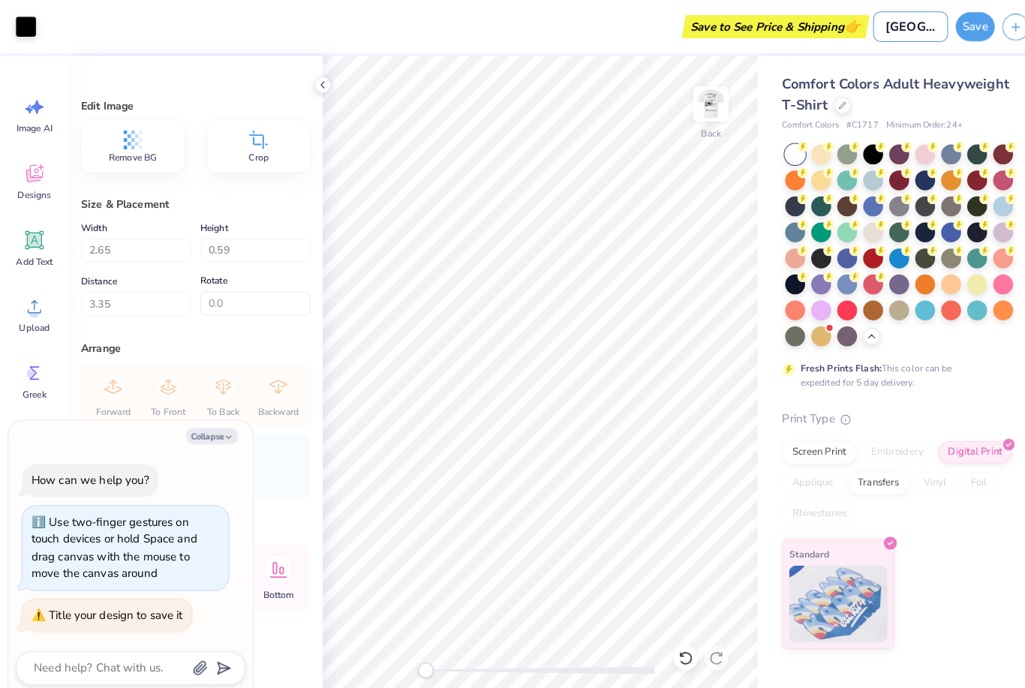
type textarea "x"
type input "[GEOGRAPHIC_DATA], [GEOGRAPHIC_DATA]"
type textarea "x"
type input "[GEOGRAPHIC_DATA], [GEOGRAPHIC_DATA]"
type textarea "x"
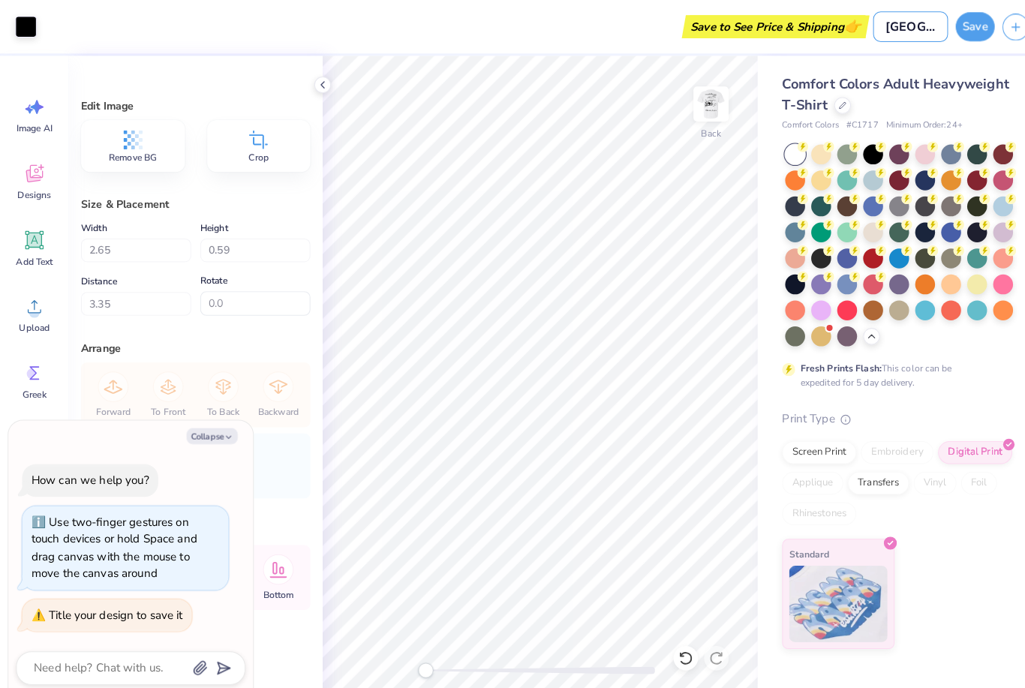
type input "[GEOGRAPHIC_DATA], [GEOGRAPHIC_DATA]"
click at [954, 26] on button "Save" at bounding box center [957, 26] width 38 height 29
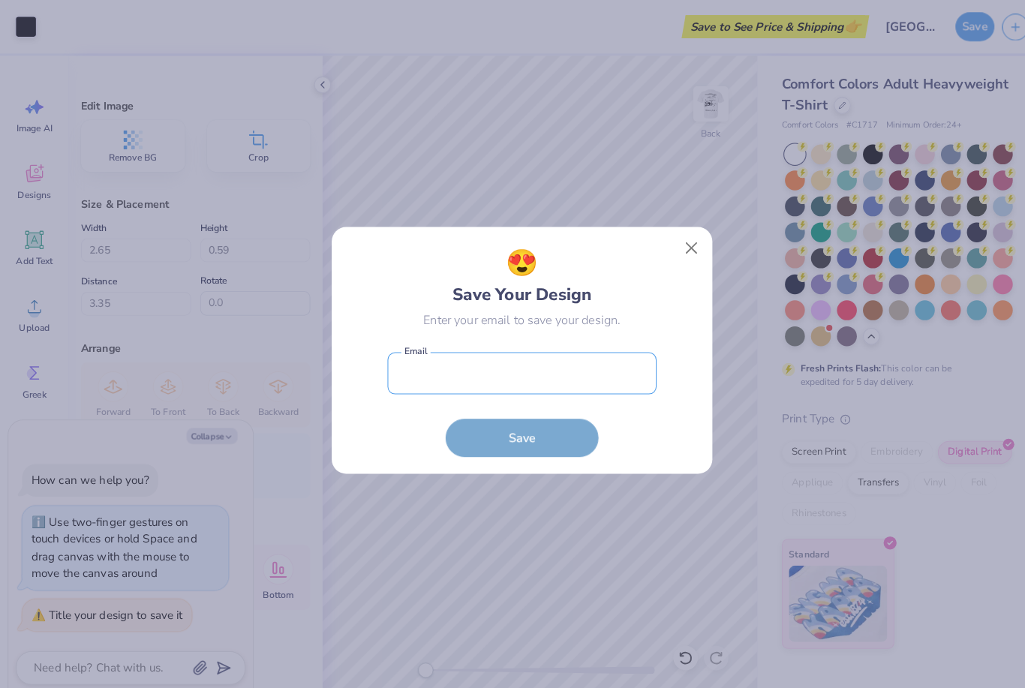
click at [565, 377] on input "email" at bounding box center [513, 366] width 264 height 41
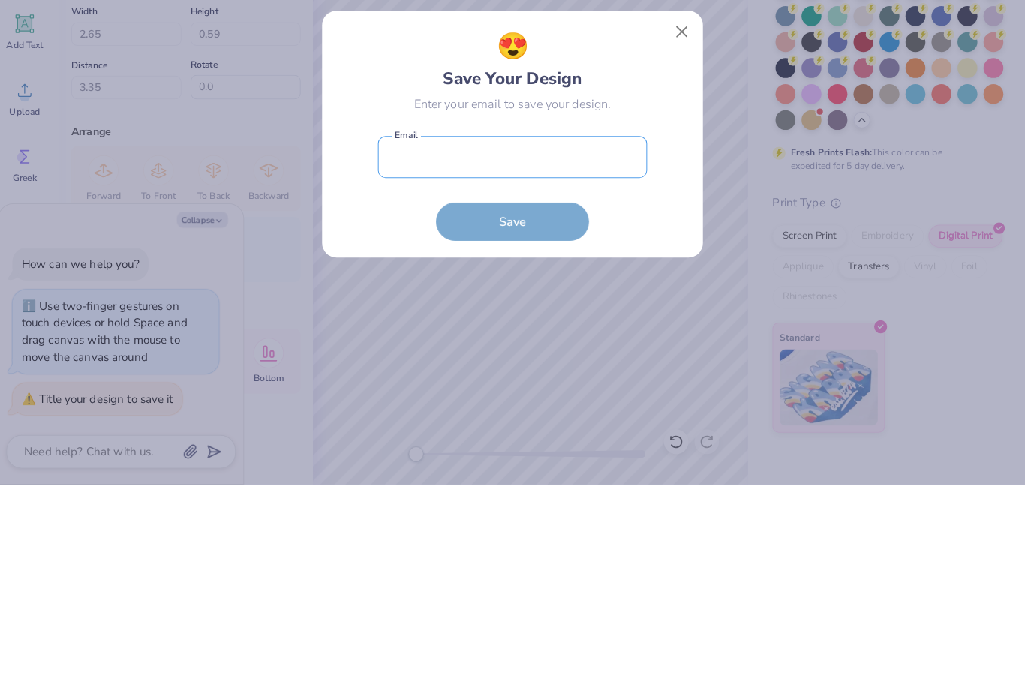
type textarea "x"
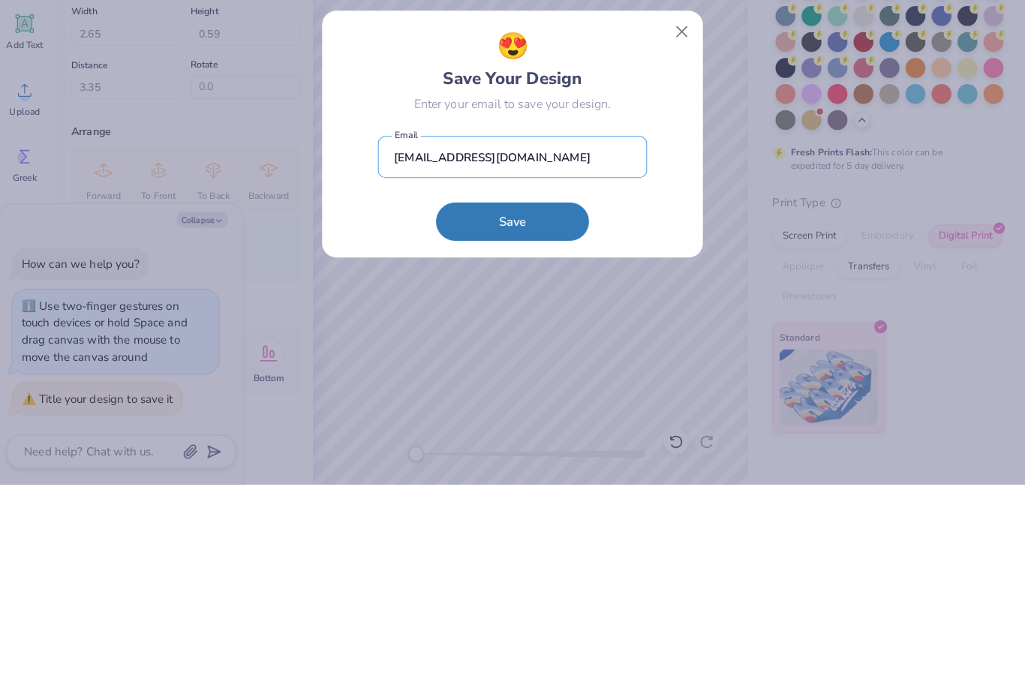
type input "[EMAIL_ADDRESS][DOMAIN_NAME]"
click at [503, 411] on button "Save" at bounding box center [513, 430] width 150 height 38
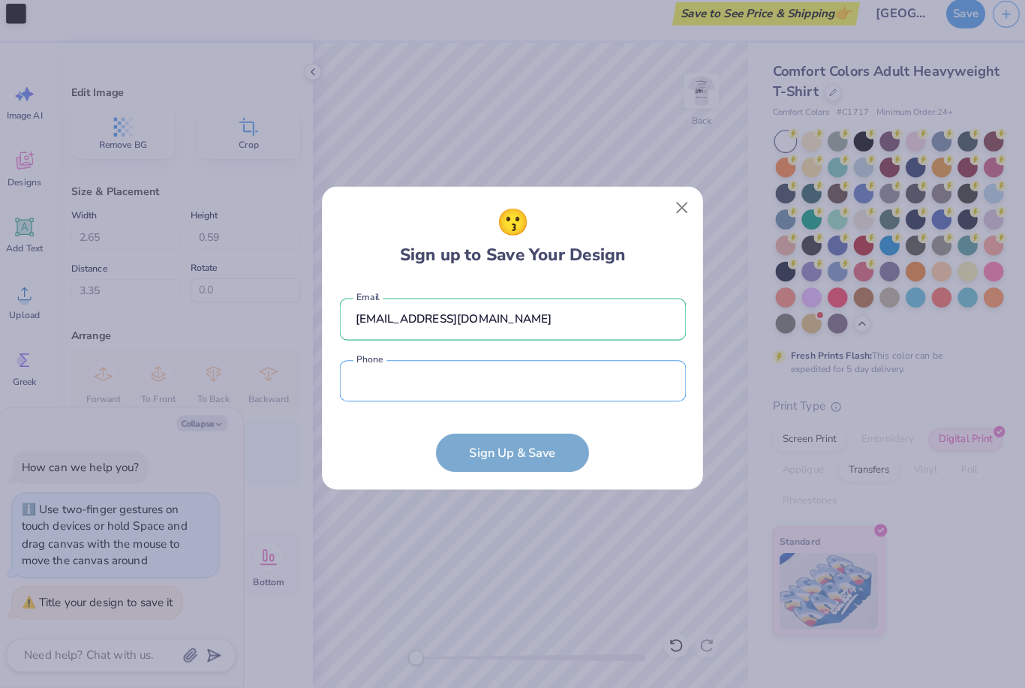
click at [610, 380] on input "tel" at bounding box center [513, 386] width 340 height 41
type textarea "x"
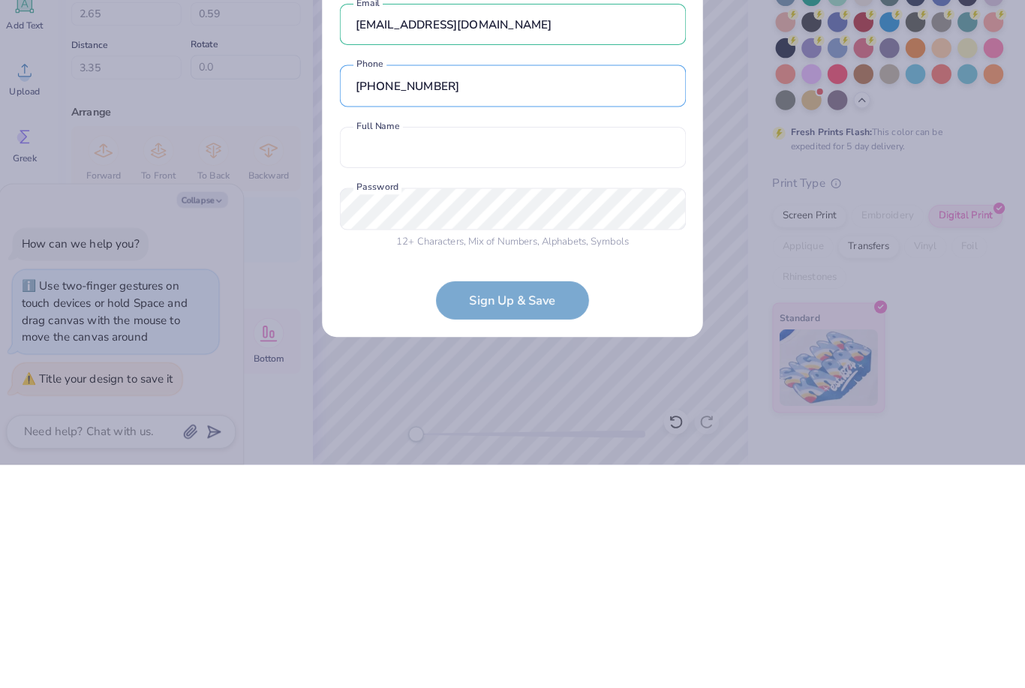
type input "[PHONE_NUMBER]"
click at [591, 357] on input "text" at bounding box center [513, 377] width 340 height 41
type input "Swible Creates"
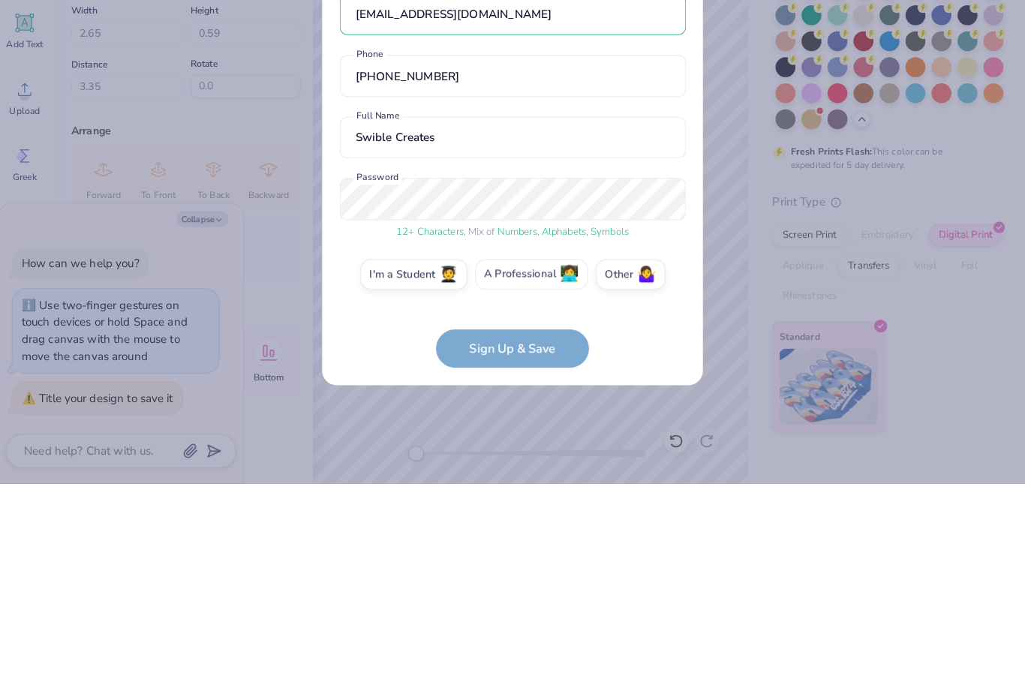
click at [537, 468] on label "A Professional 👩‍💻" at bounding box center [531, 483] width 111 height 30
click at [518, 482] on input "A Professional 👩‍💻" at bounding box center [513, 487] width 10 height 10
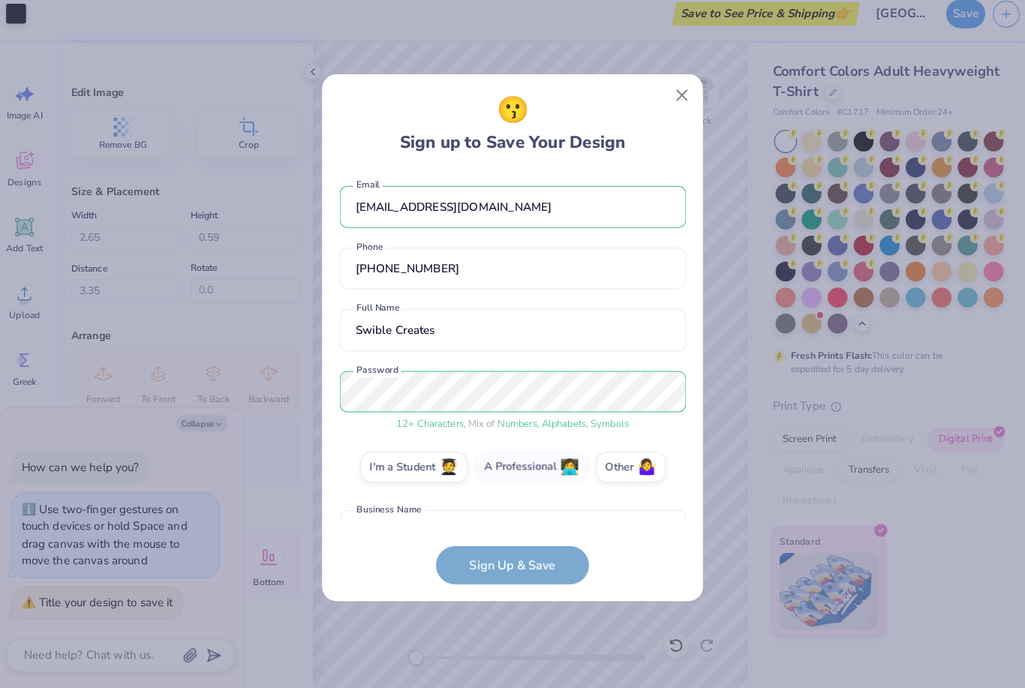
scroll to position [97, 0]
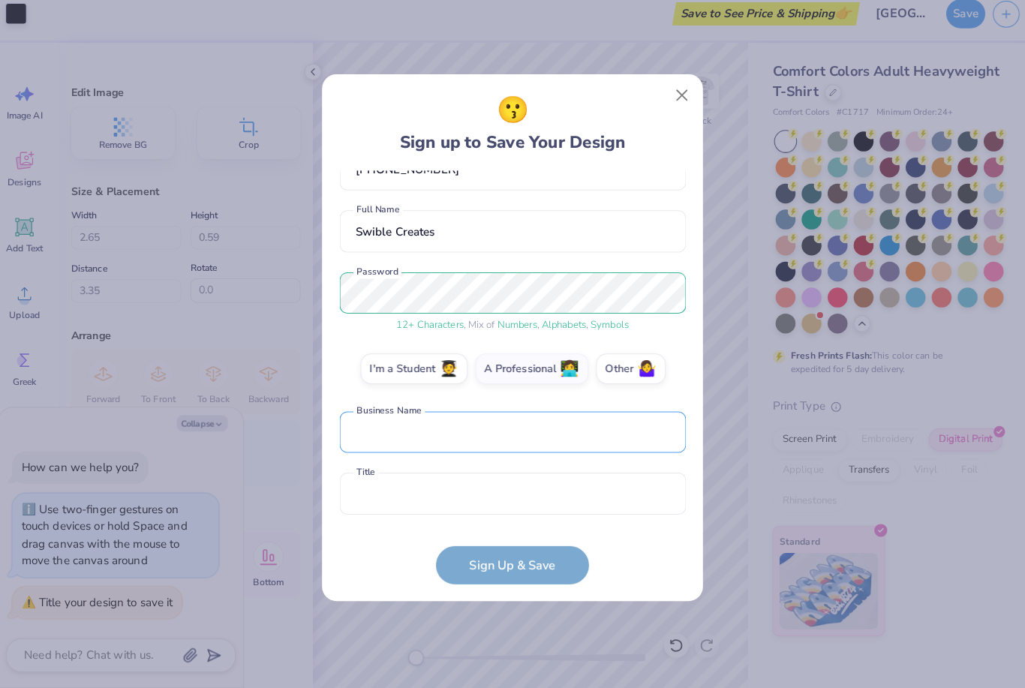
click at [556, 422] on input "text" at bounding box center [513, 437] width 340 height 41
type textarea "x"
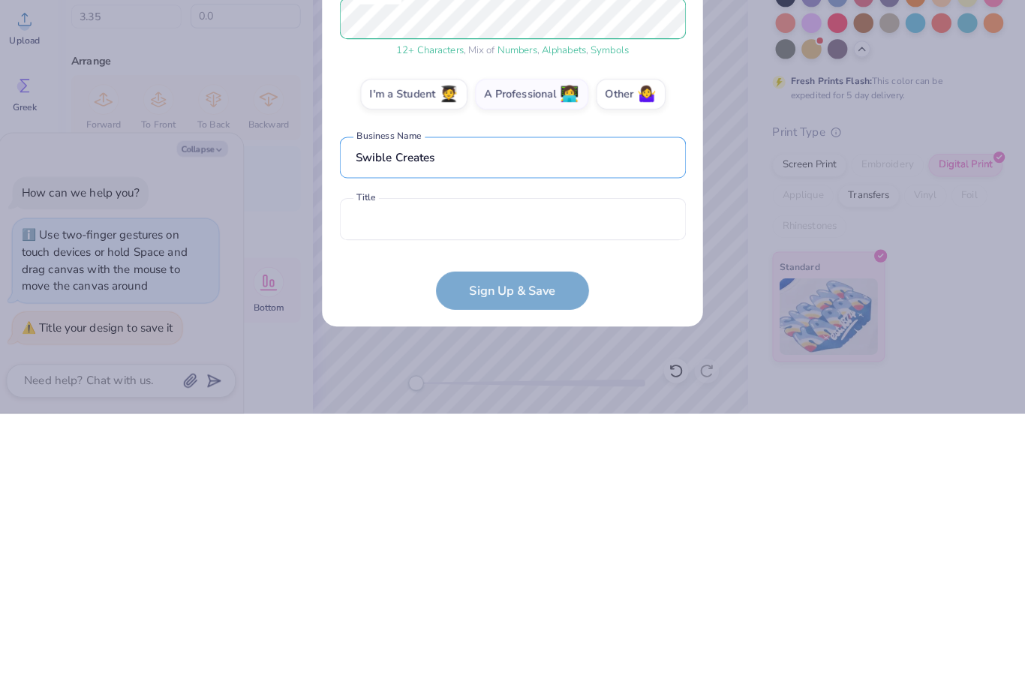
type input "Swible Creates"
click at [594, 477] on input "text" at bounding box center [513, 497] width 340 height 41
click at [634, 282] on form "[EMAIL_ADDRESS][DOMAIN_NAME] Email [PHONE_NUMBER] Phone [PERSON_NAME] Creates F…" at bounding box center [513, 383] width 340 height 406
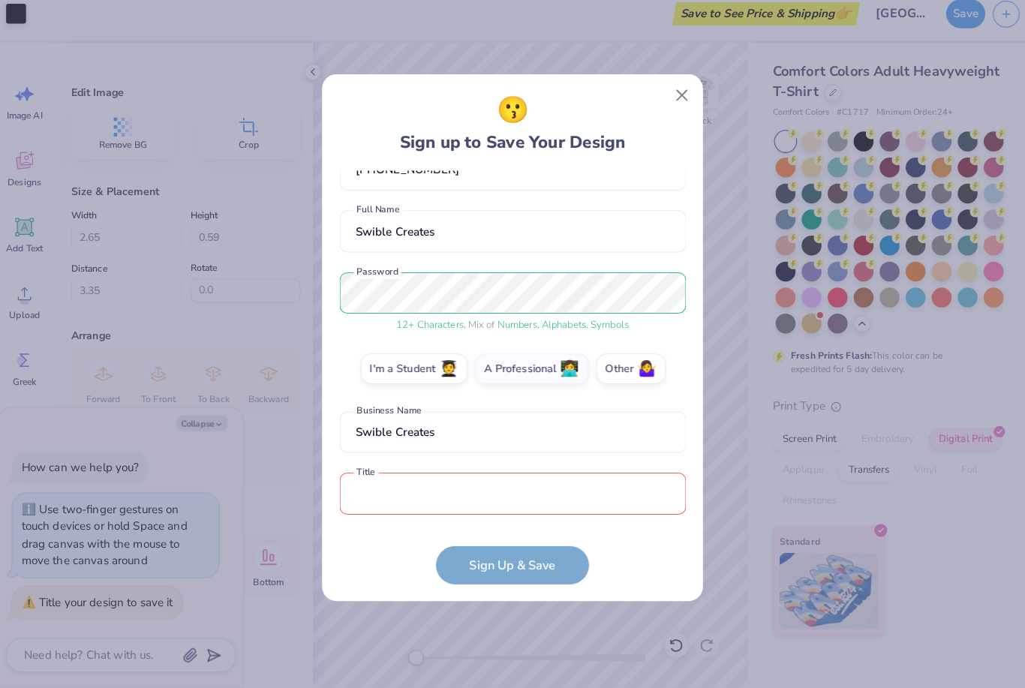
click at [558, 483] on input "text" at bounding box center [513, 497] width 340 height 41
type textarea "x"
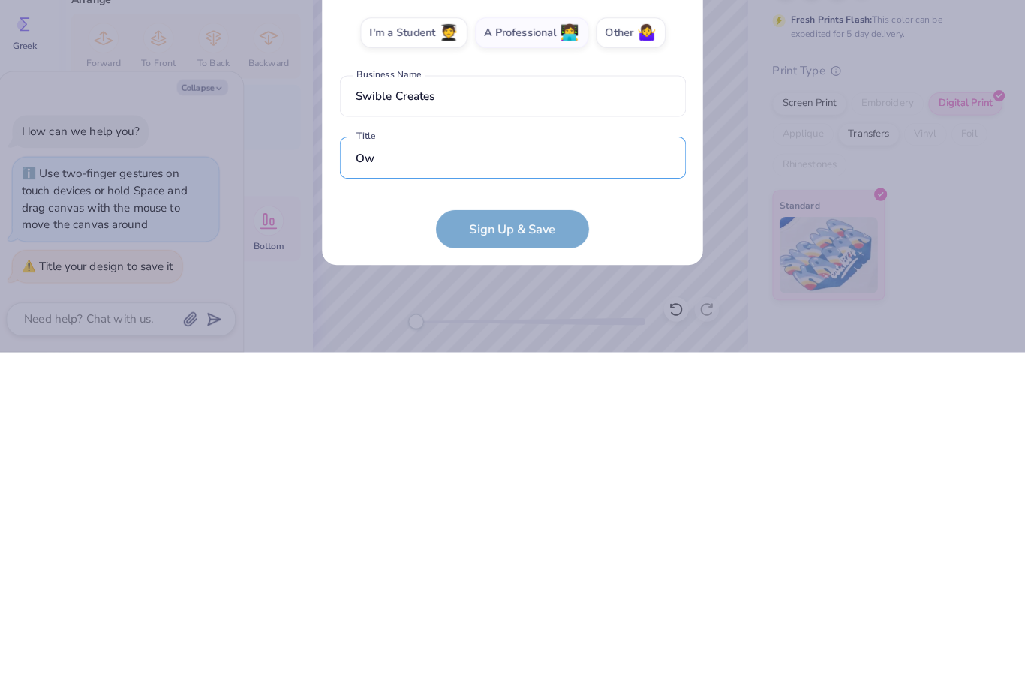
scroll to position [186, 0]
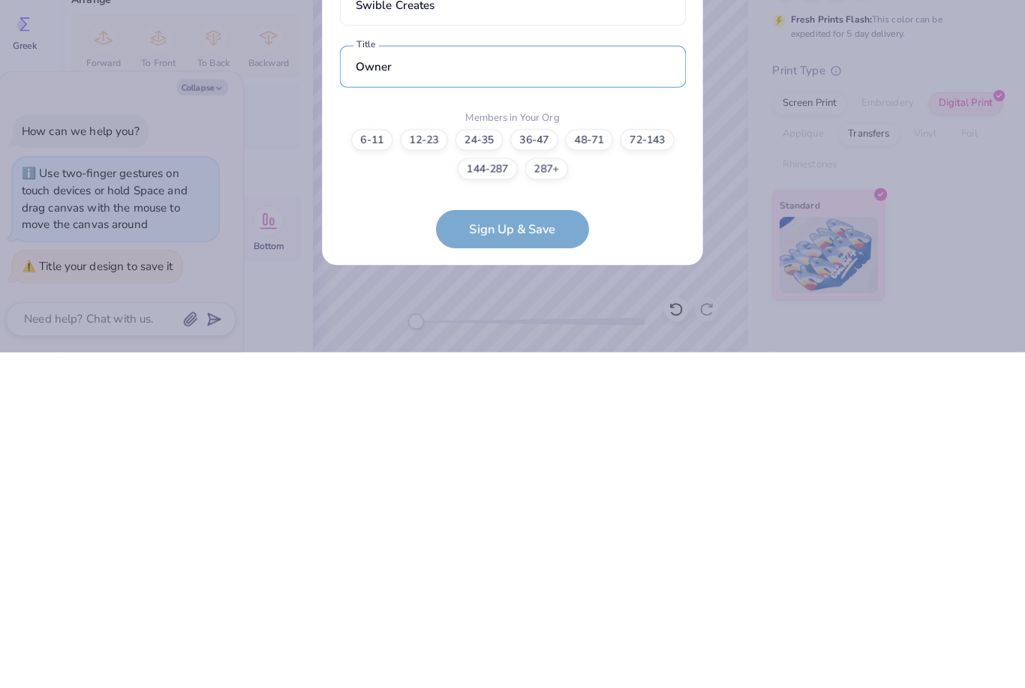
type input "Owner"
click at [636, 213] on form "[EMAIL_ADDRESS][DOMAIN_NAME] Email [PHONE_NUMBER] Phone [PERSON_NAME] Creates F…" at bounding box center [513, 383] width 340 height 406
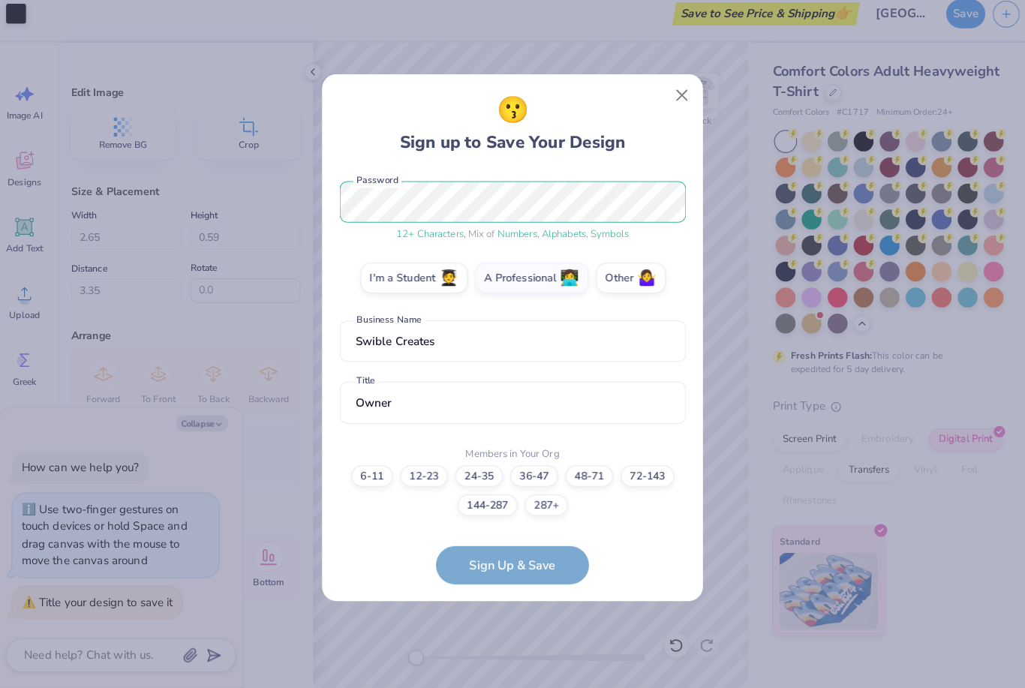
click at [484, 563] on form "[EMAIL_ADDRESS][DOMAIN_NAME] Email [PHONE_NUMBER] Phone [PERSON_NAME] Creates F…" at bounding box center [513, 383] width 340 height 406
click at [480, 559] on form "[EMAIL_ADDRESS][DOMAIN_NAME] Email [PHONE_NUMBER] Phone [PERSON_NAME] Creates F…" at bounding box center [513, 383] width 340 height 406
click at [635, 277] on span "🤷‍♀️" at bounding box center [644, 285] width 19 height 17
click at [518, 470] on input "Other 🤷‍♀️" at bounding box center [513, 475] width 10 height 10
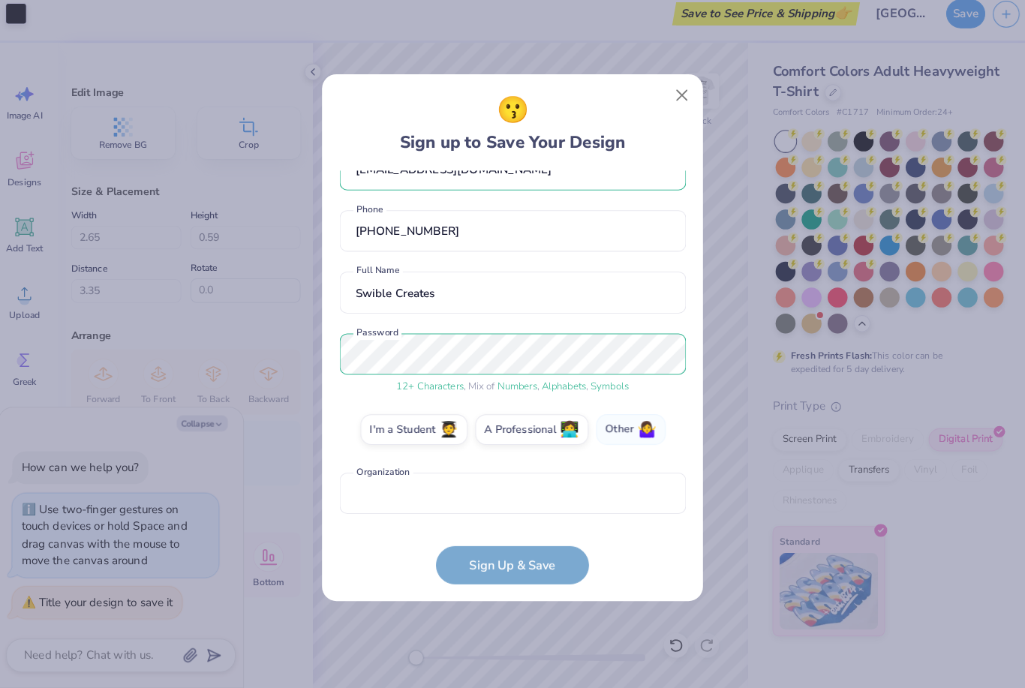
scroll to position [37, 0]
click at [522, 483] on input "text" at bounding box center [513, 497] width 340 height 41
type textarea "x"
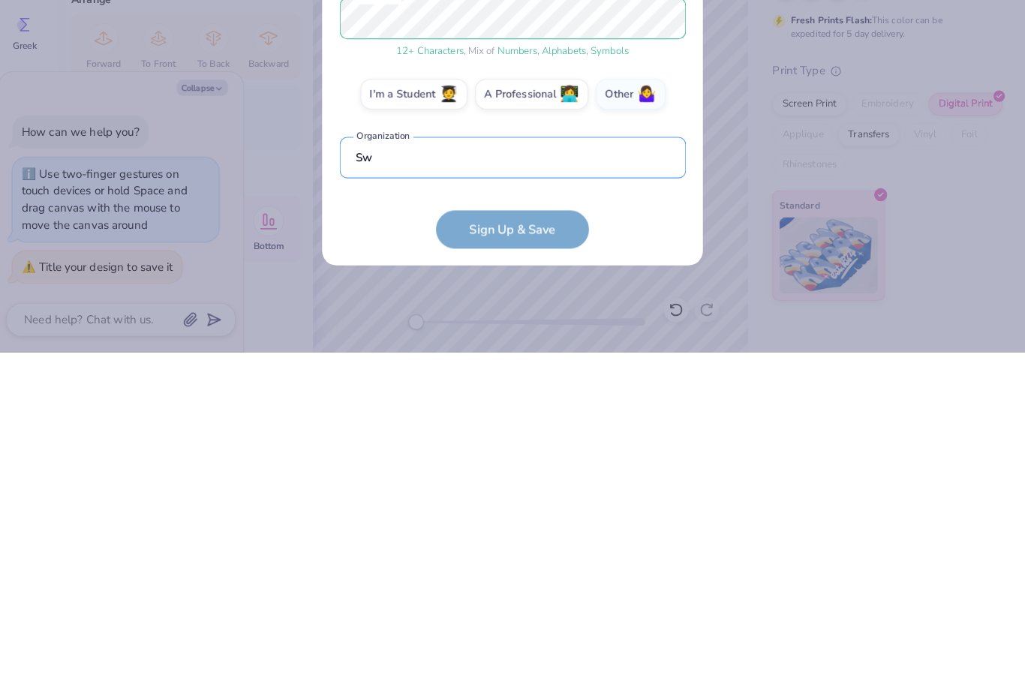
scroll to position [126, 0]
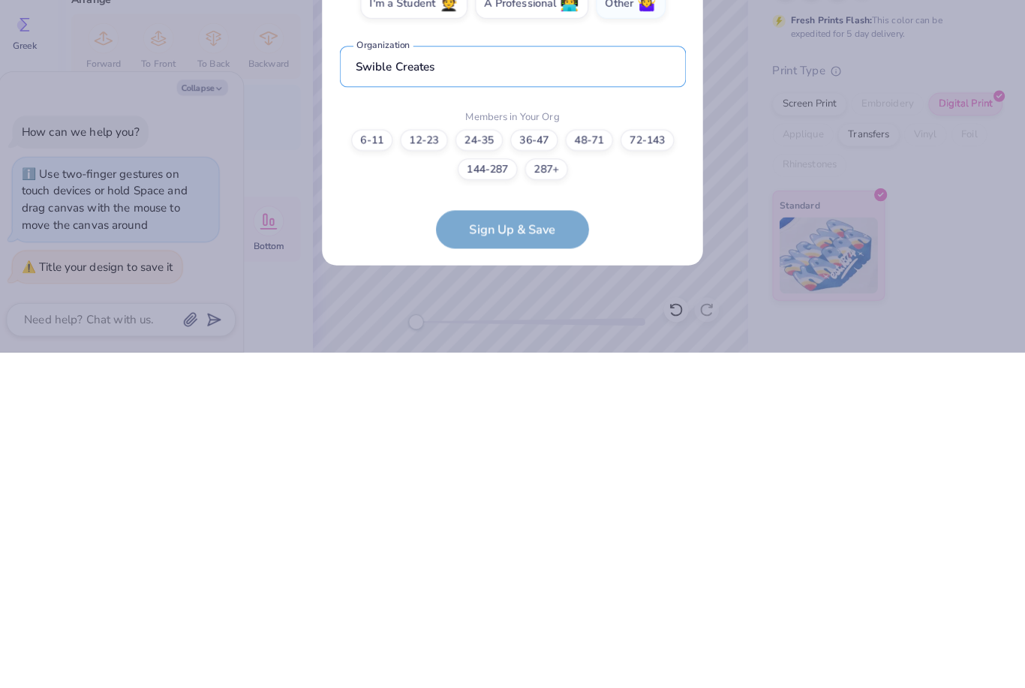
type input "Swible Creates"
click at [364, 469] on label "6-11" at bounding box center [374, 479] width 41 height 21
click at [508, 615] on input "6-11" at bounding box center [513, 620] width 10 height 10
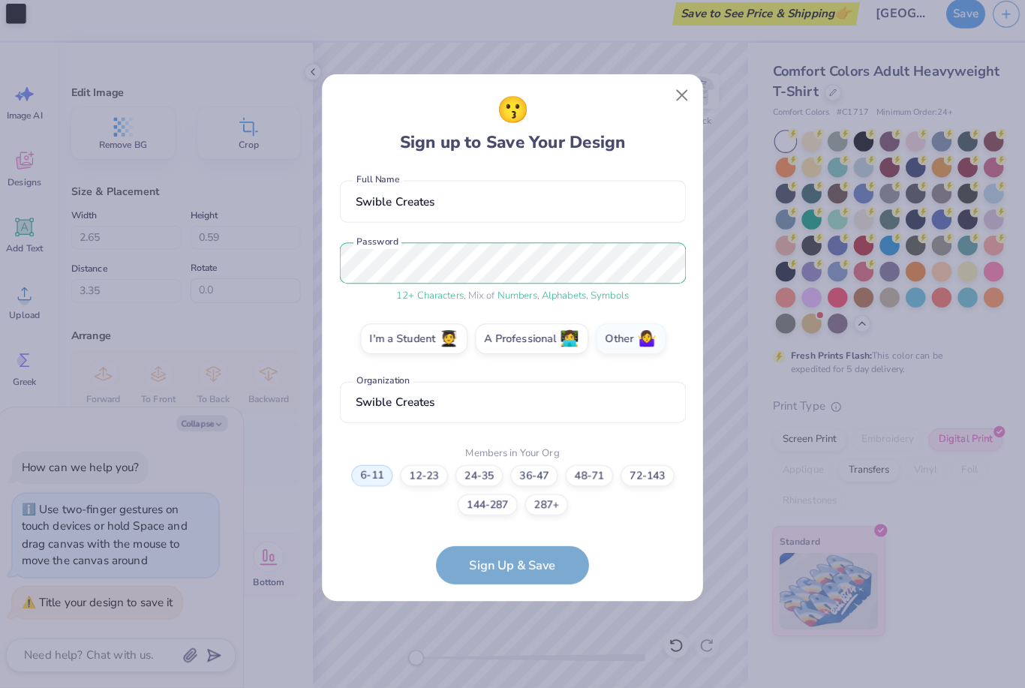
scroll to position [186, 0]
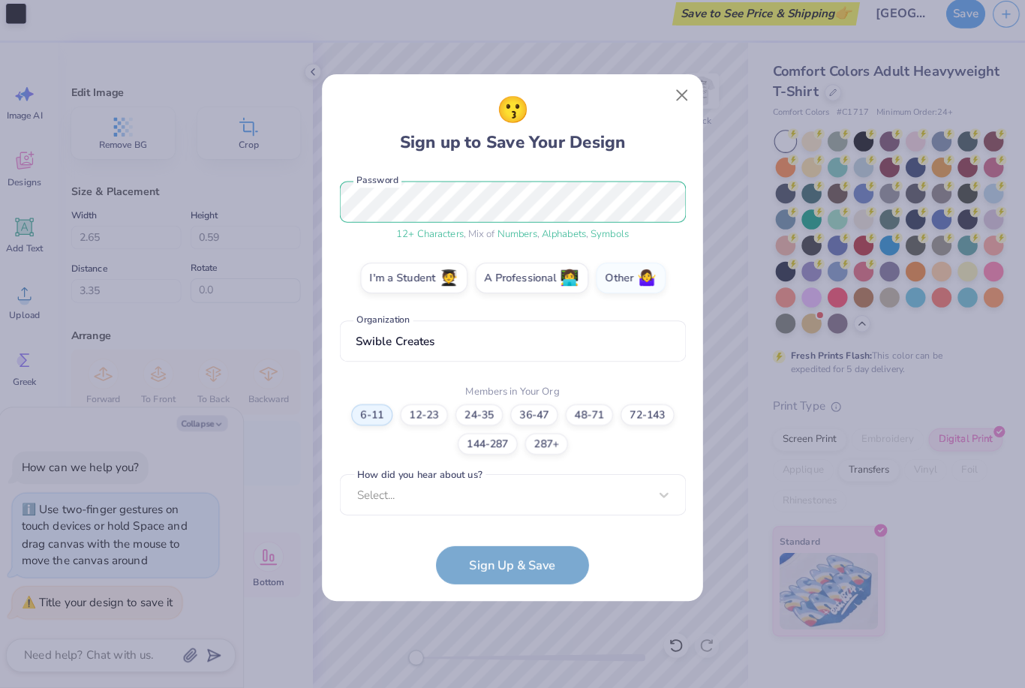
click at [512, 550] on form "[EMAIL_ADDRESS][DOMAIN_NAME] Email [PHONE_NUMBER] Phone [PERSON_NAME] Creates F…" at bounding box center [513, 383] width 340 height 406
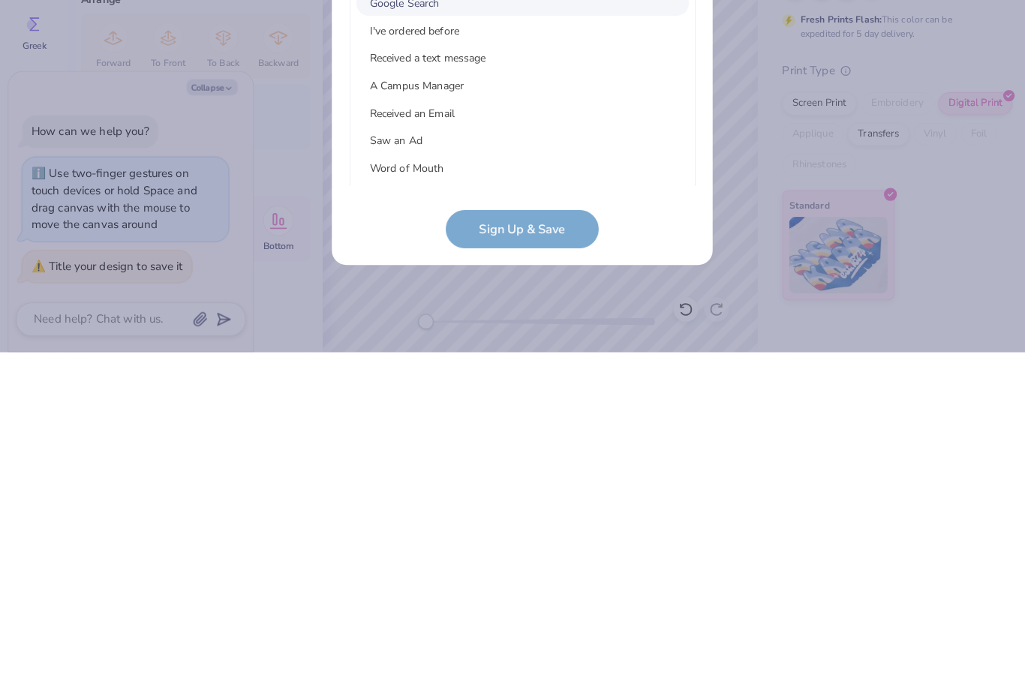
click at [412, 333] on div "Google Search" at bounding box center [513, 345] width 326 height 25
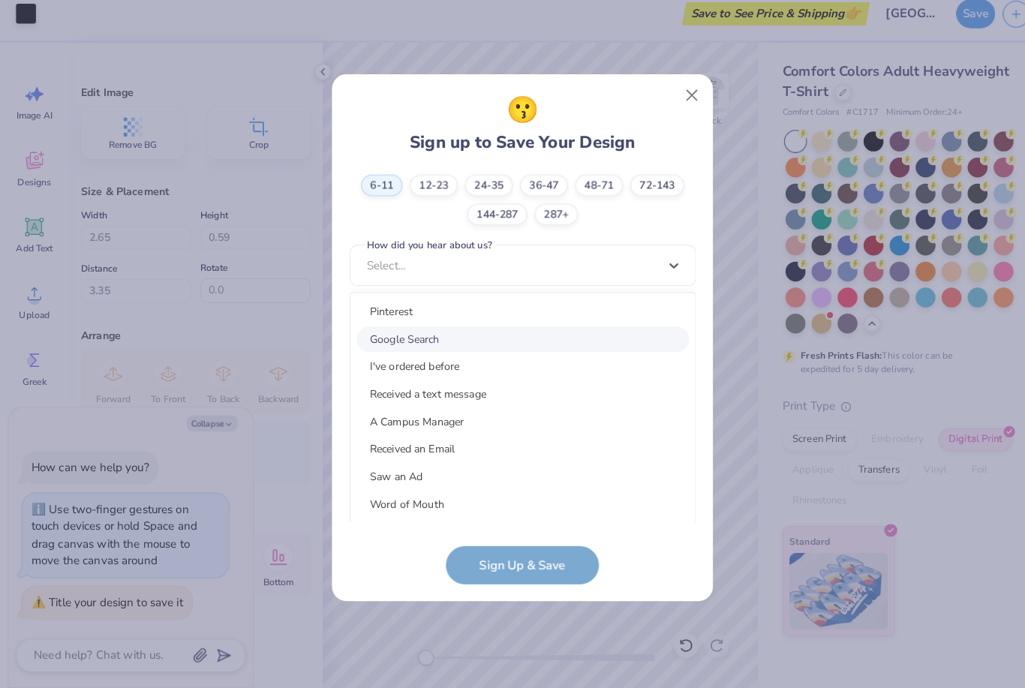
scroll to position [186, 0]
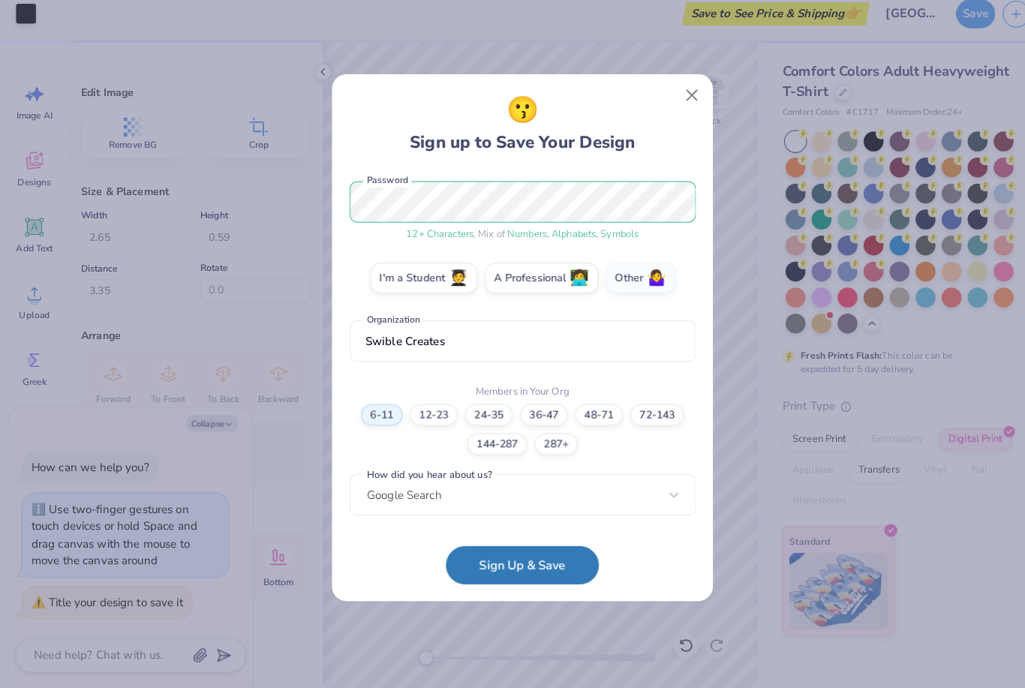
click at [542, 559] on button "Sign Up & Save" at bounding box center [513, 568] width 150 height 38
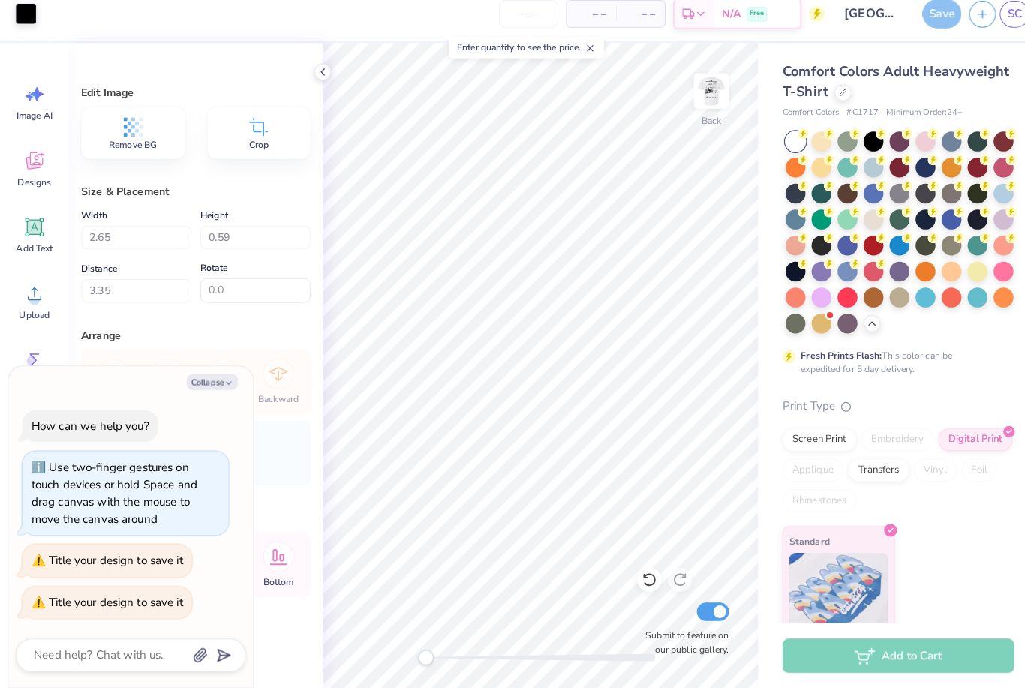
click at [895, 639] on div "Add to Cart" at bounding box center [881, 656] width 227 height 34
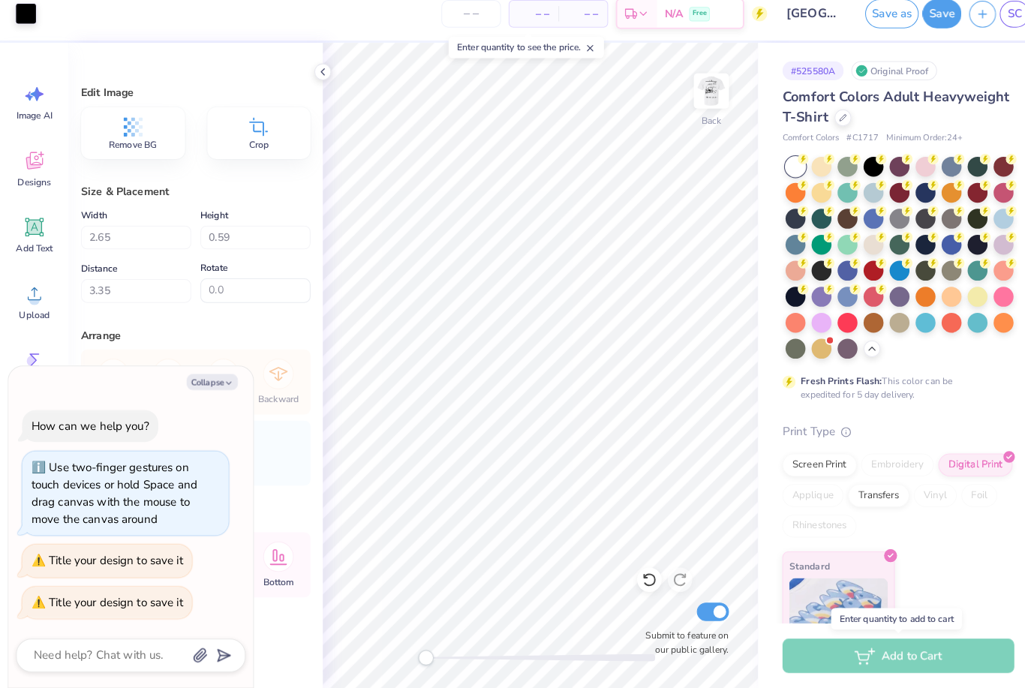
click at [970, 582] on div "Standard" at bounding box center [881, 608] width 227 height 108
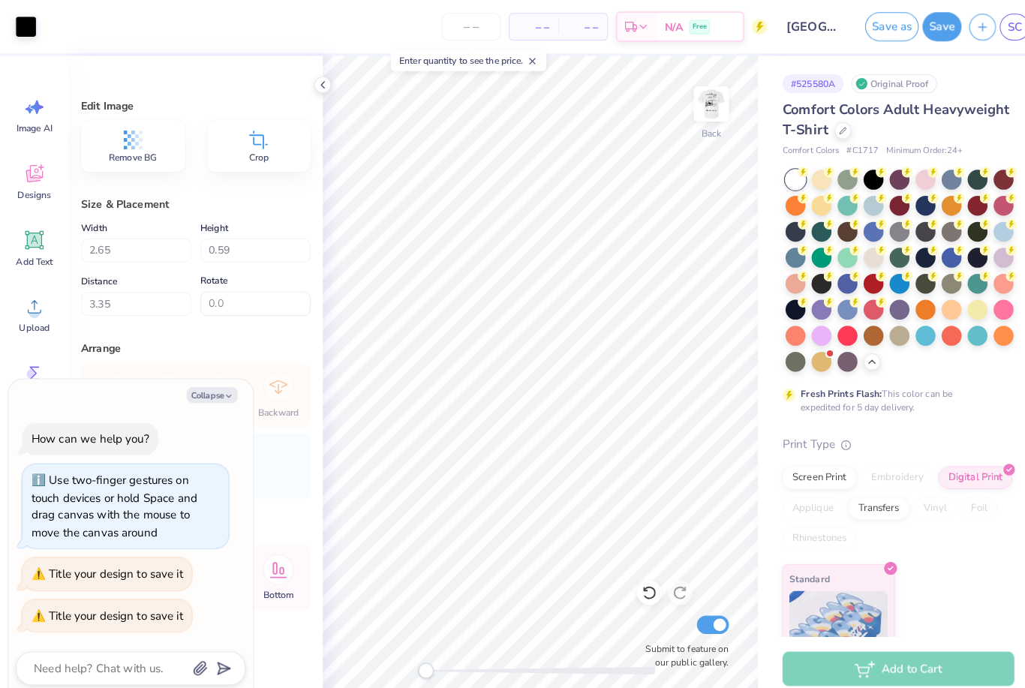
type textarea "x"
click at [459, 24] on input "number" at bounding box center [462, 26] width 59 height 27
click at [542, 26] on div "– – Per Item" at bounding box center [524, 27] width 48 height 26
click at [887, 664] on div "Add to Cart" at bounding box center [881, 656] width 227 height 34
click at [874, 657] on div "Add to Cart" at bounding box center [881, 656] width 227 height 34
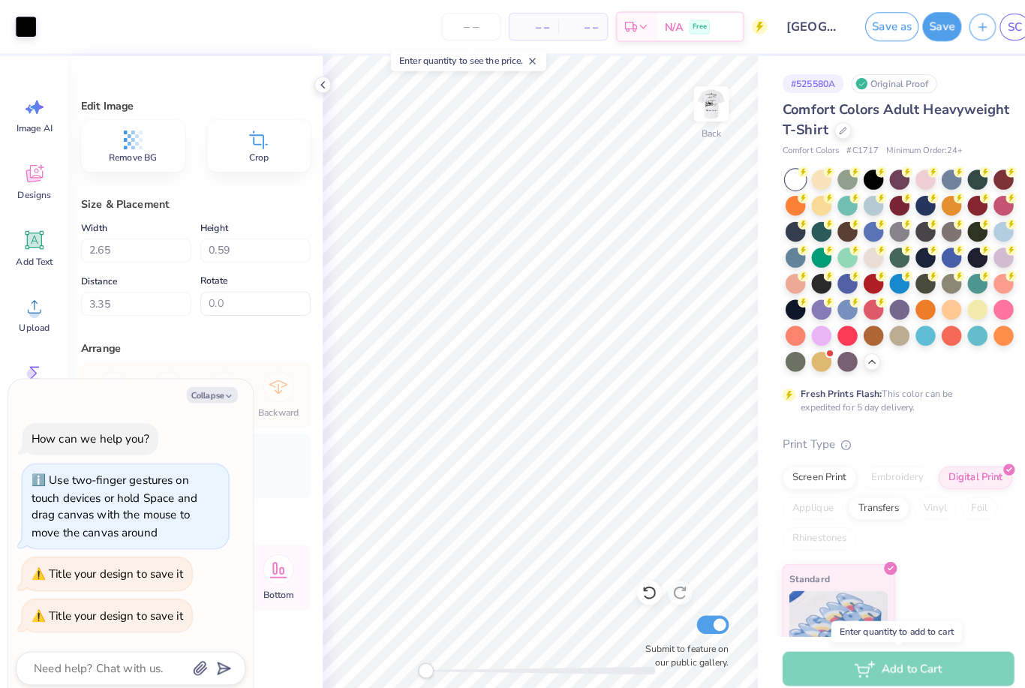
click at [633, 26] on icon at bounding box center [631, 26] width 12 height 12
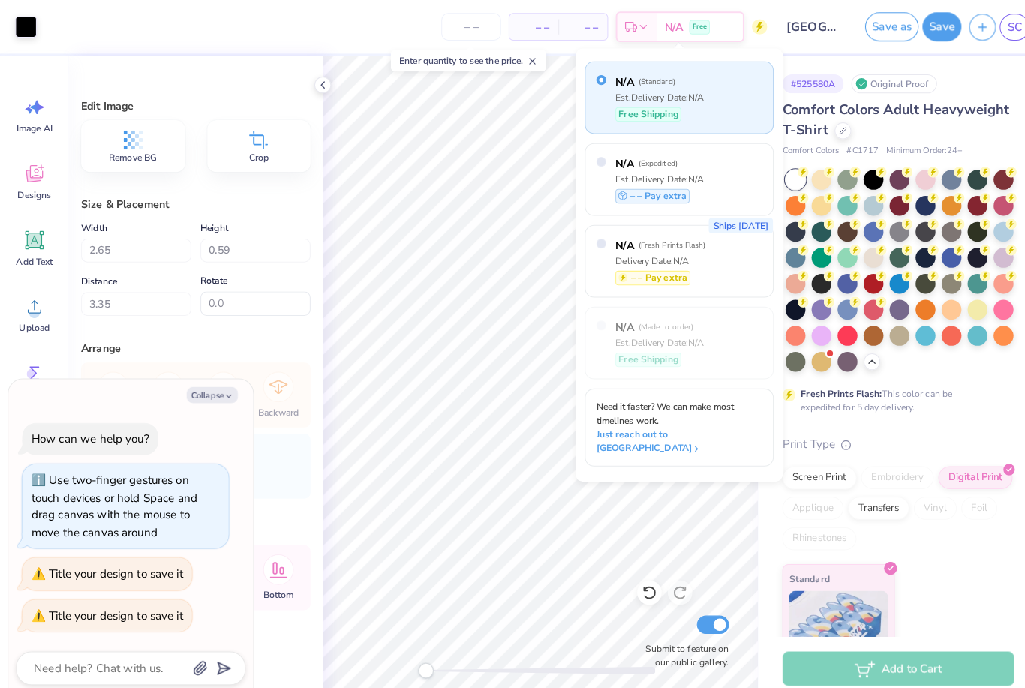
click at [580, 17] on div "– – Total" at bounding box center [572, 27] width 48 height 26
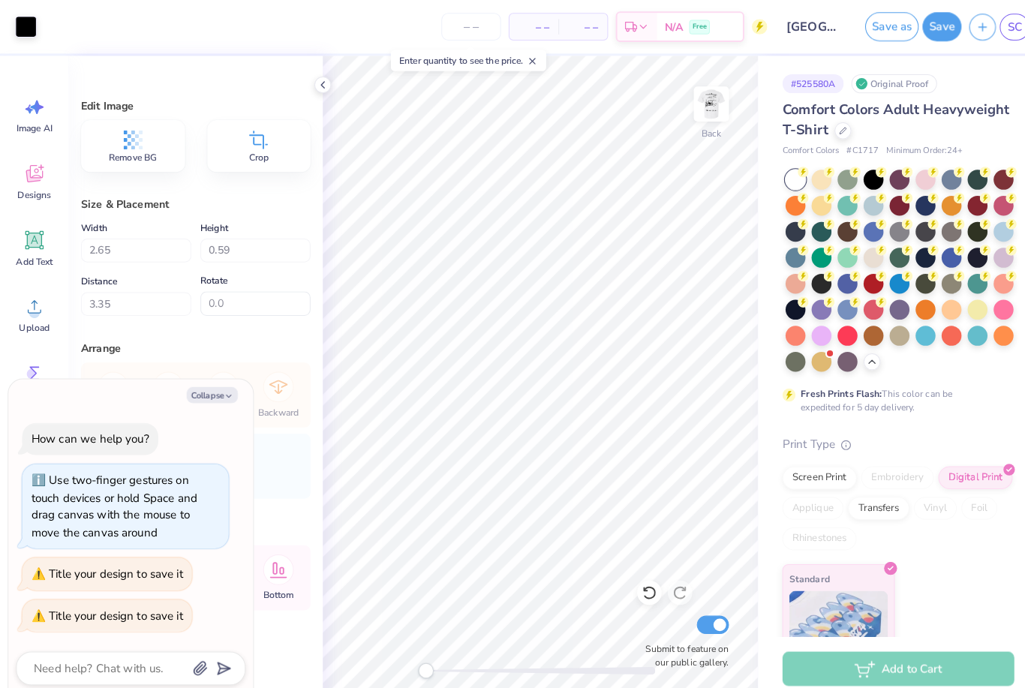
click at [576, 29] on span "– –" at bounding box center [572, 27] width 30 height 16
click at [531, 29] on span "– –" at bounding box center [524, 27] width 30 height 16
click at [468, 26] on input "number" at bounding box center [462, 26] width 59 height 27
type input "5"
type textarea "x"
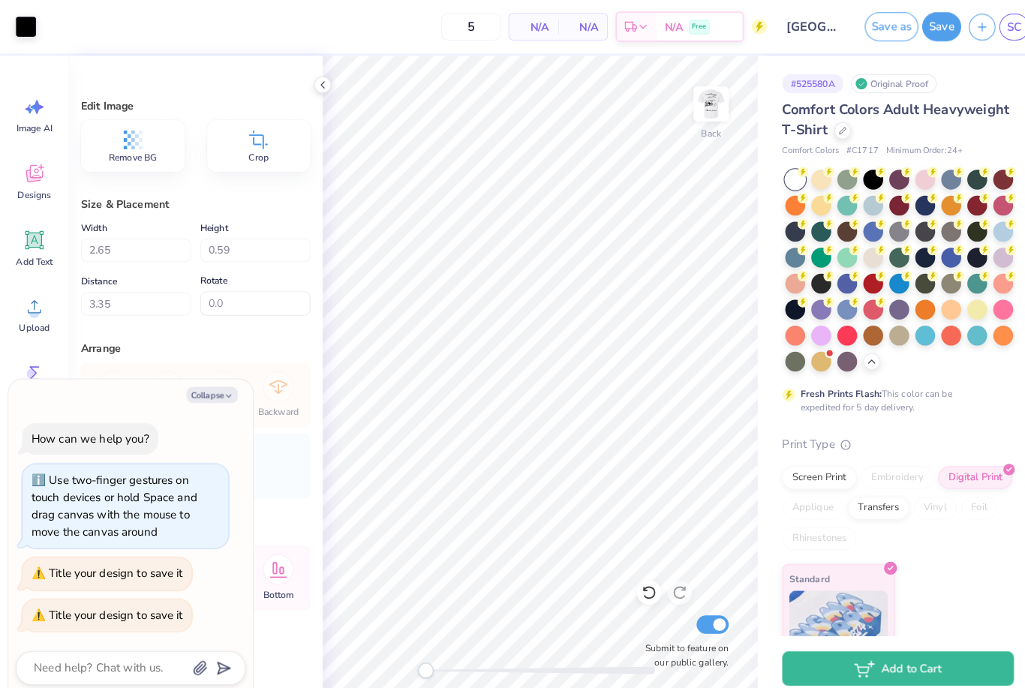
click at [529, 31] on span "N/A" at bounding box center [524, 27] width 30 height 16
type input "12"
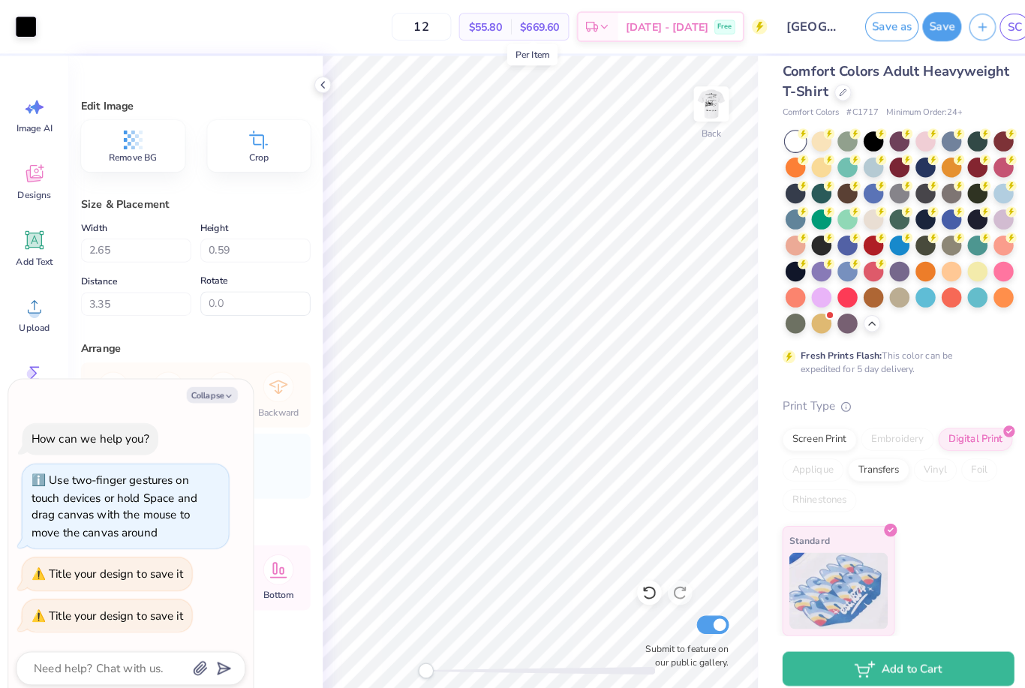
scroll to position [37, 0]
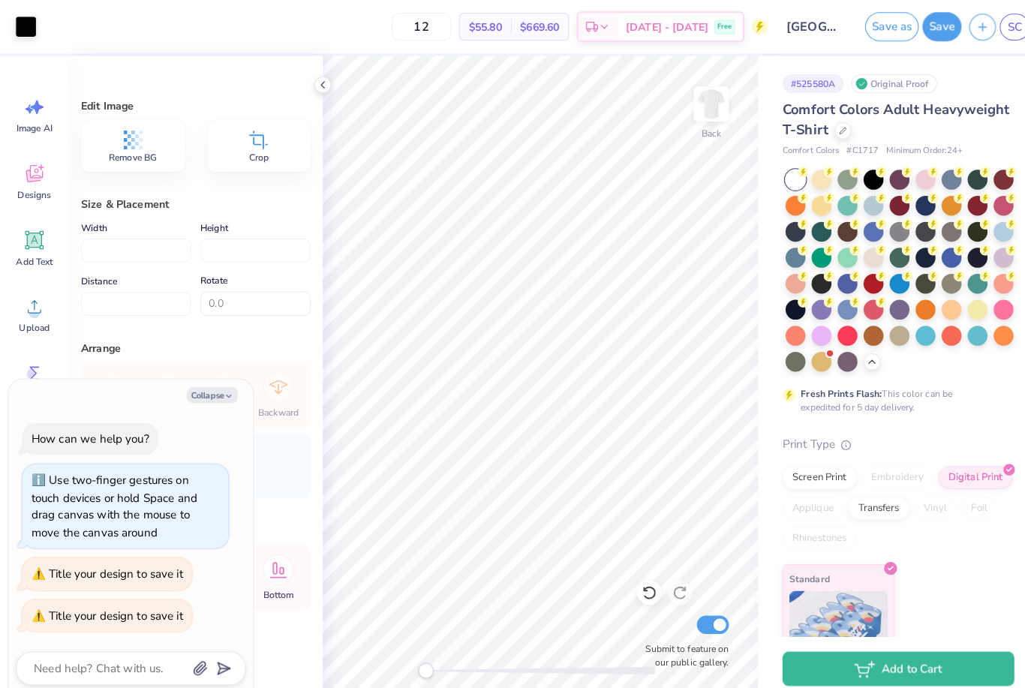
type textarea "x"
